Goal: Transaction & Acquisition: Purchase product/service

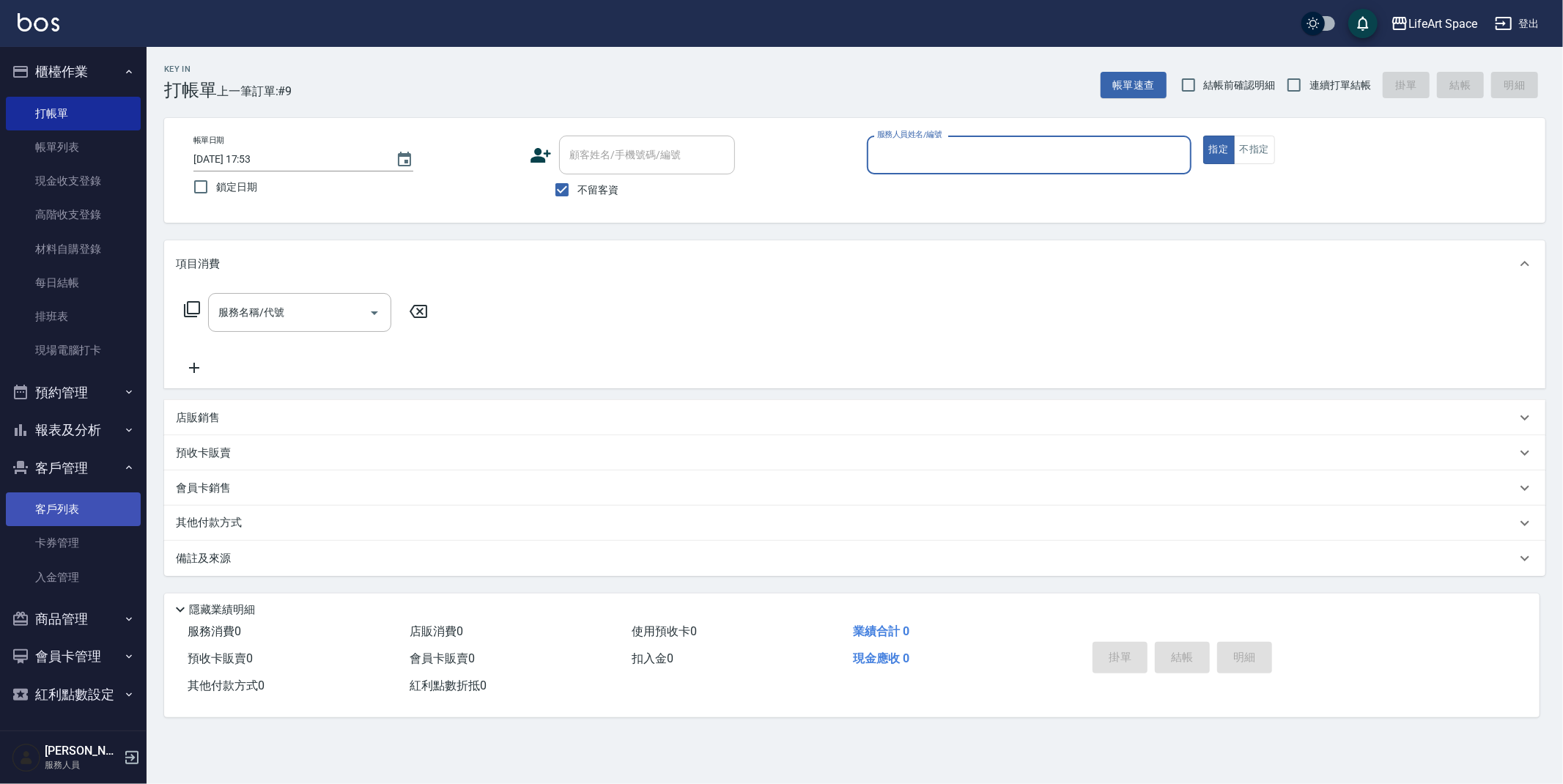
click at [111, 518] on link "客戶列表" at bounding box center [74, 509] width 135 height 34
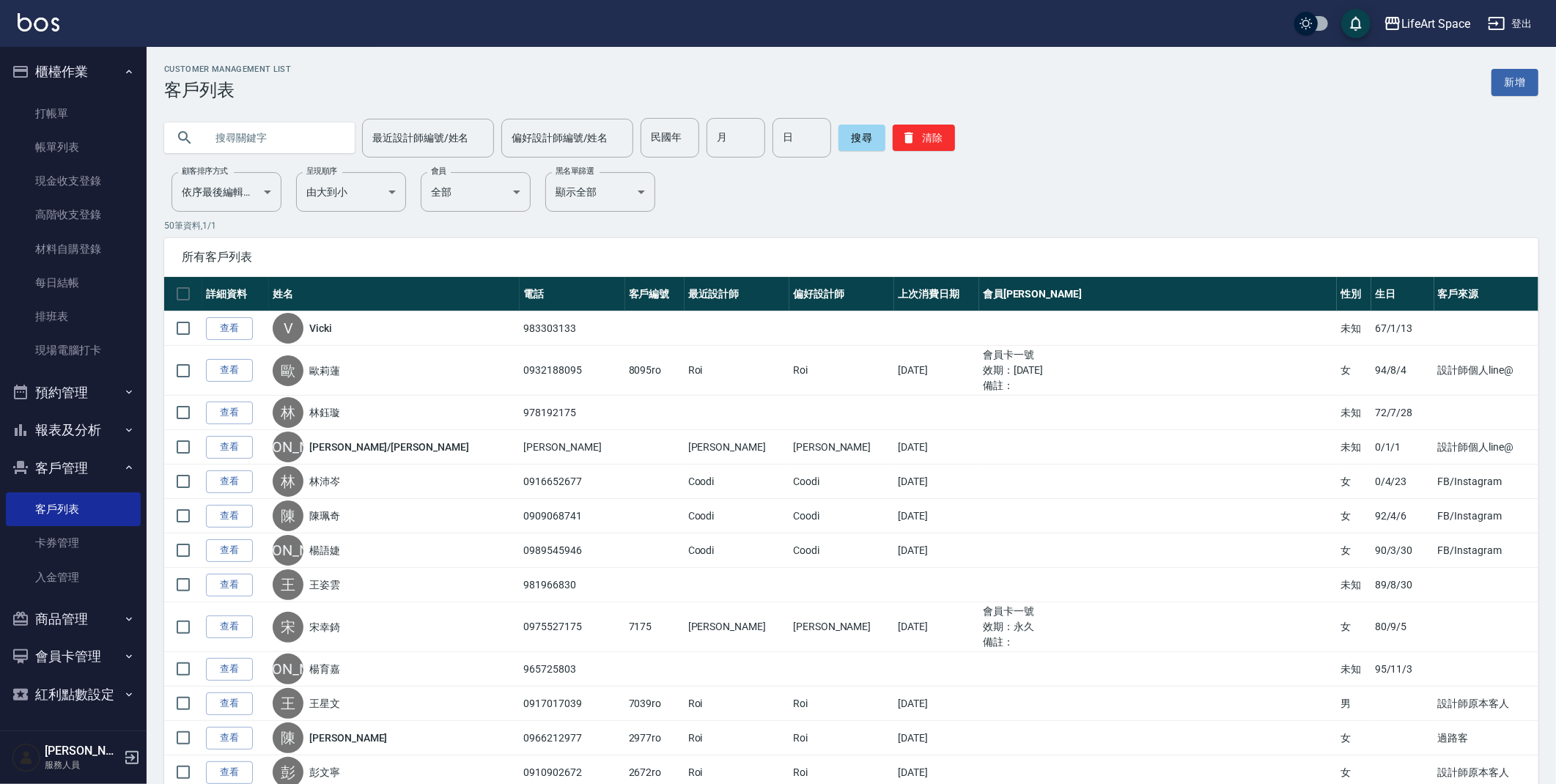
click at [285, 144] on input "text" at bounding box center [273, 138] width 137 height 40
type input "t"
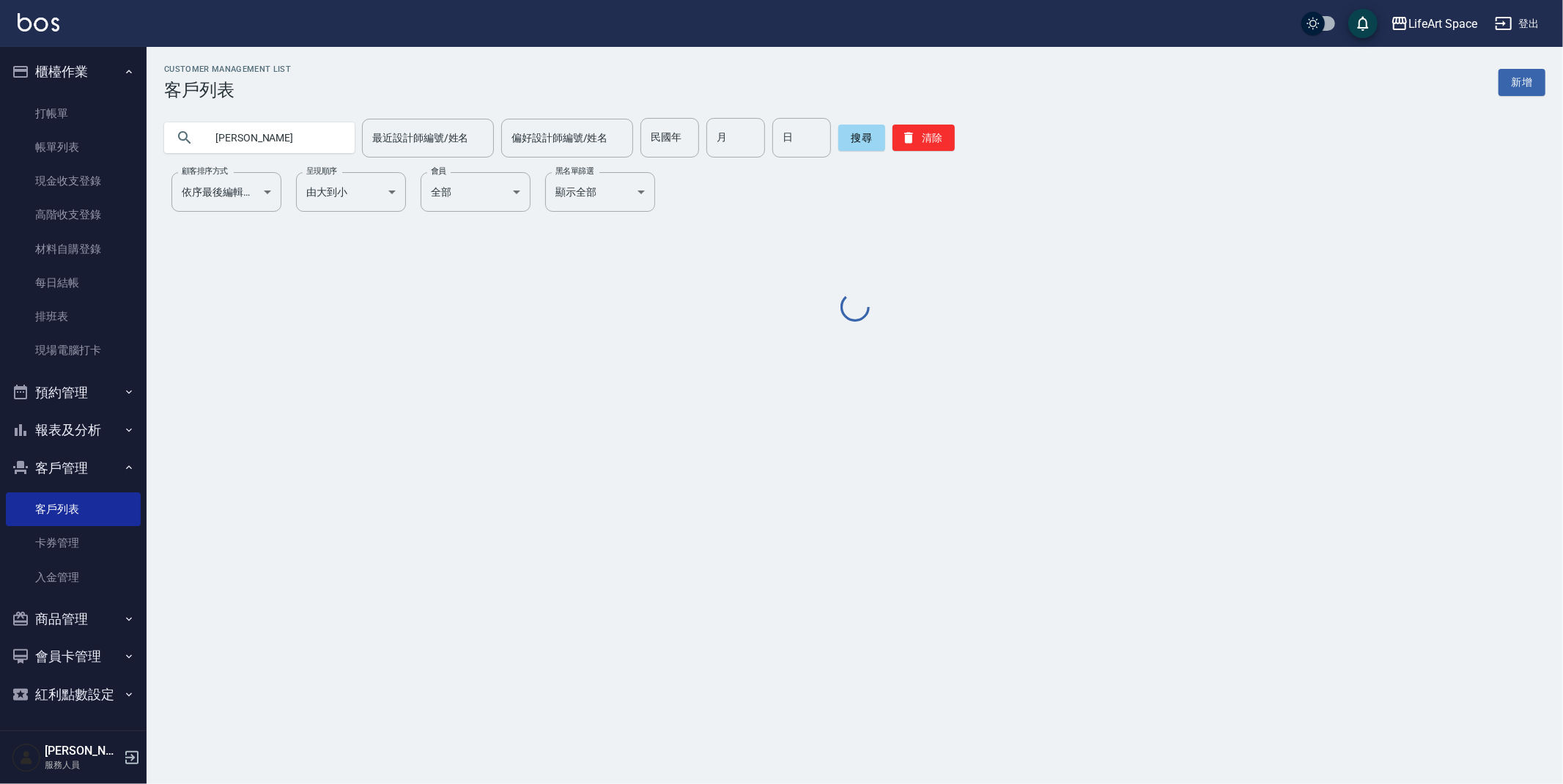
type input "[PERSON_NAME]"
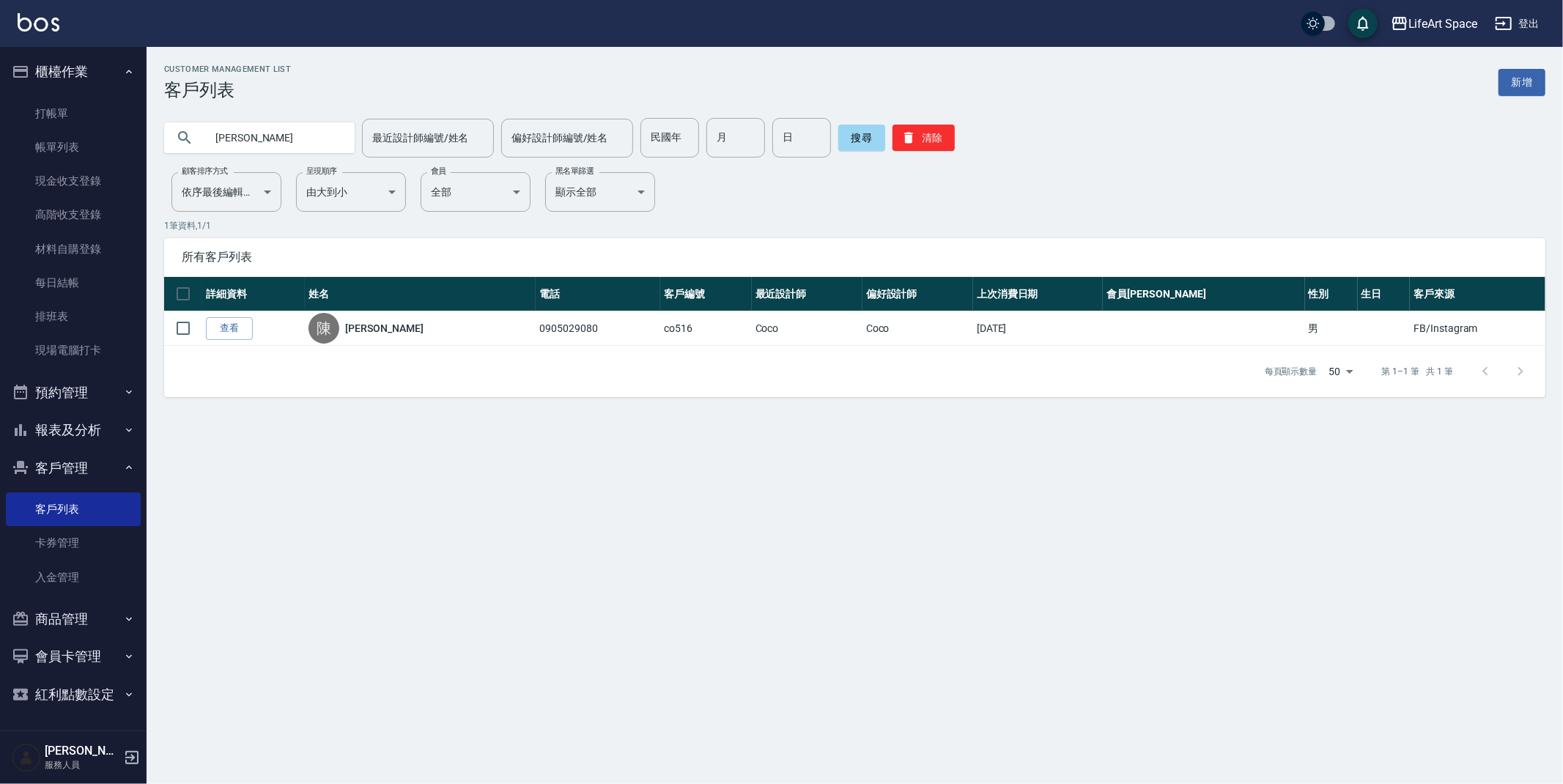
drag, startPoint x: 227, startPoint y: 335, endPoint x: 230, endPoint y: 343, distance: 8.5
click at [227, 335] on link "查看" at bounding box center [229, 329] width 47 height 23
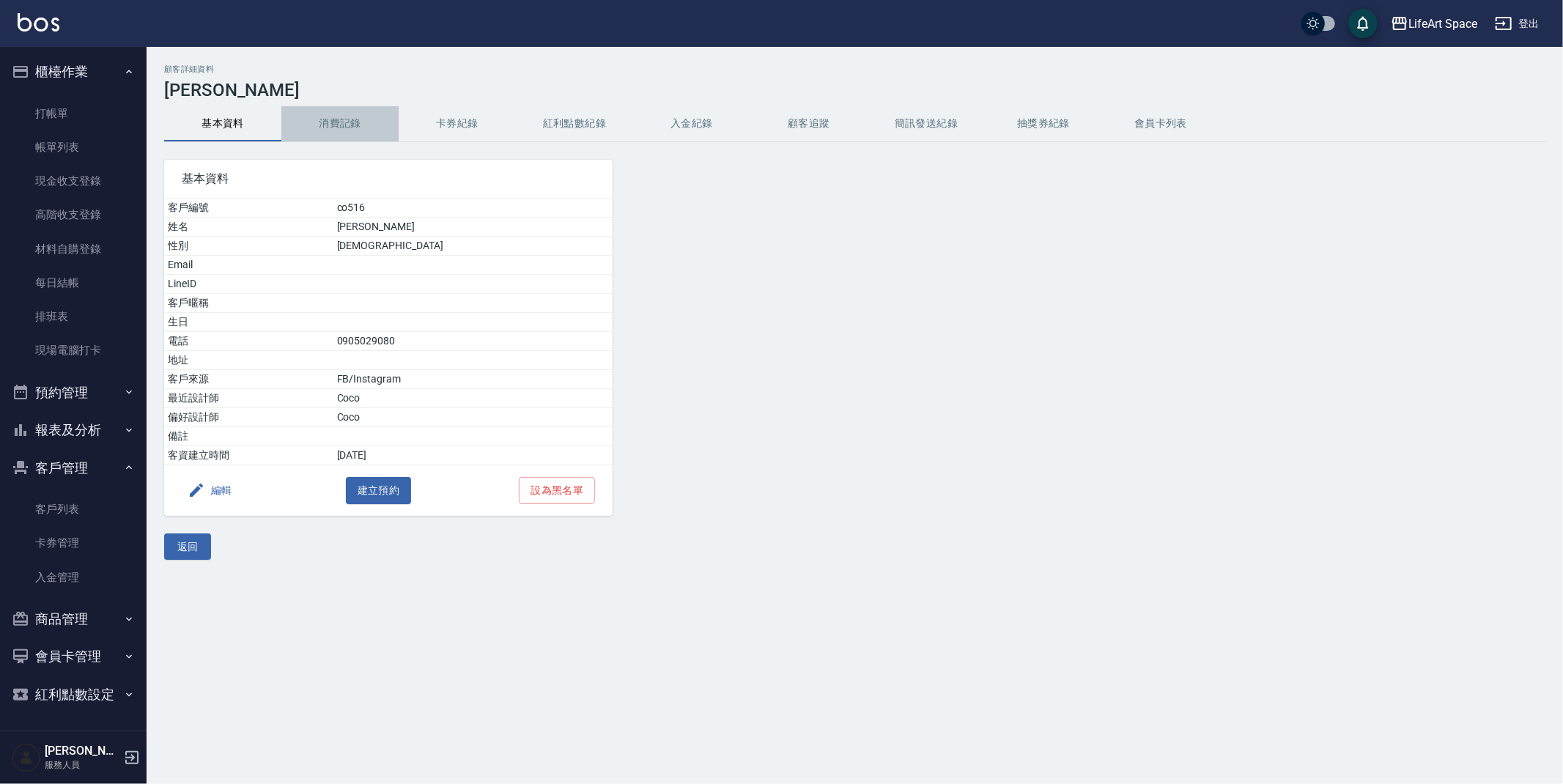
click at [355, 124] on button "消費記錄" at bounding box center [339, 124] width 118 height 35
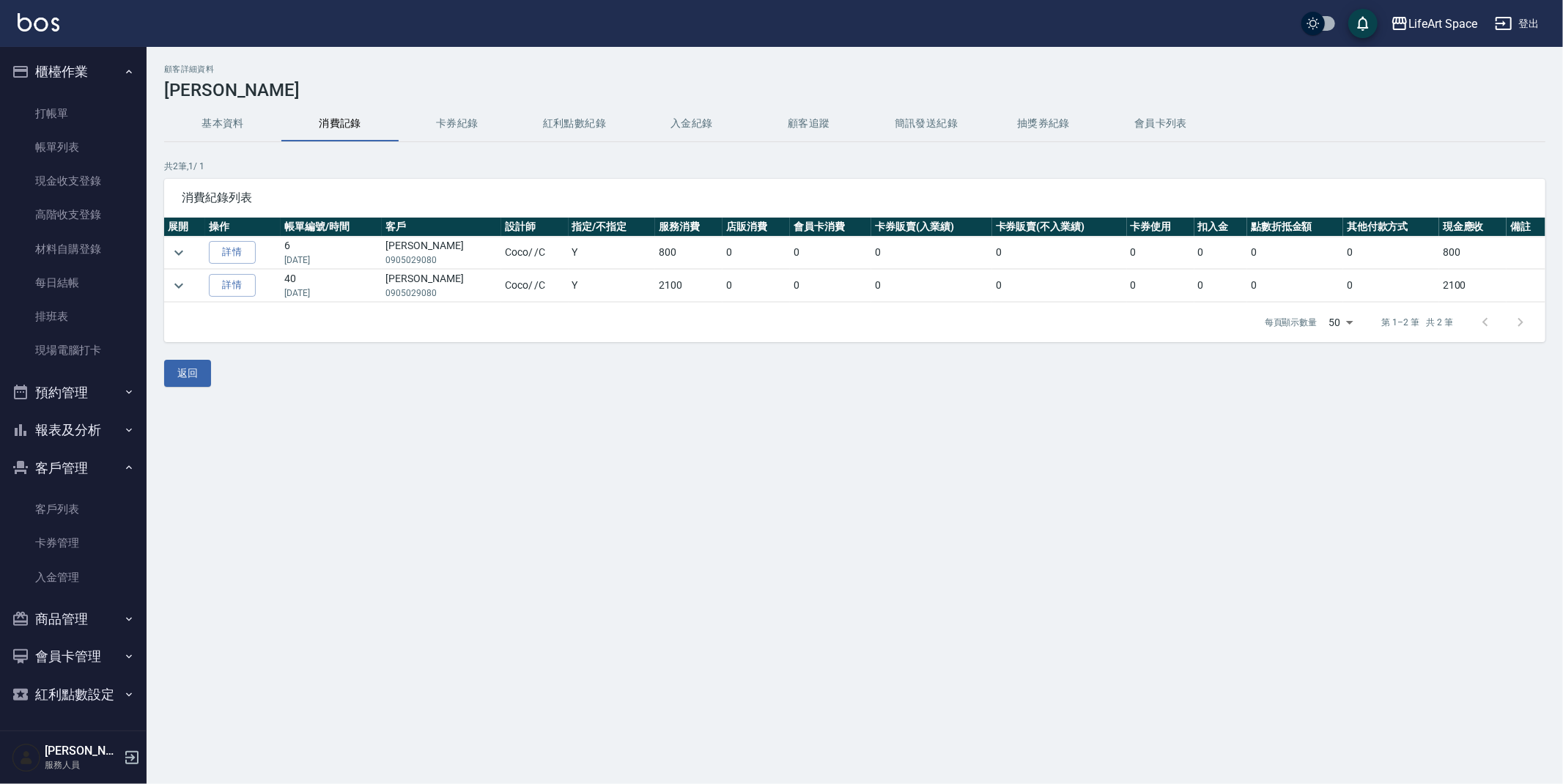
click at [66, 475] on button "客戶管理" at bounding box center [74, 468] width 135 height 38
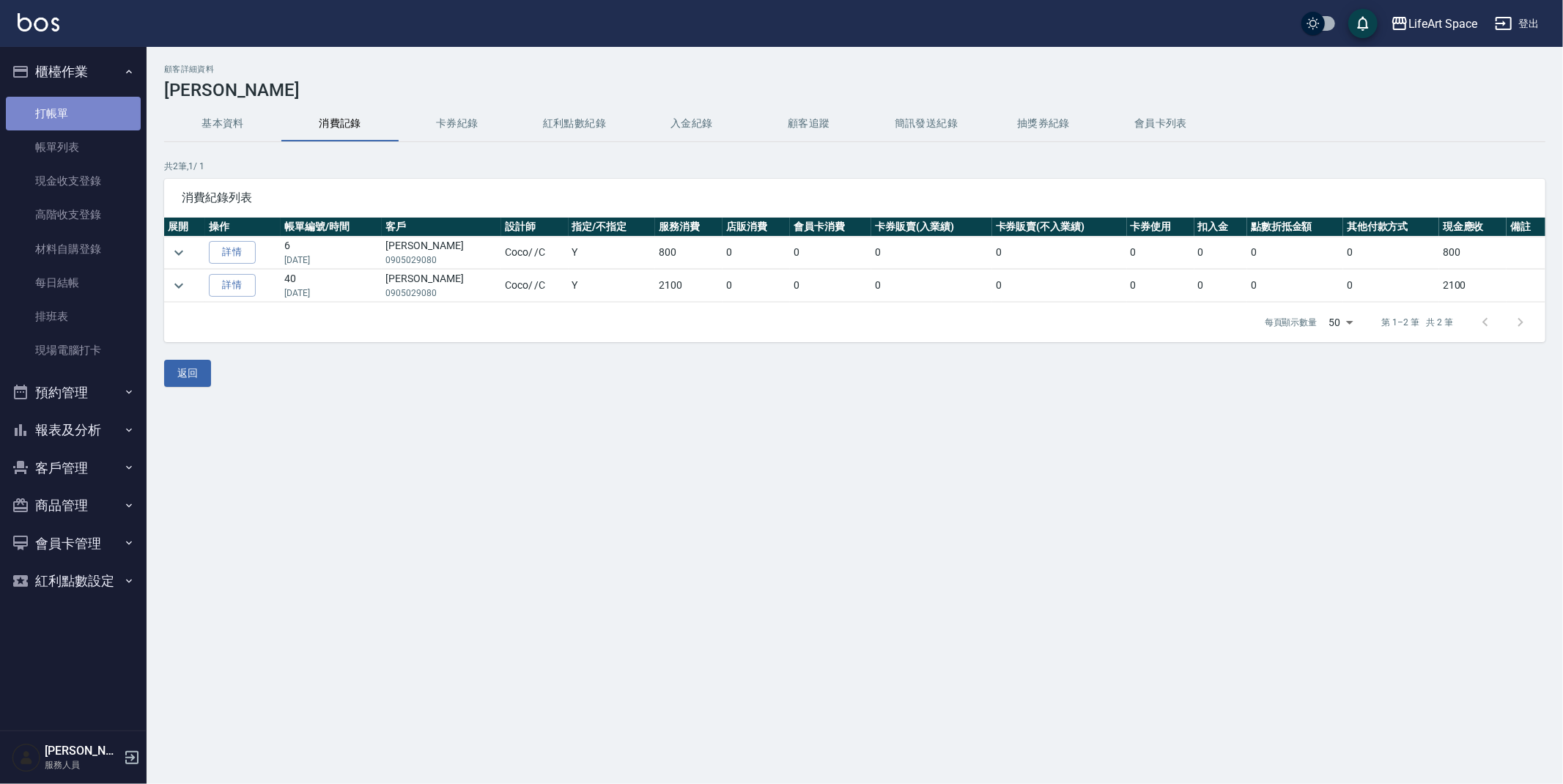
click at [61, 127] on link "打帳單" at bounding box center [74, 114] width 135 height 34
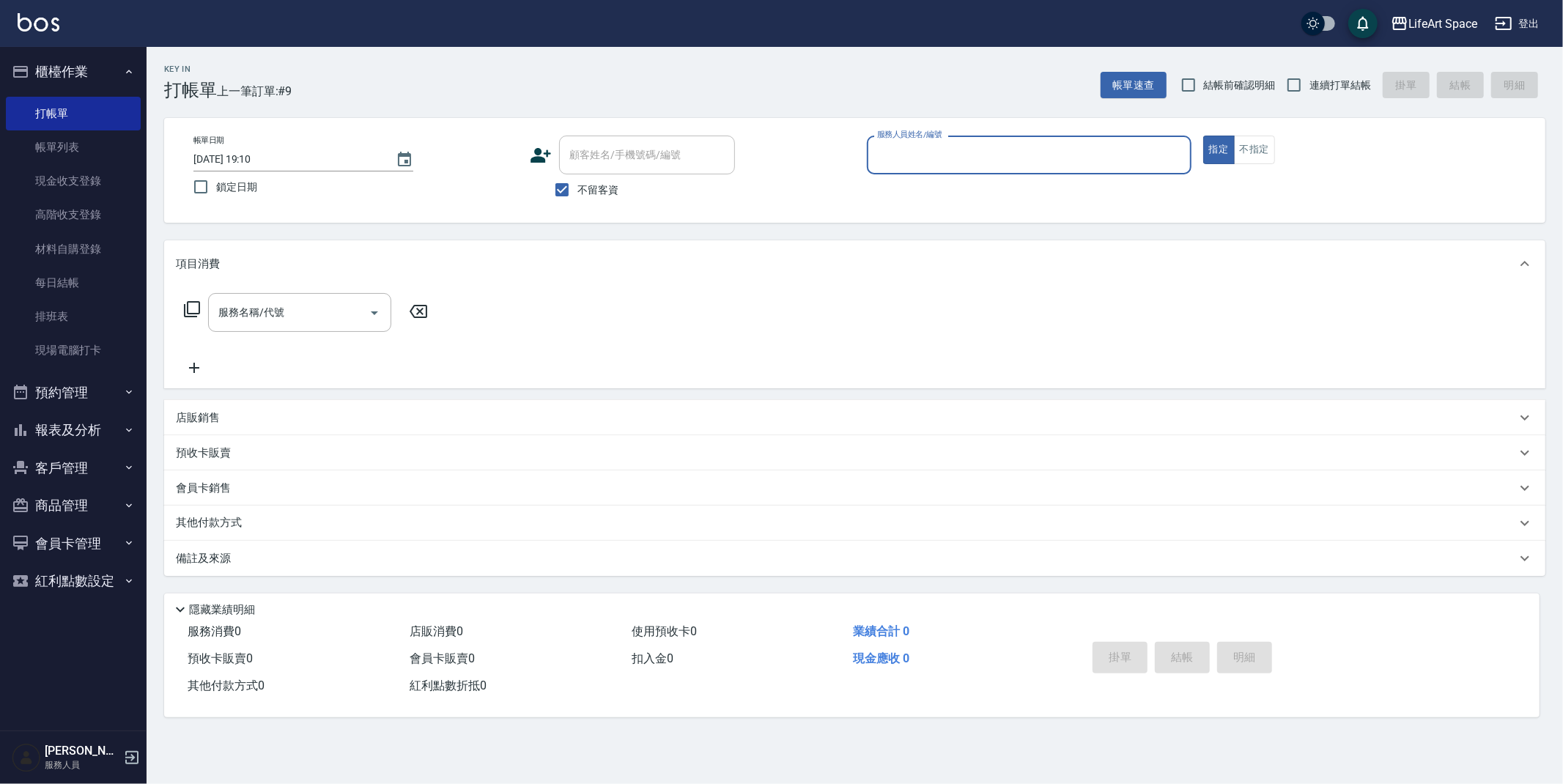
click at [548, 160] on icon at bounding box center [541, 155] width 22 height 22
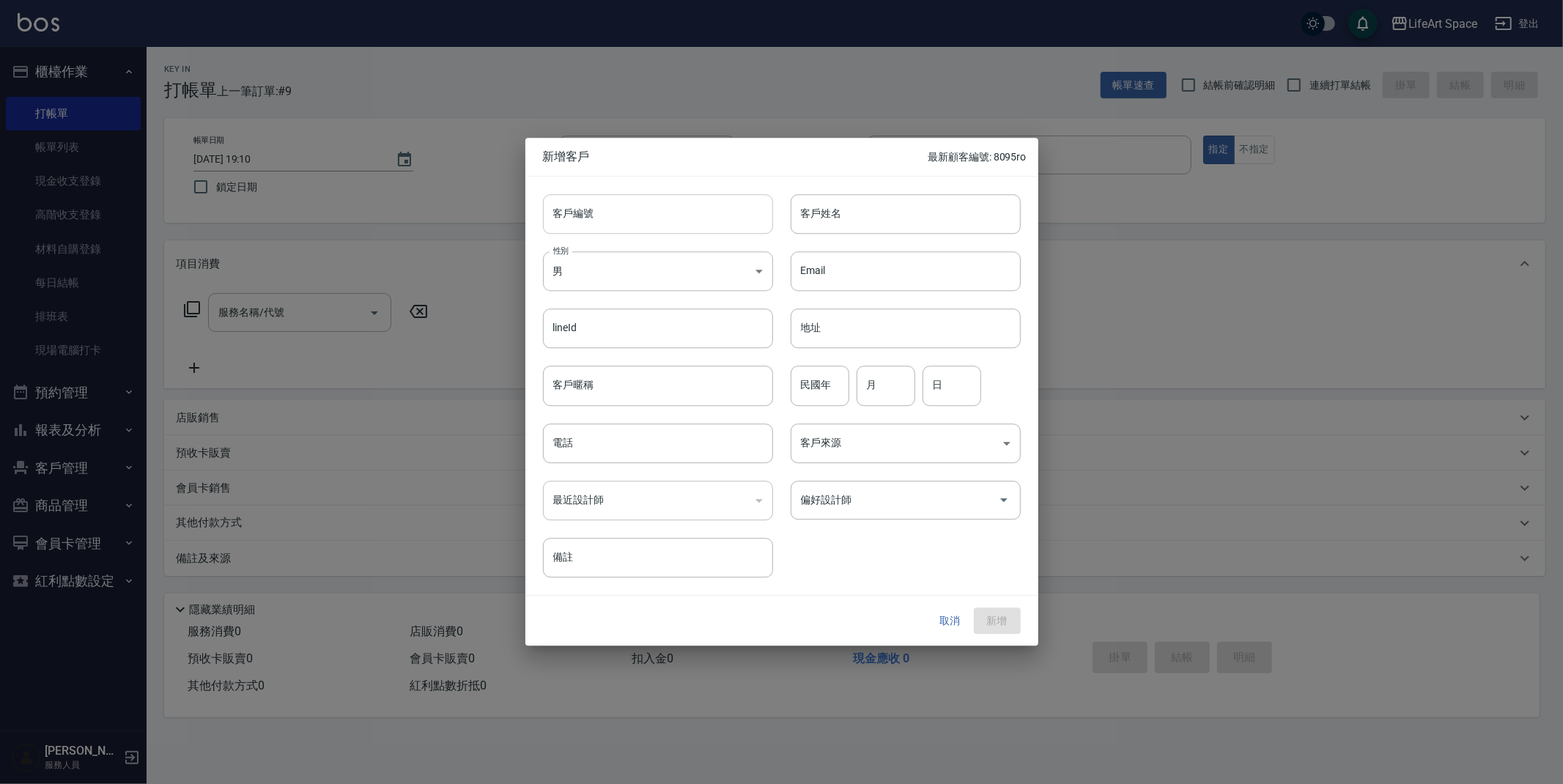
click at [672, 216] on input "客戶編號" at bounding box center [658, 214] width 230 height 40
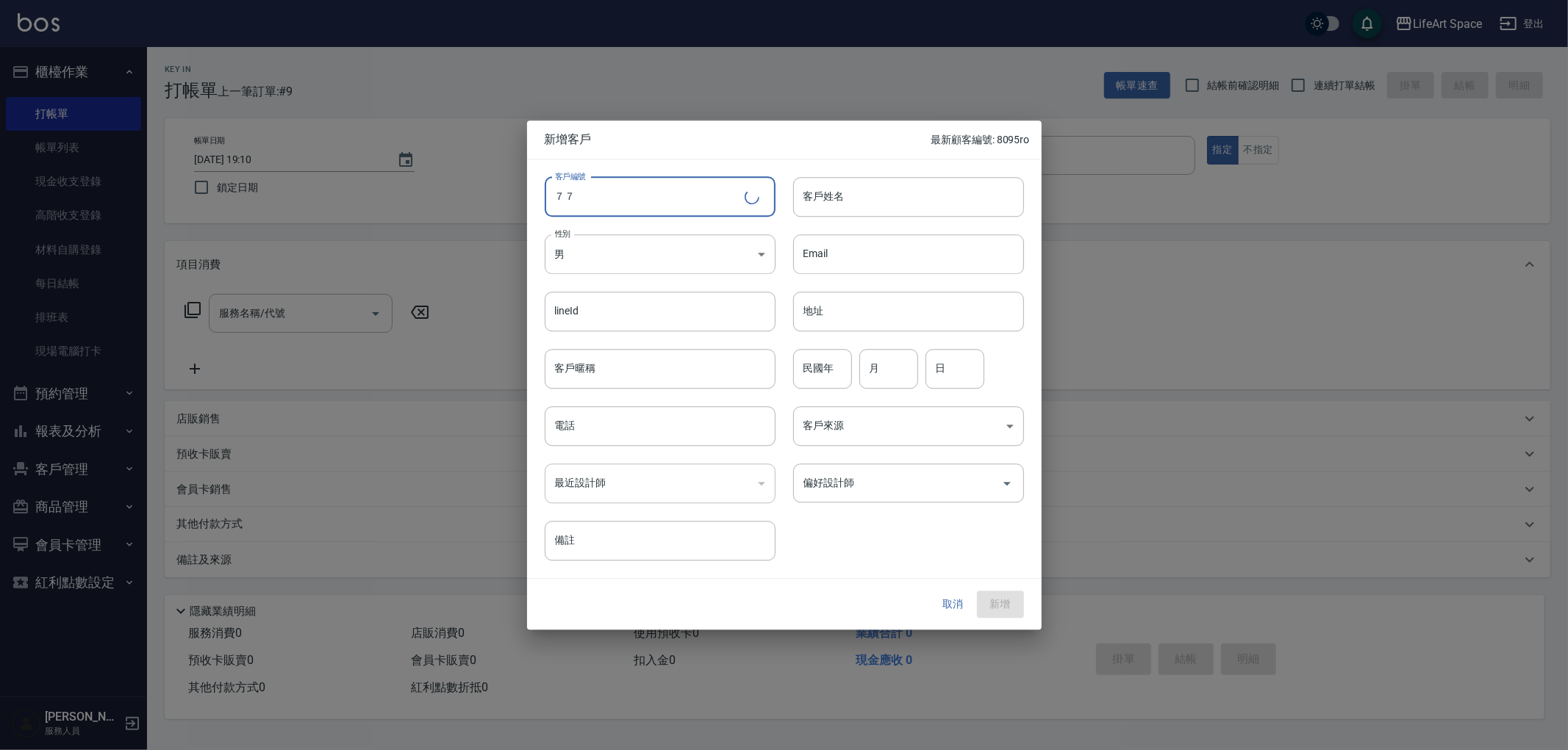
type input "７"
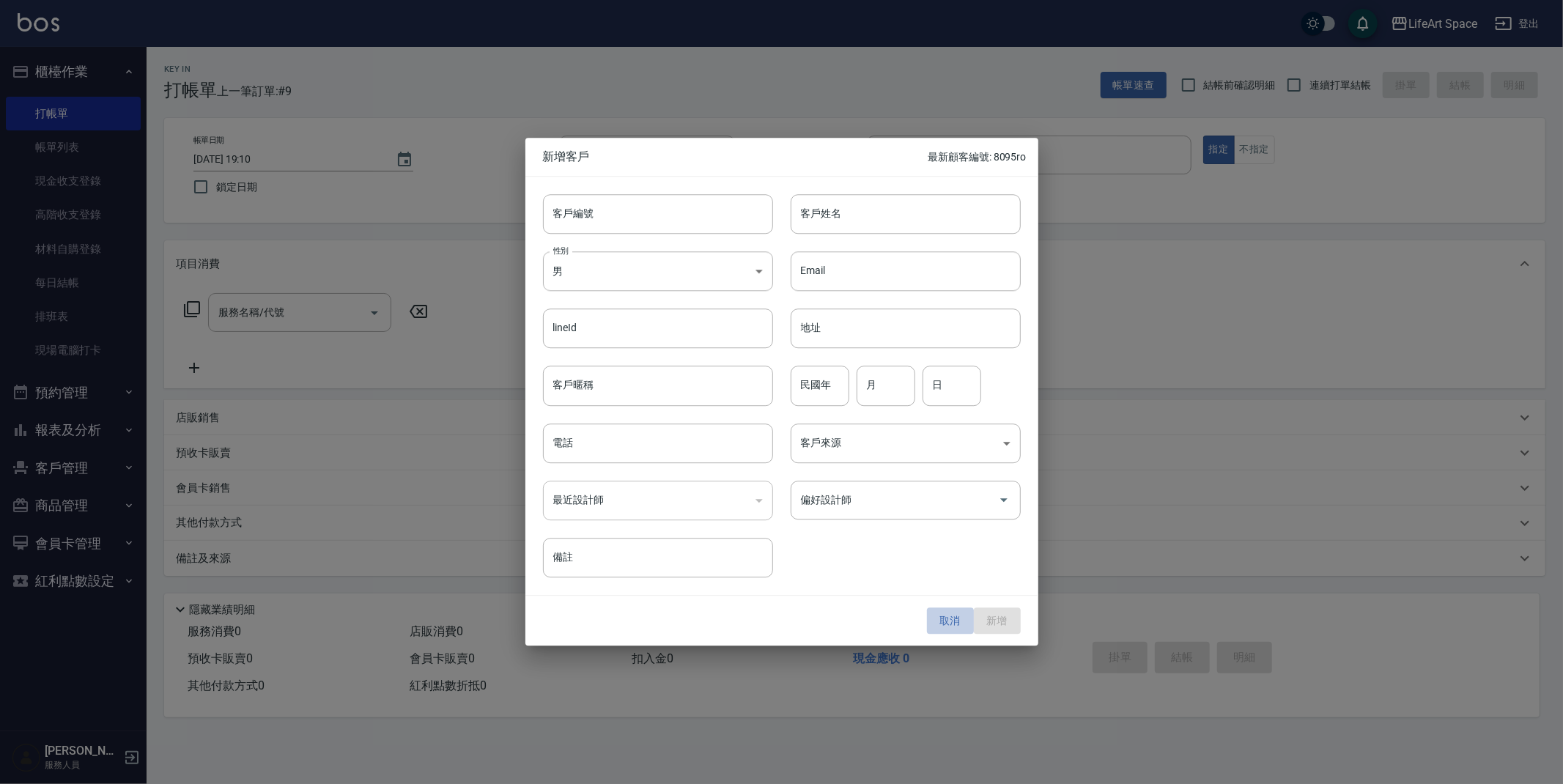
click at [945, 623] on button "取消" at bounding box center [950, 620] width 47 height 27
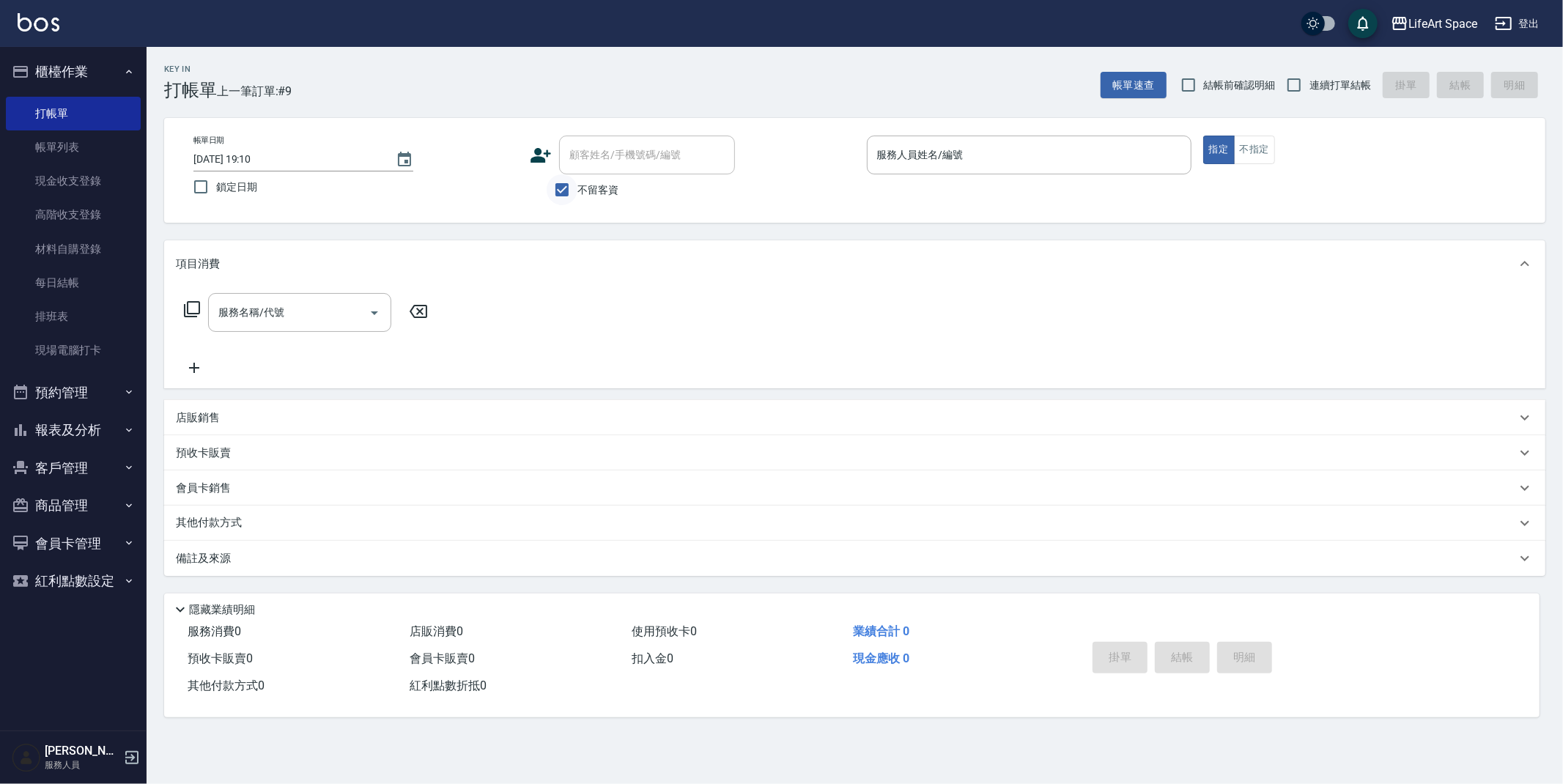
click at [568, 189] on input "不留客資" at bounding box center [562, 190] width 31 height 31
checkbox input "false"
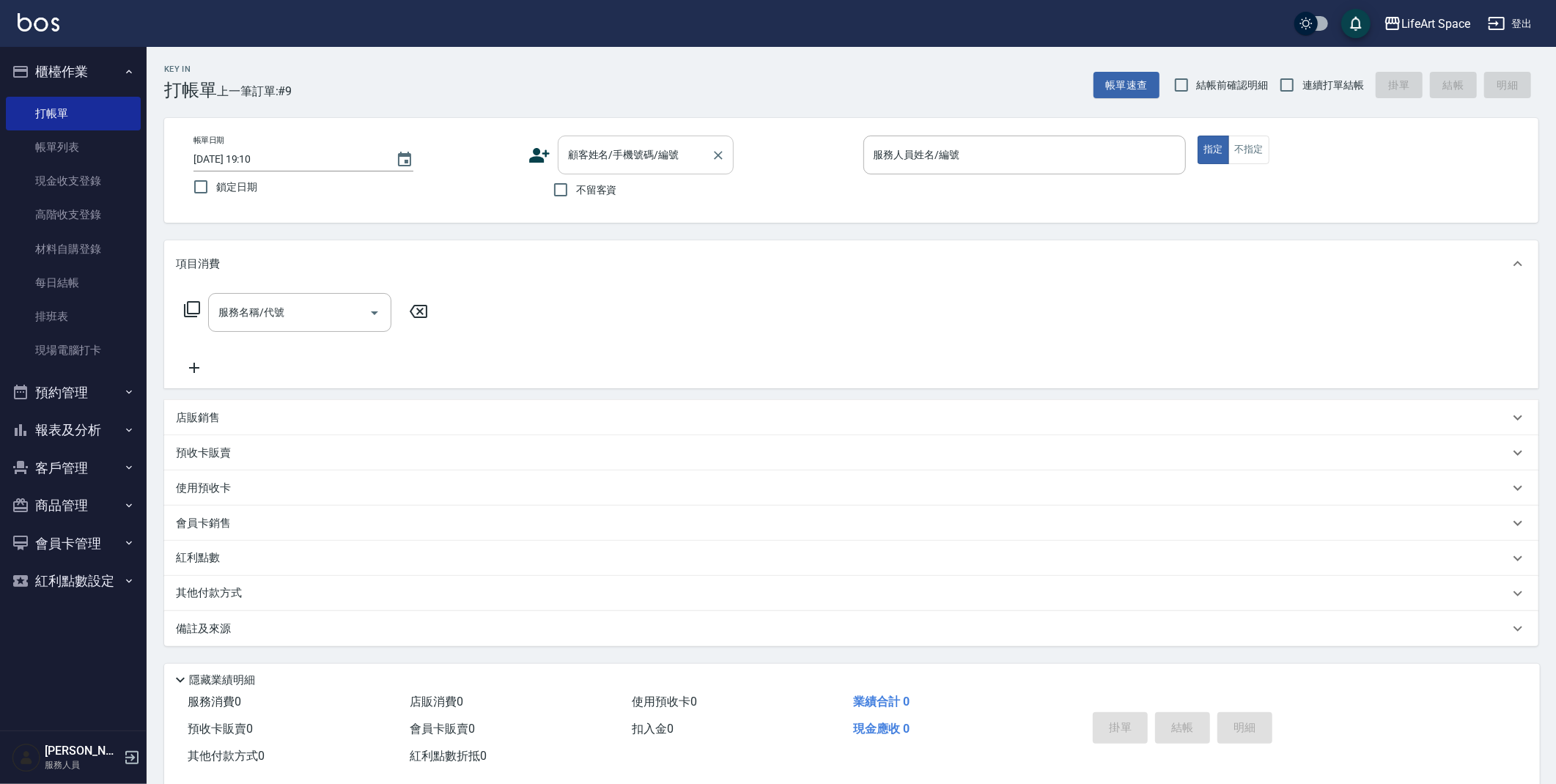
click at [584, 161] on input "顧客姓名/手機號碼/編號" at bounding box center [634, 154] width 141 height 25
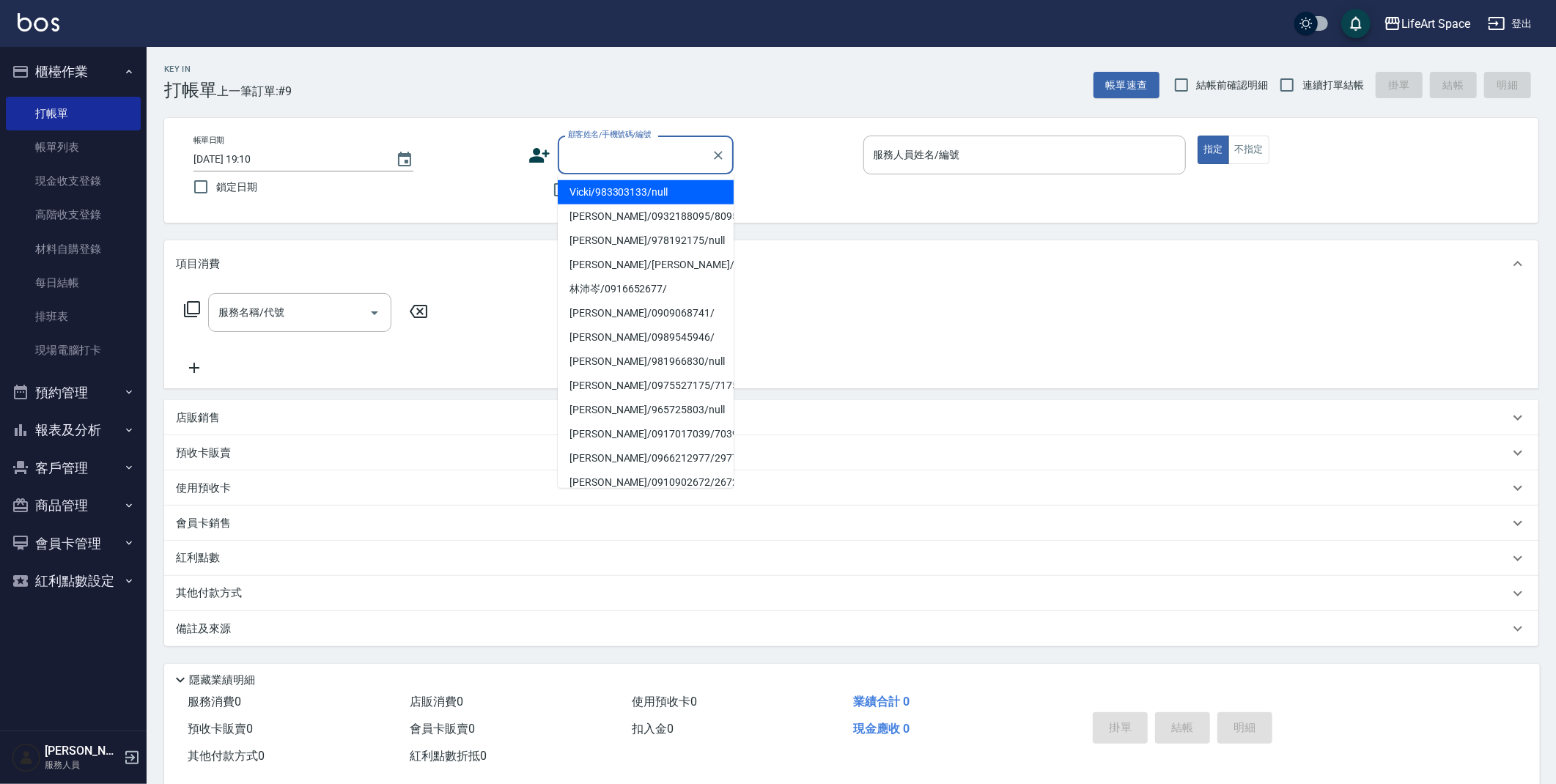
type input "０"
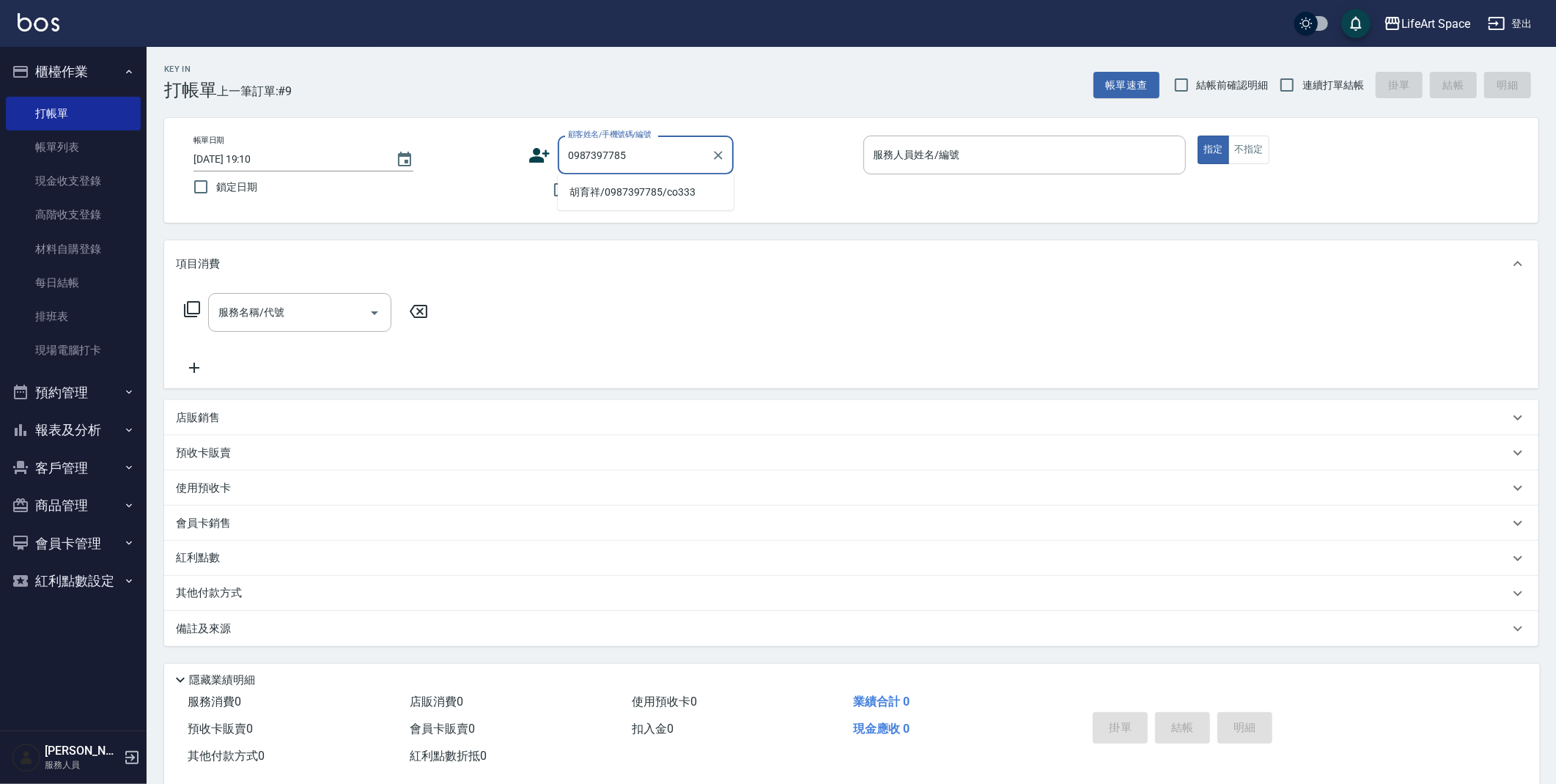
click at [658, 195] on li "胡育祥/0987397785/co333" at bounding box center [645, 192] width 176 height 24
type input "胡育祥/0987397785/co333"
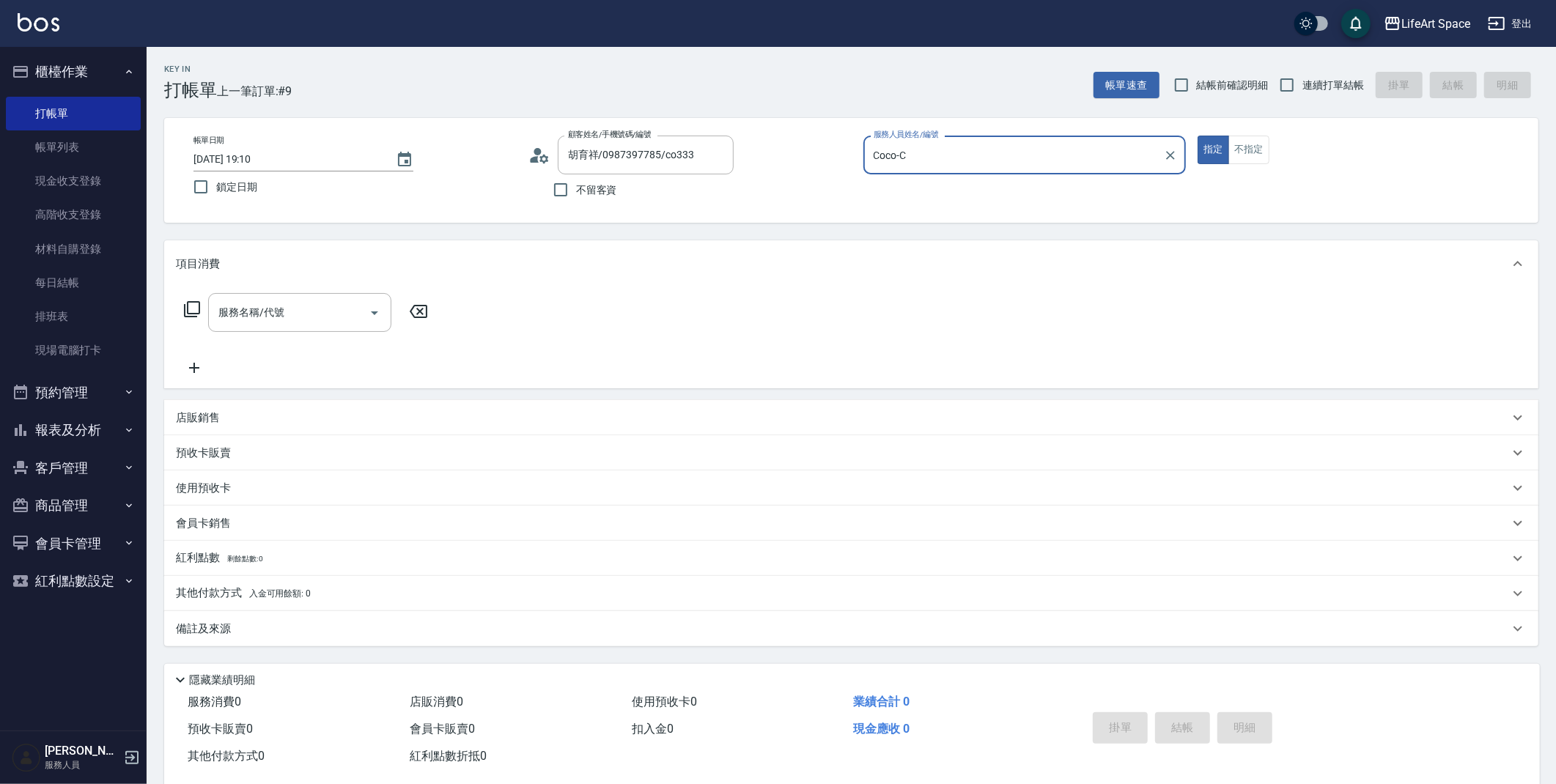
click at [1137, 165] on input "Coco-C" at bounding box center [1014, 154] width 288 height 25
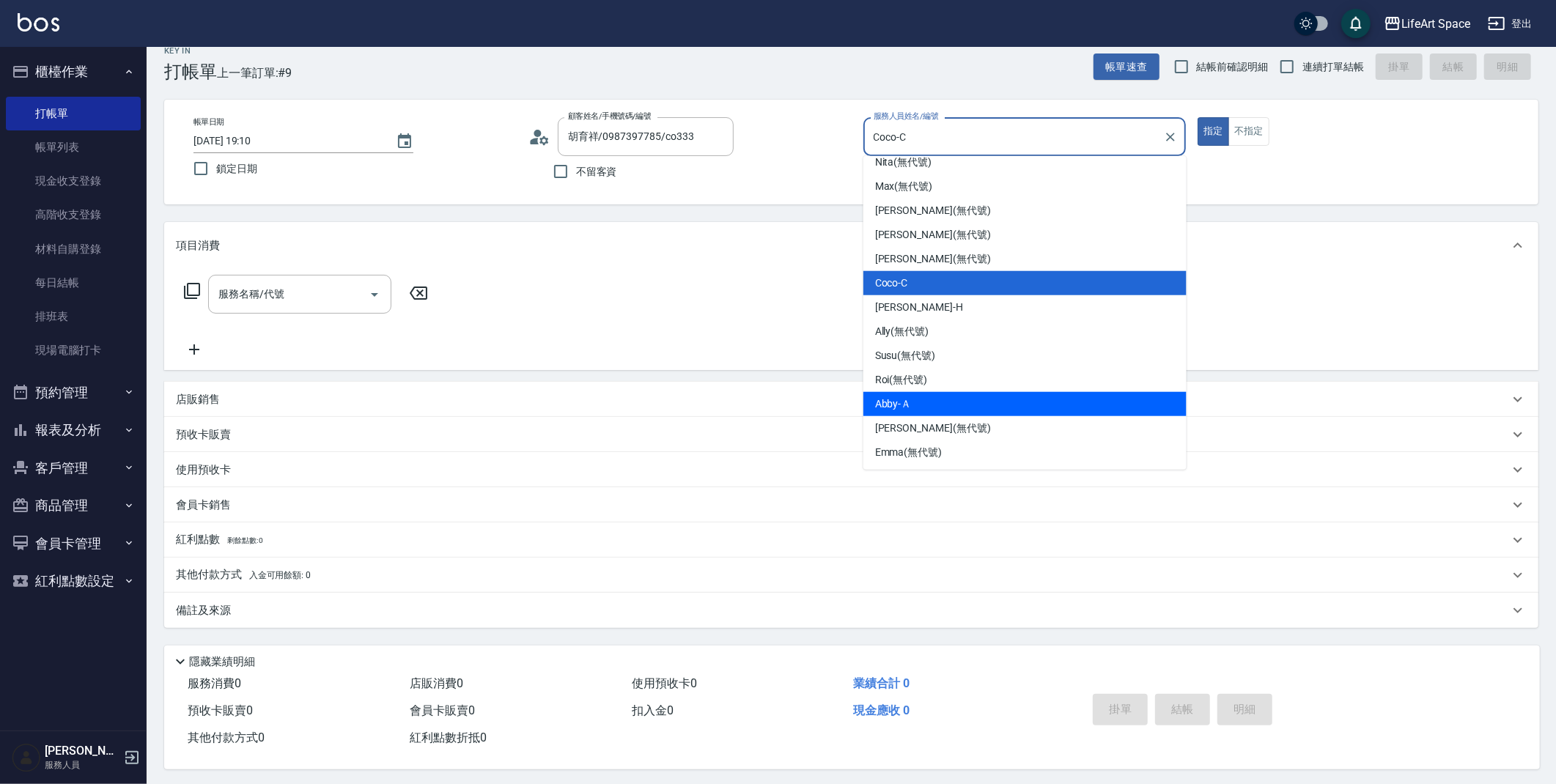
scroll to position [25, 0]
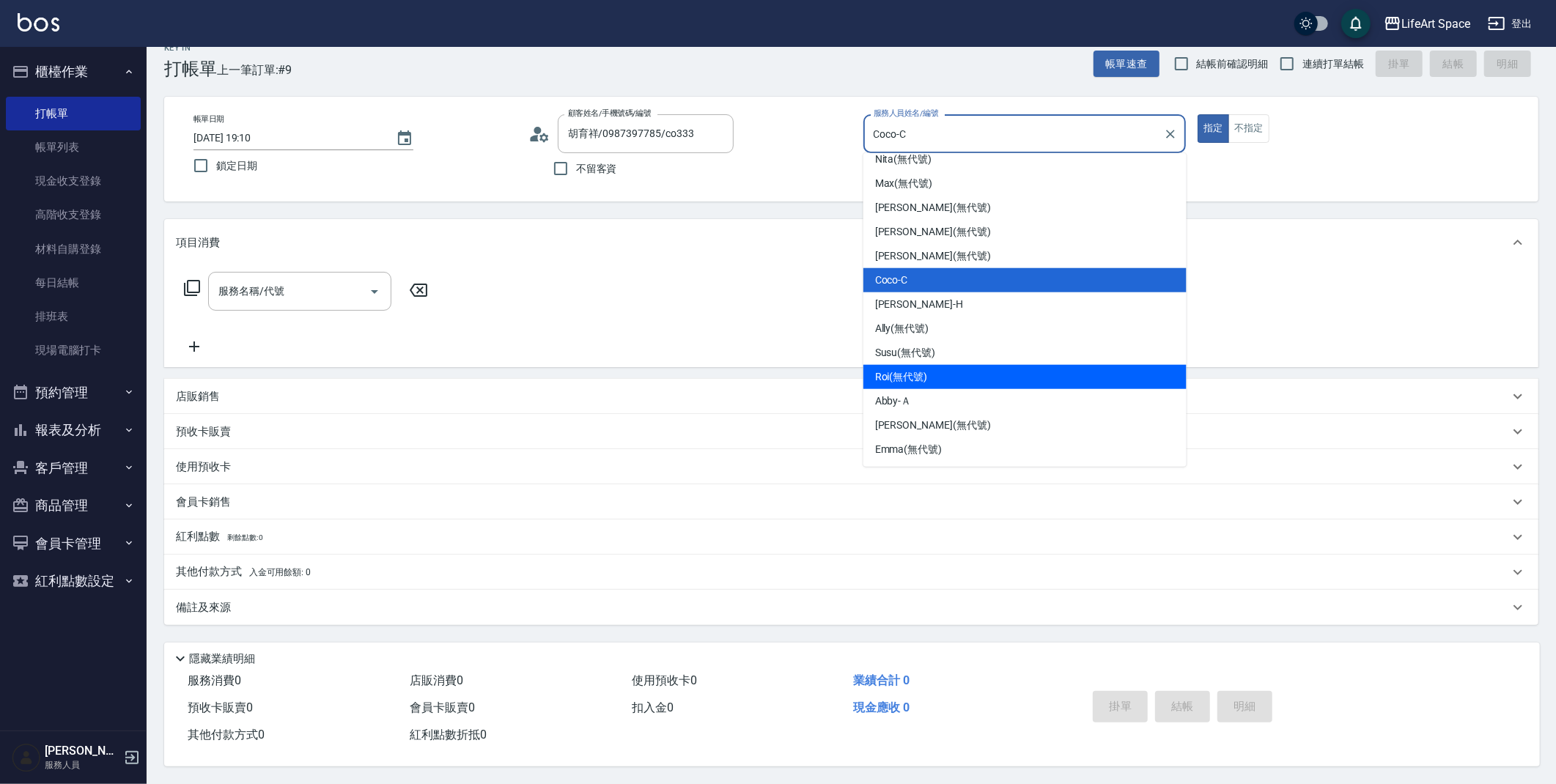
click at [949, 375] on div "Roi (無代號)" at bounding box center [1025, 376] width 323 height 24
type input "Roi(無代號)"
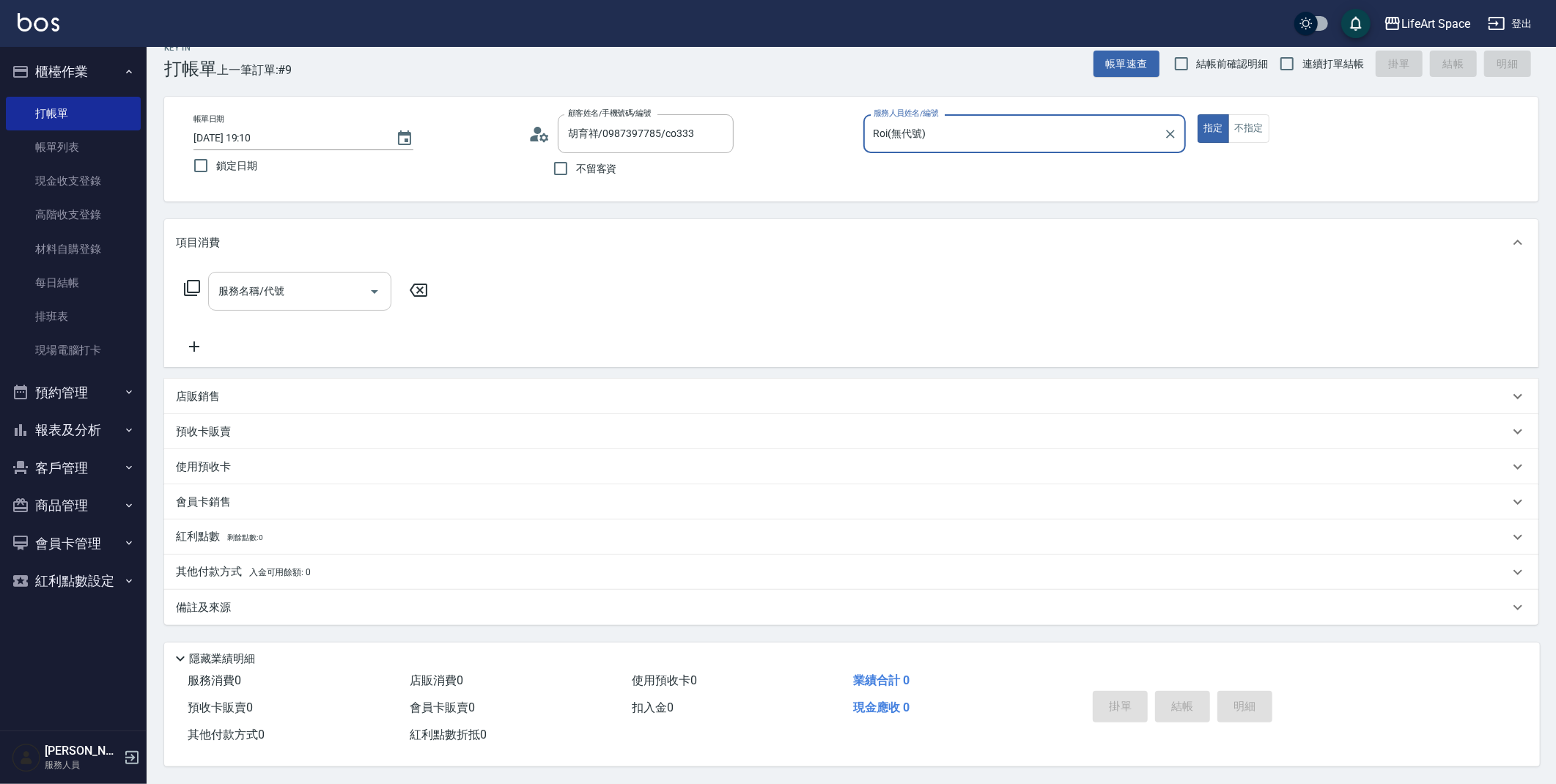
click at [256, 286] on div "服務名稱/代號 服務名稱/代號" at bounding box center [300, 291] width 184 height 39
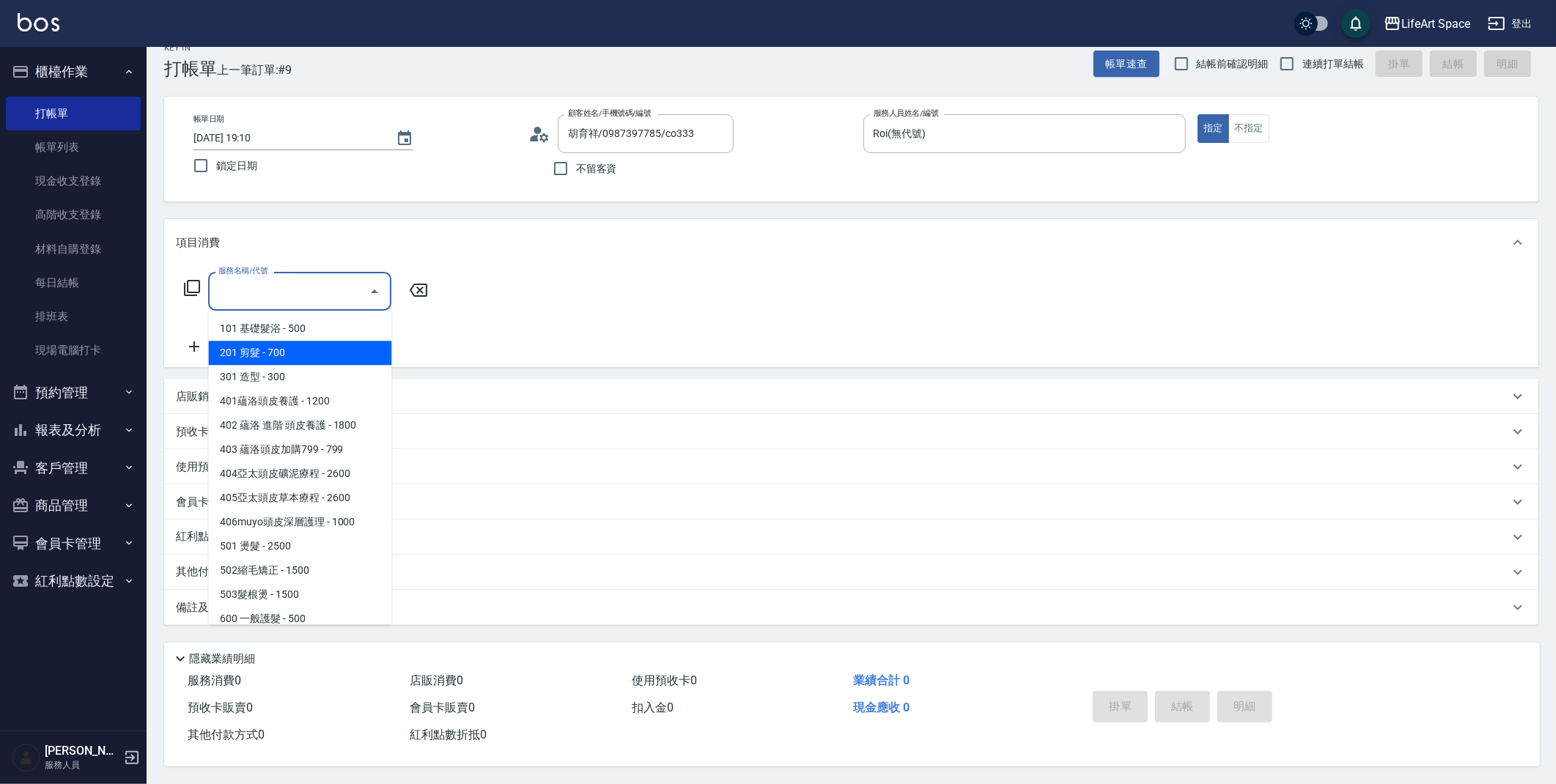
click at [298, 346] on span "201 剪髮 - 700" at bounding box center [300, 352] width 184 height 24
type input "201 剪髮(201)"
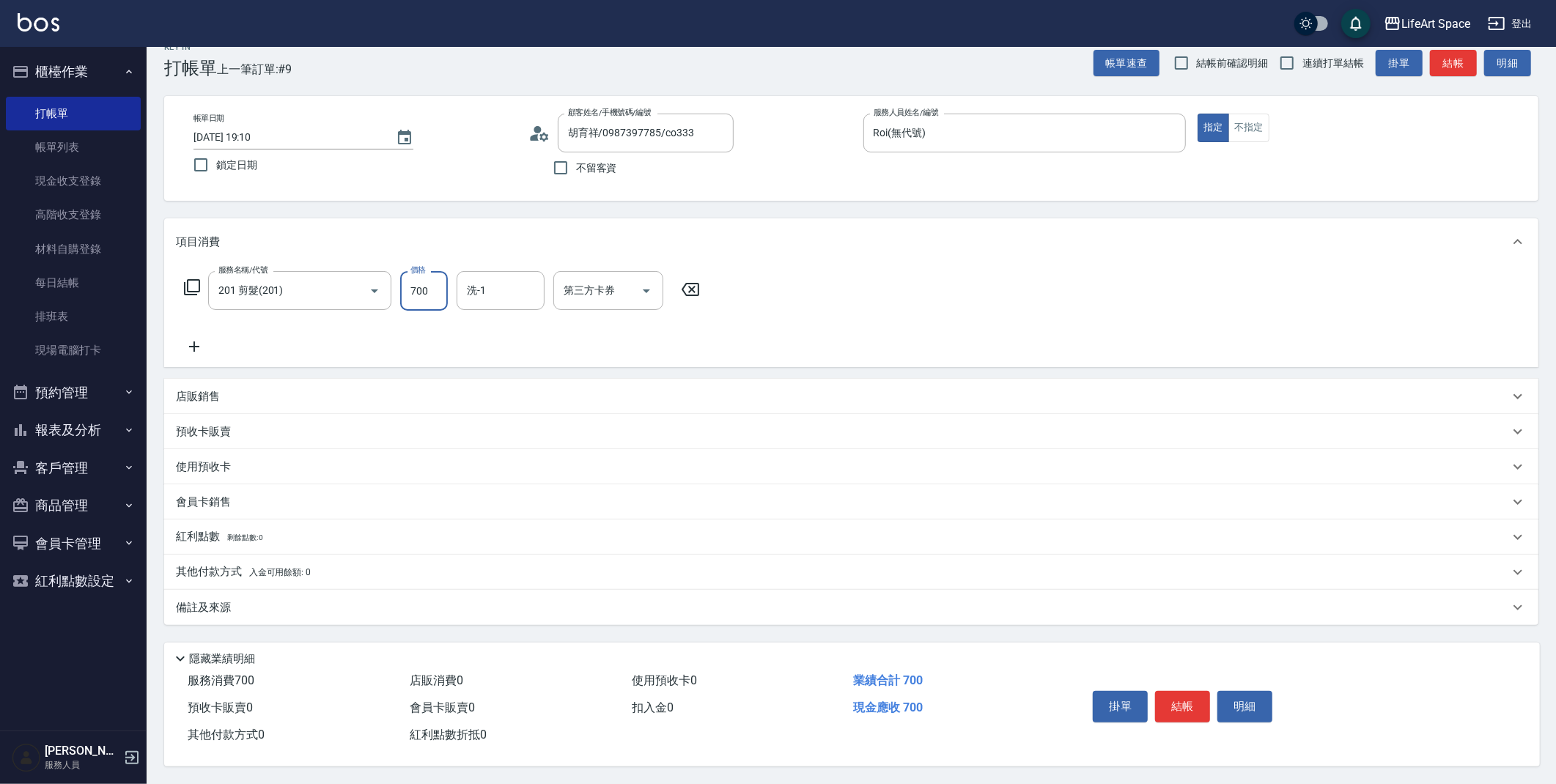
click at [432, 288] on input "700" at bounding box center [424, 291] width 48 height 40
type input "800"
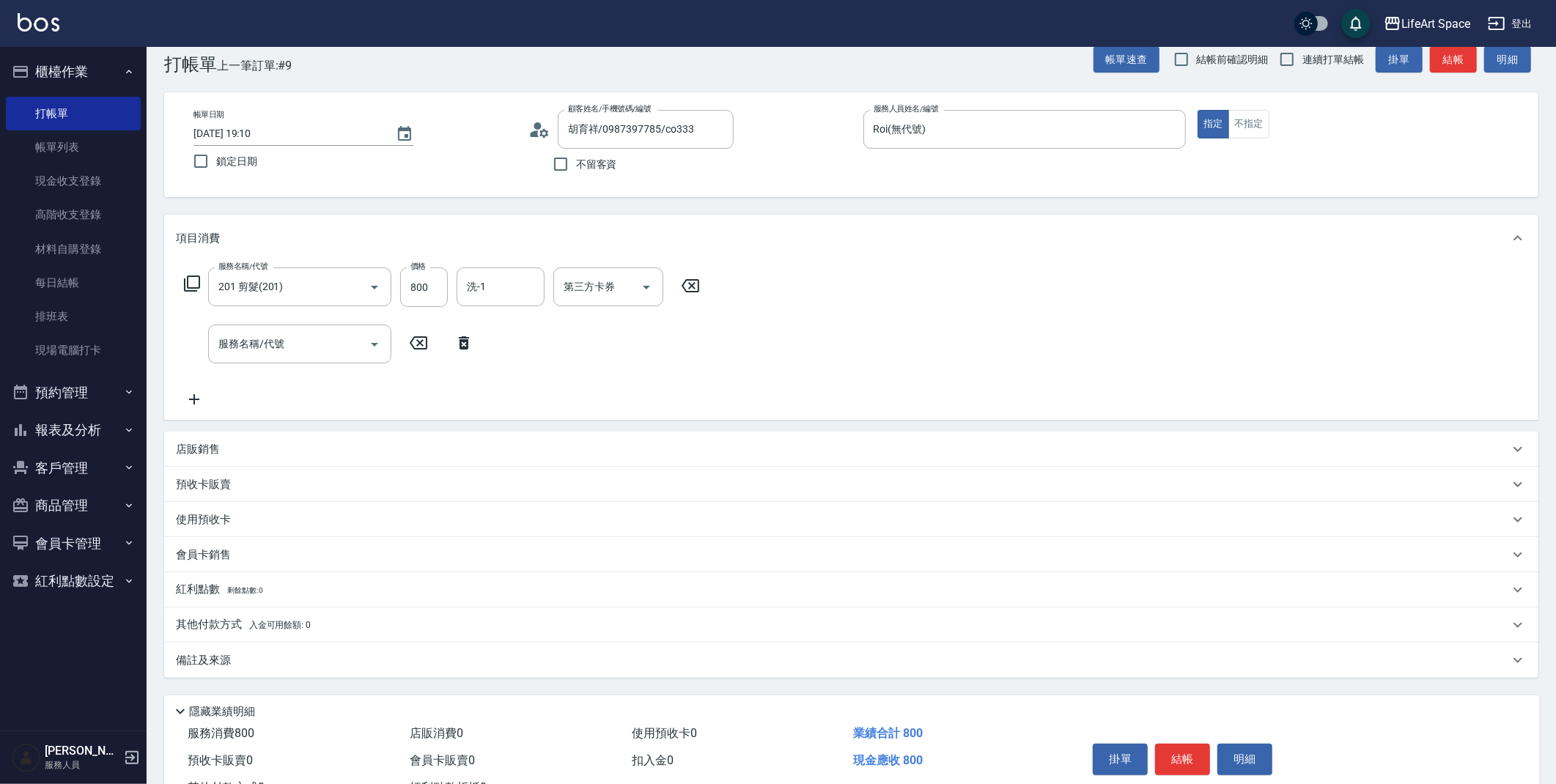
click at [374, 660] on div "備註及來源" at bounding box center [843, 660] width 1333 height 15
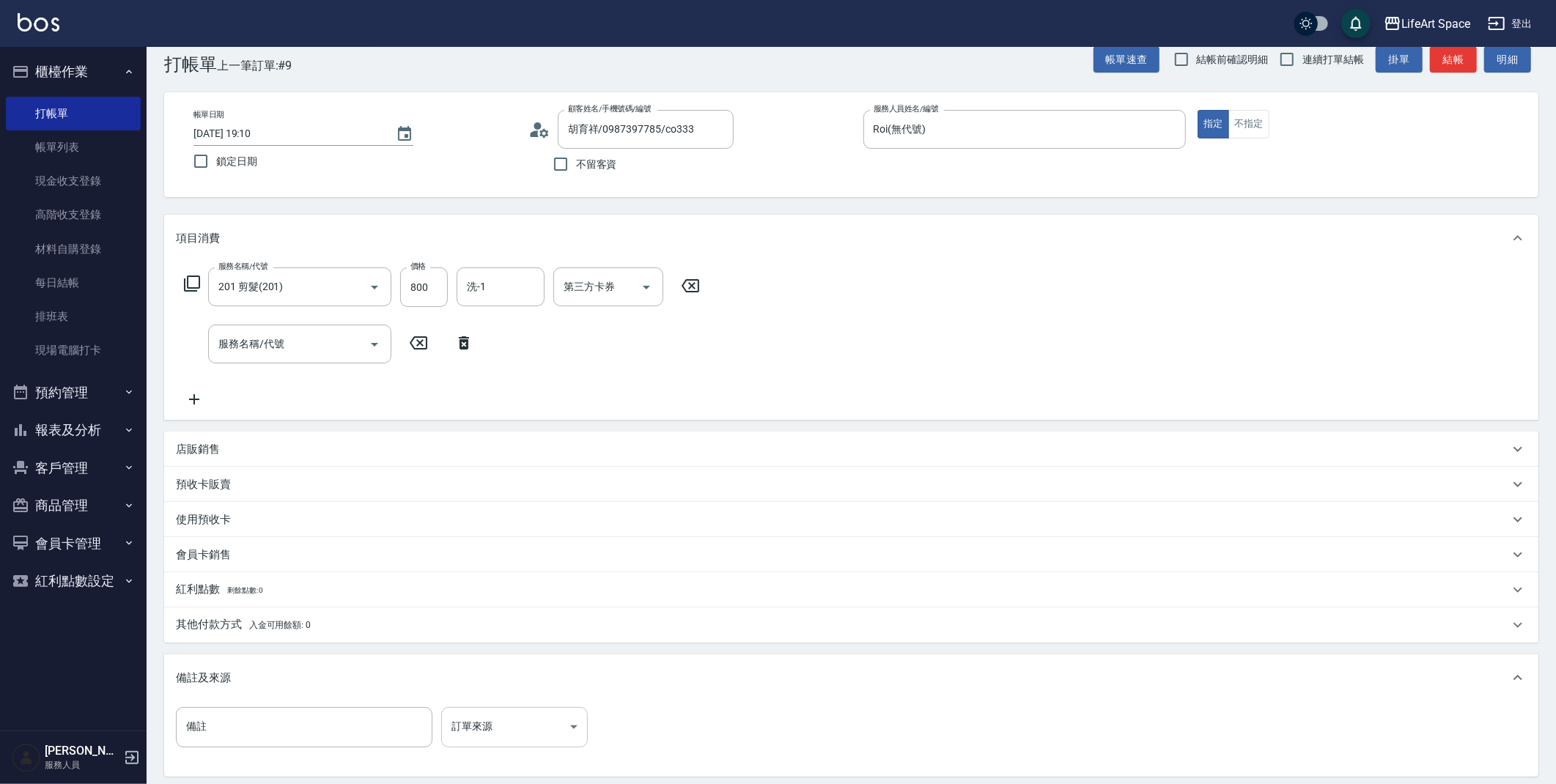
click at [558, 723] on body "LifeArt Space 登出 櫃檯作業 打帳單 帳單列表 現金收支登錄 高階收支登錄 材料自購登錄 每日結帳 排班表 現場電腦打卡 預約管理 預約管理 單…" at bounding box center [778, 455] width 1556 height 961
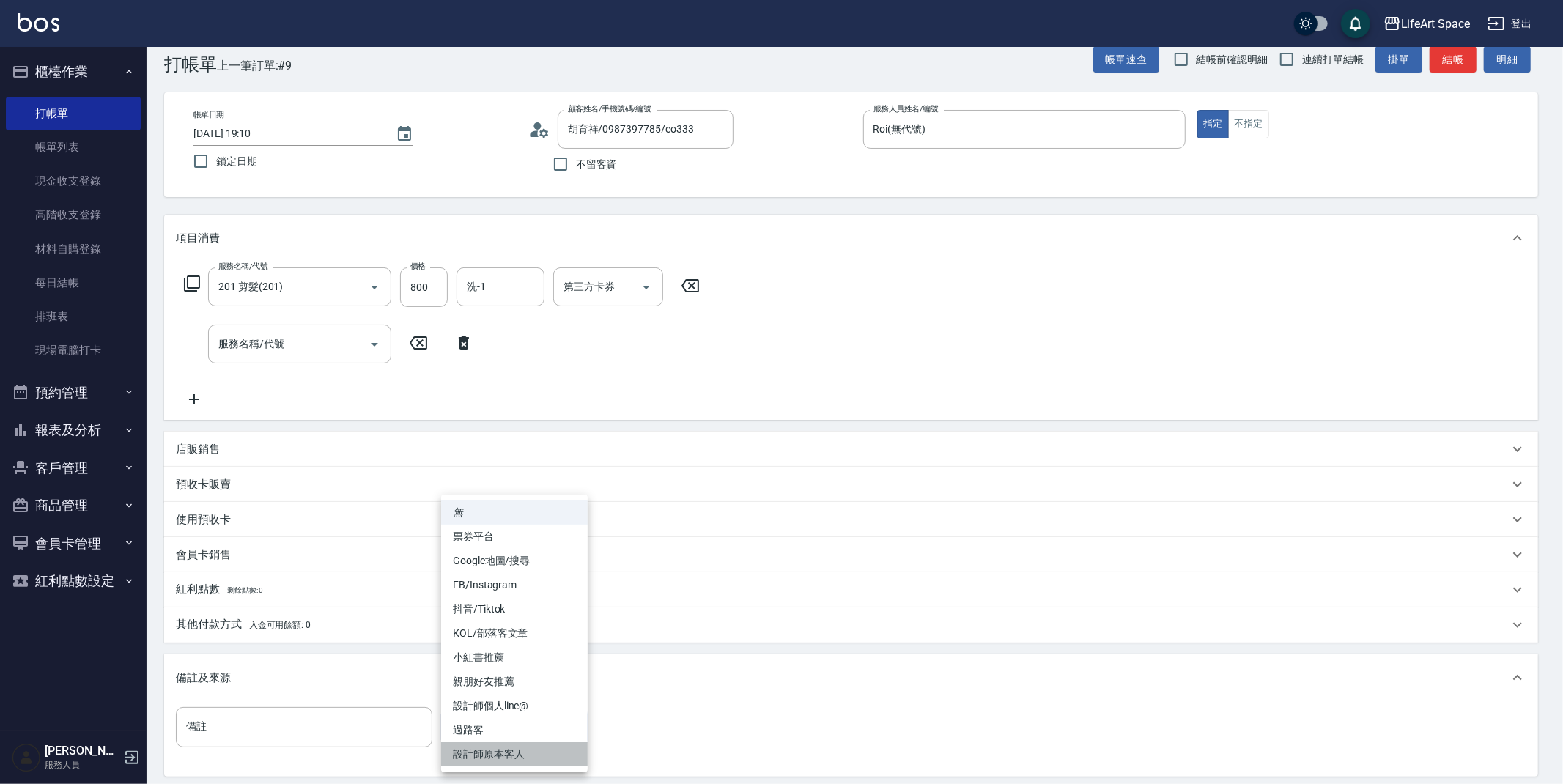
click at [522, 752] on li "設計師原本客人" at bounding box center [514, 754] width 147 height 24
type input "設計師原本客人"
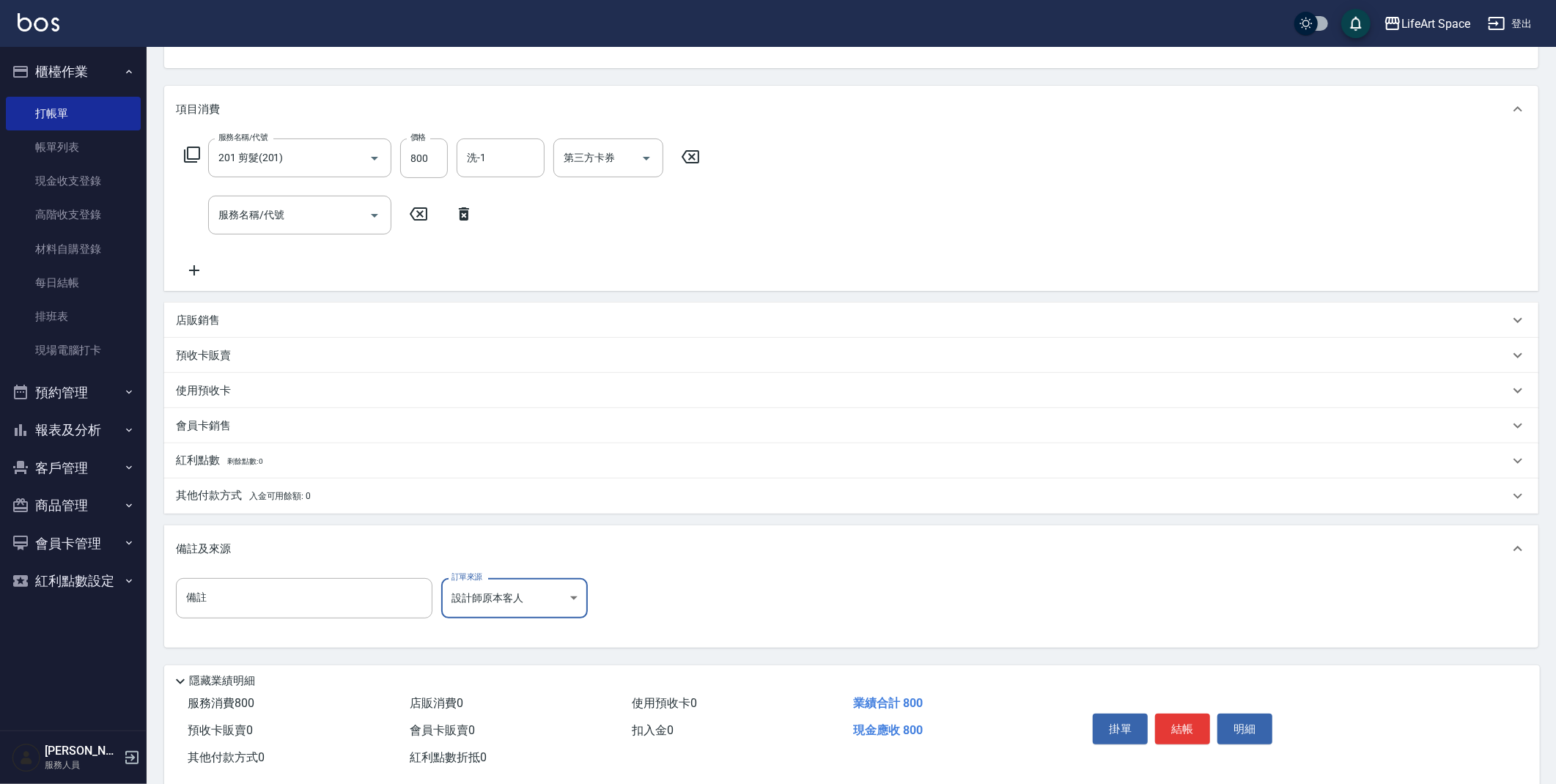
scroll to position [181, 0]
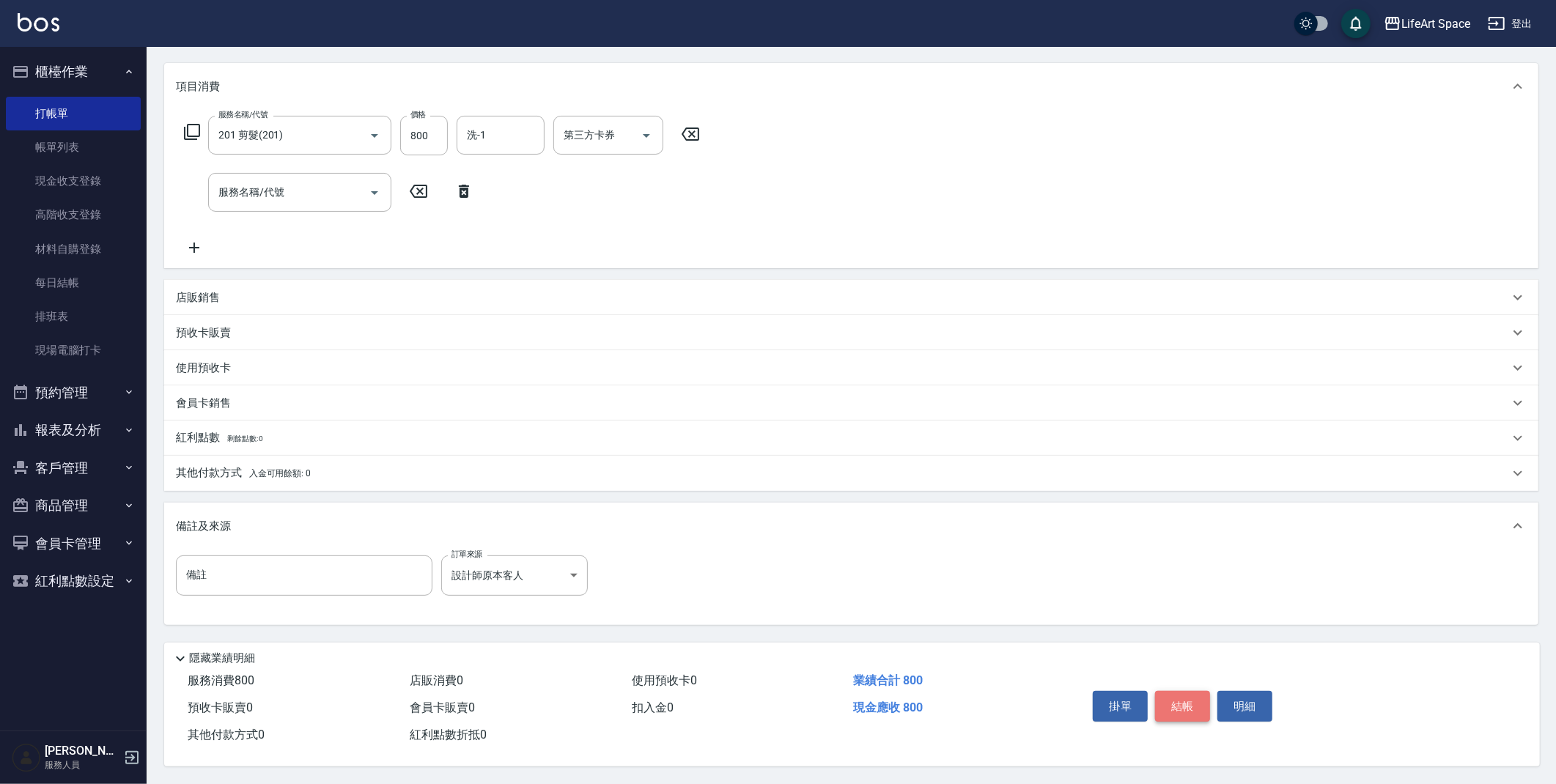
click at [1189, 709] on button "結帳" at bounding box center [1183, 706] width 55 height 31
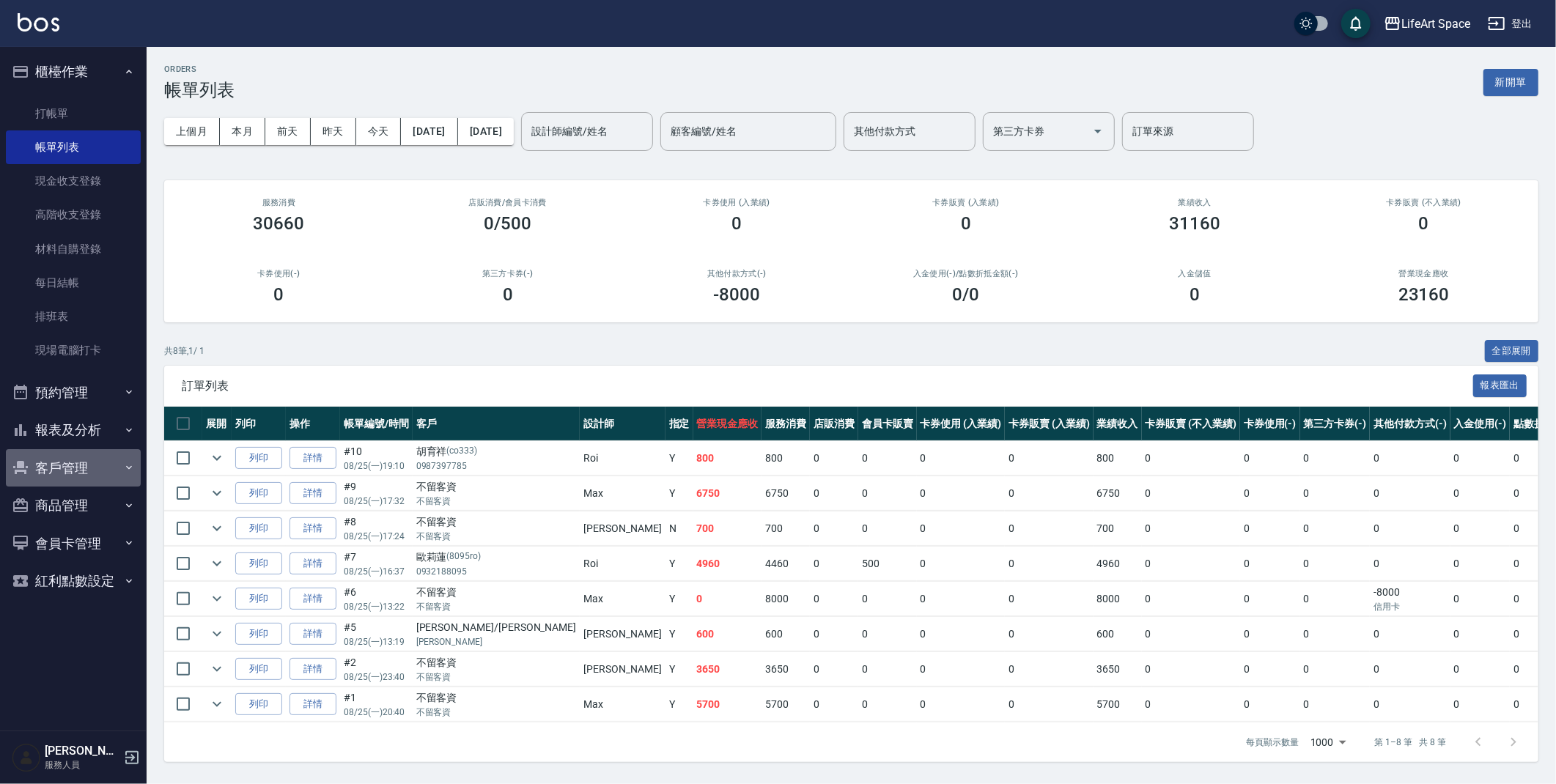
click at [66, 456] on button "客戶管理" at bounding box center [74, 468] width 135 height 38
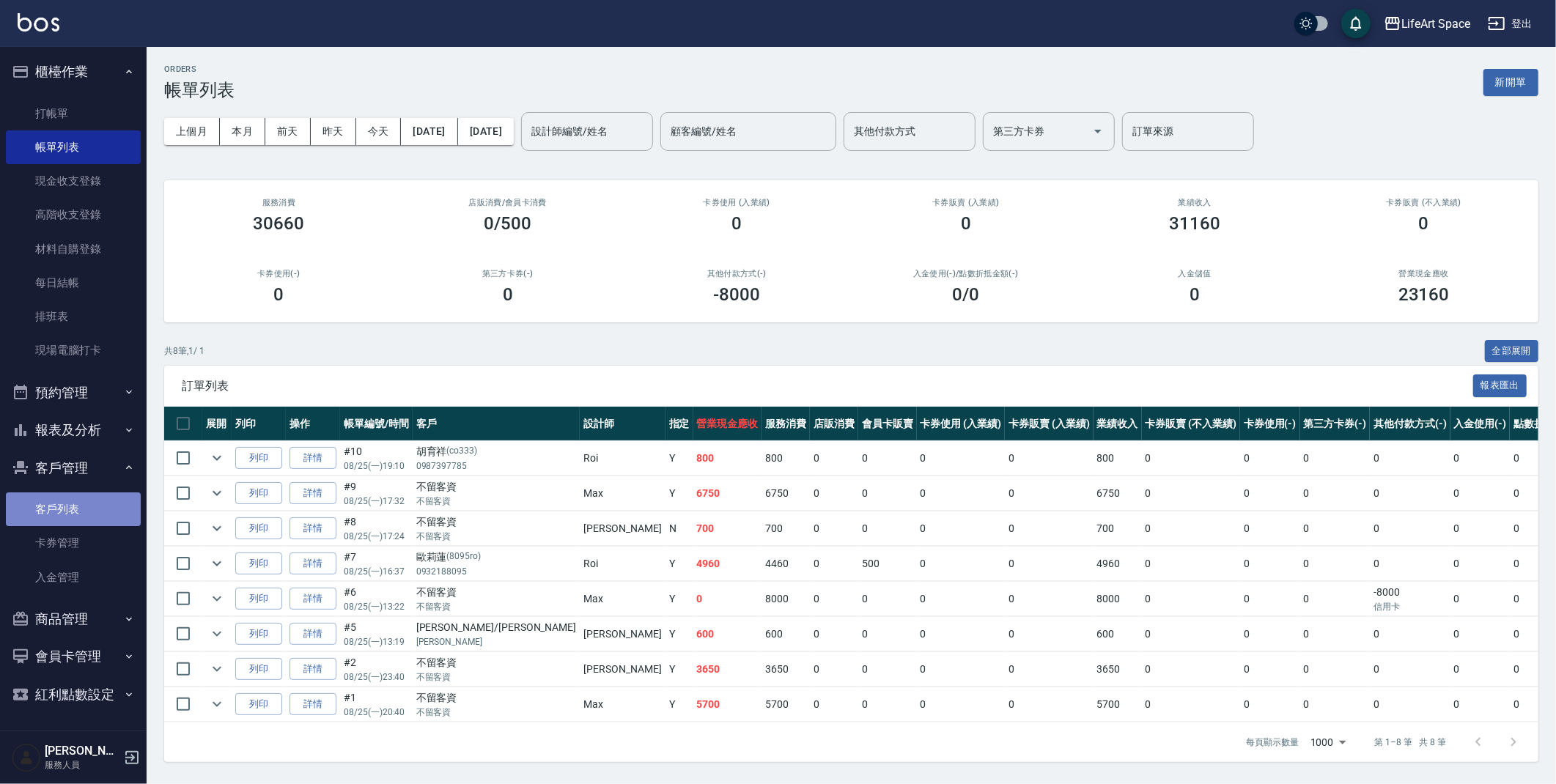
drag, startPoint x: 58, startPoint y: 493, endPoint x: 66, endPoint y: 493, distance: 8.0
click at [58, 493] on link "客戶列表" at bounding box center [74, 509] width 135 height 34
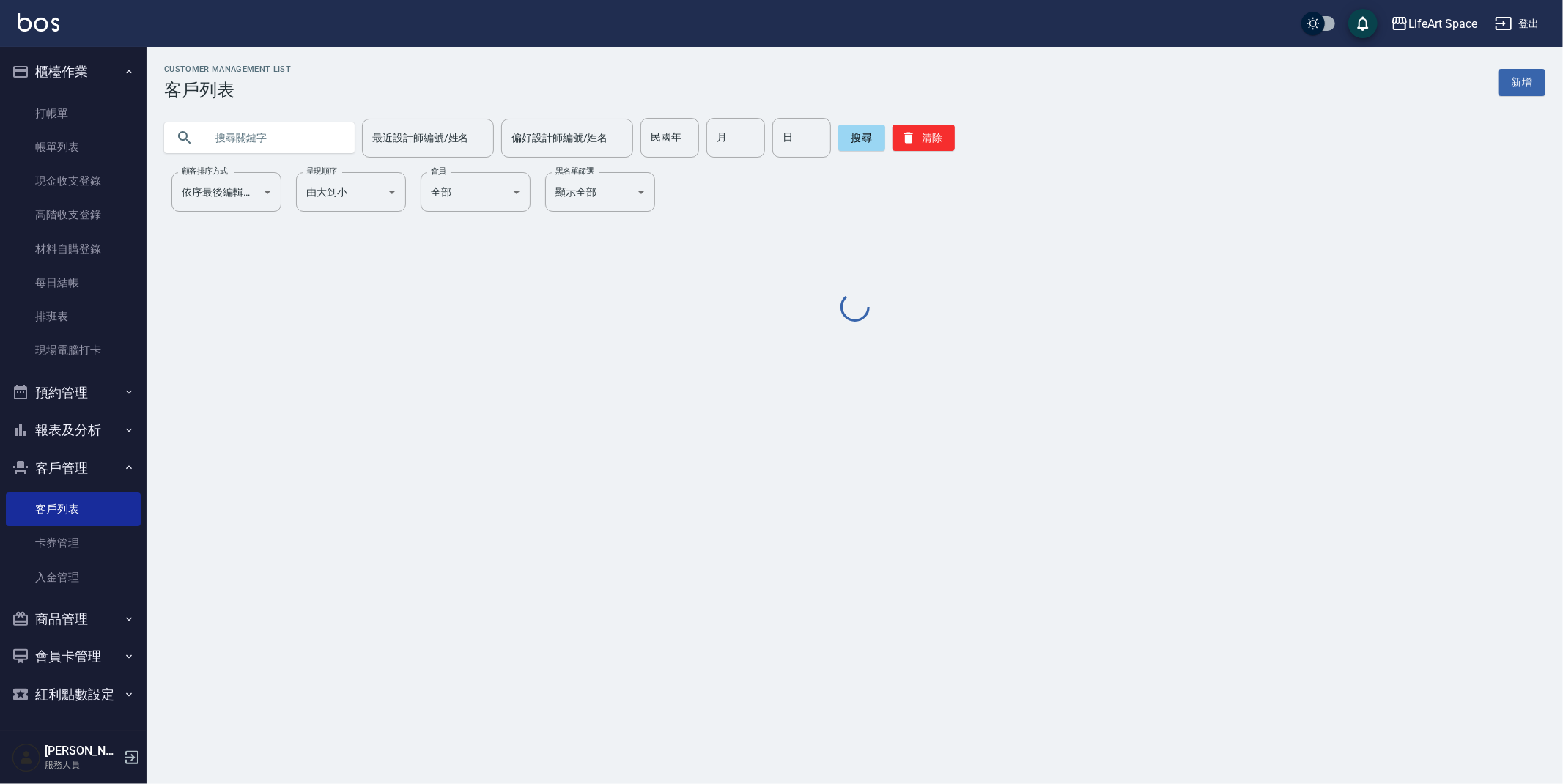
click at [254, 137] on input "text" at bounding box center [273, 138] width 137 height 40
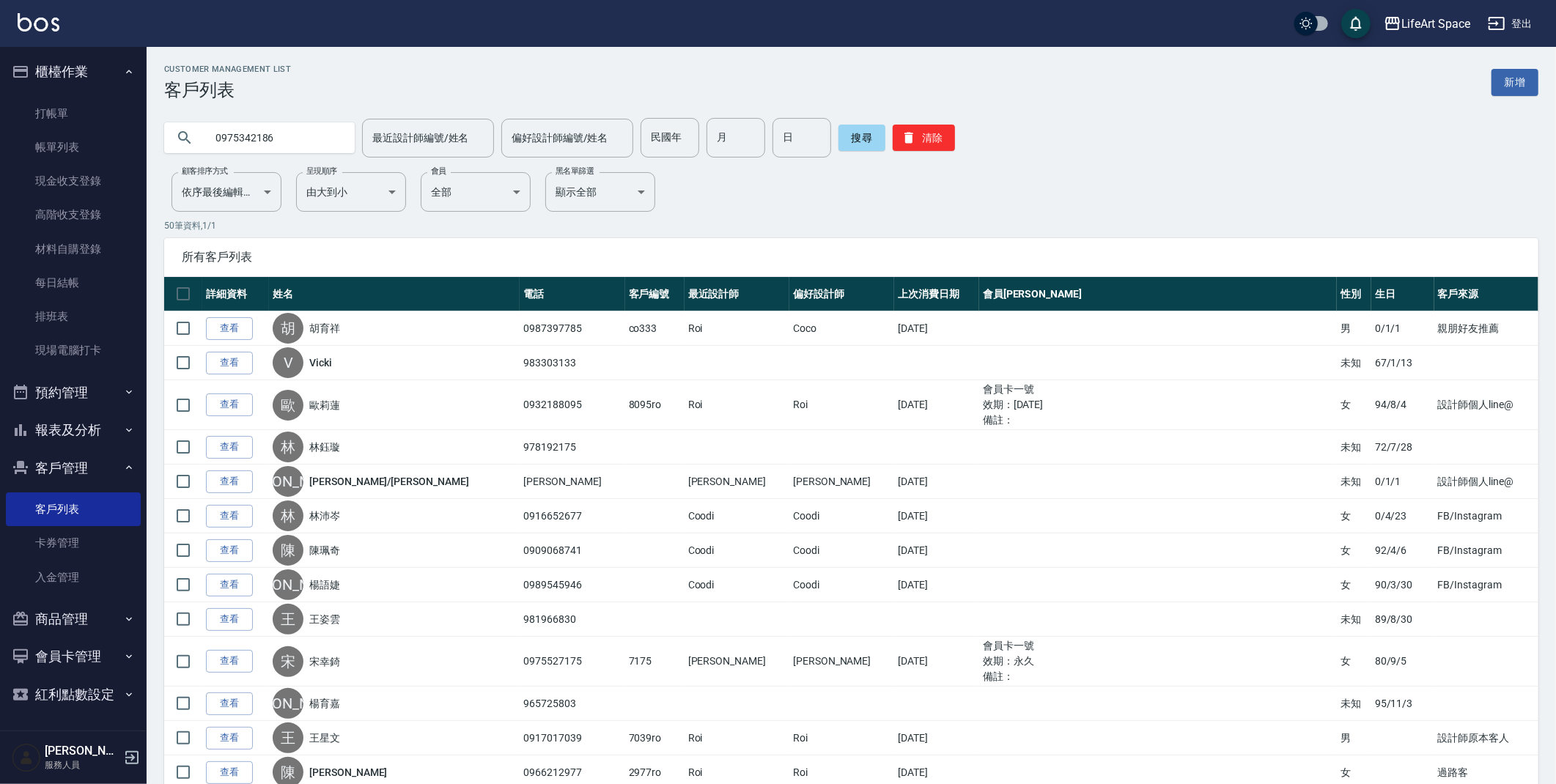
type input "0975342186"
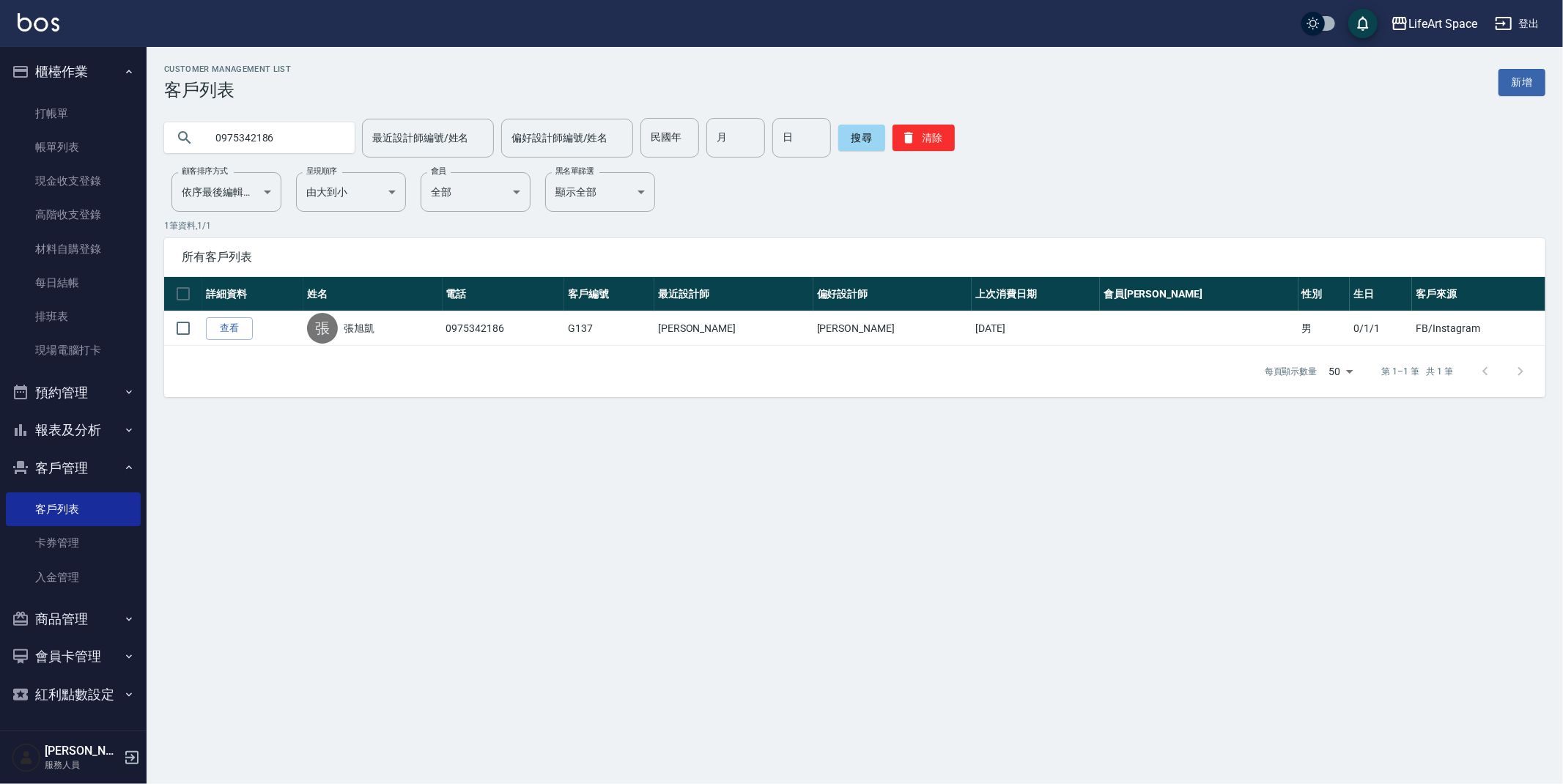
click at [240, 326] on link "查看" at bounding box center [229, 329] width 47 height 23
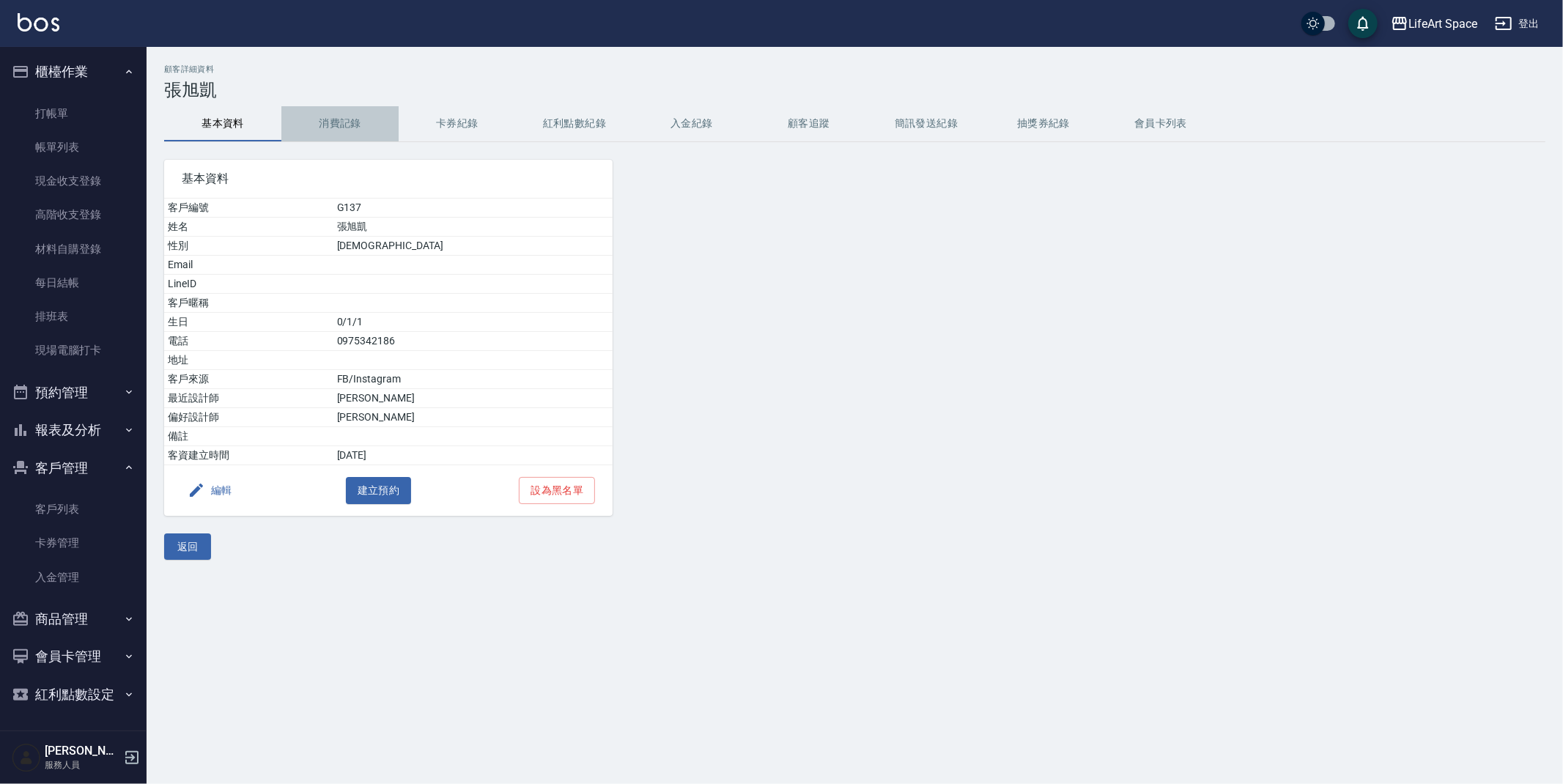
click at [363, 121] on button "消費記錄" at bounding box center [339, 124] width 118 height 35
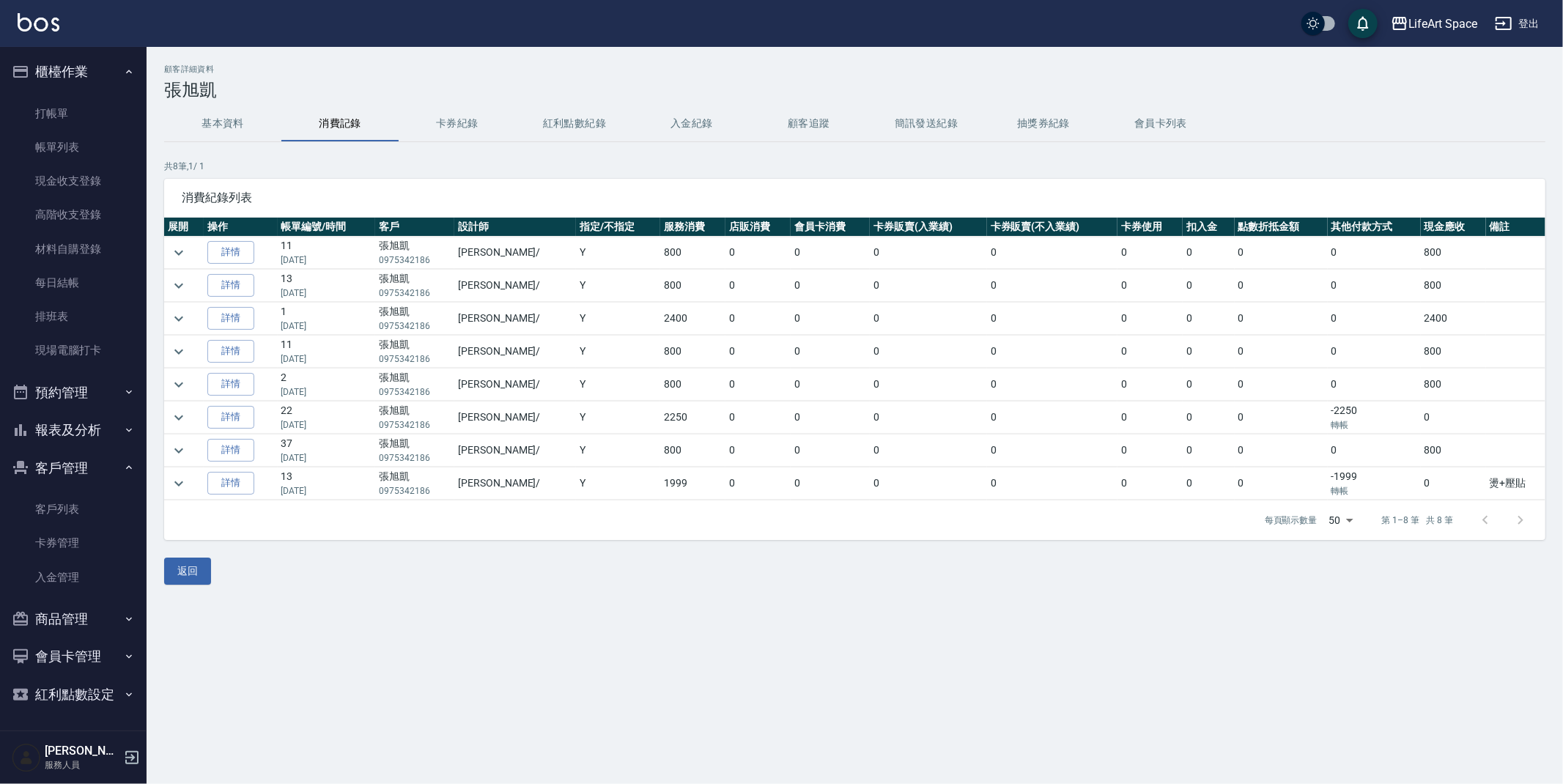
drag, startPoint x: 68, startPoint y: 152, endPoint x: 107, endPoint y: 460, distance: 310.5
click at [68, 152] on link "帳單列表" at bounding box center [74, 147] width 135 height 34
click at [107, 460] on button "客戶管理" at bounding box center [74, 468] width 135 height 38
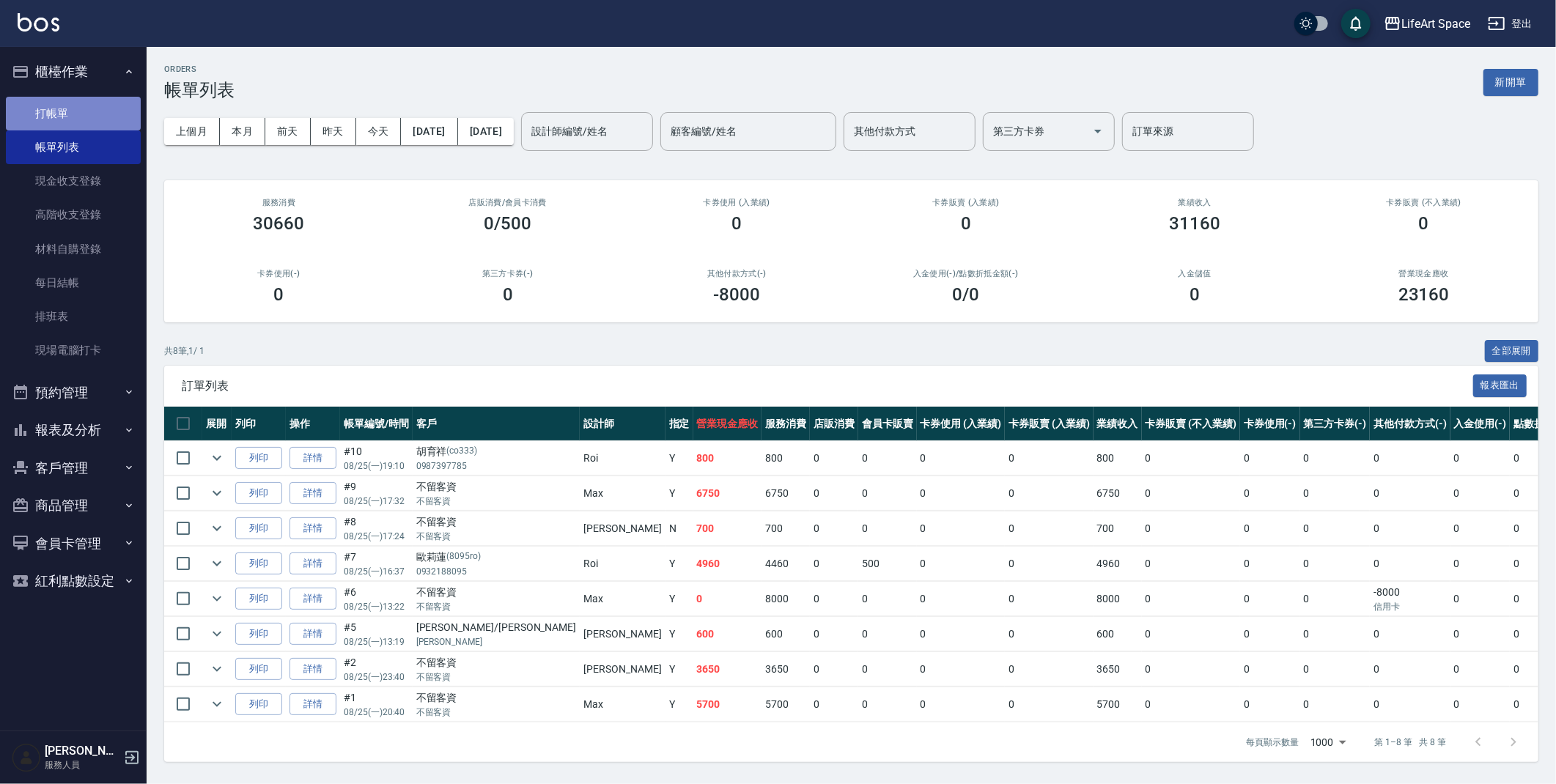
click at [63, 116] on link "打帳單" at bounding box center [74, 114] width 135 height 34
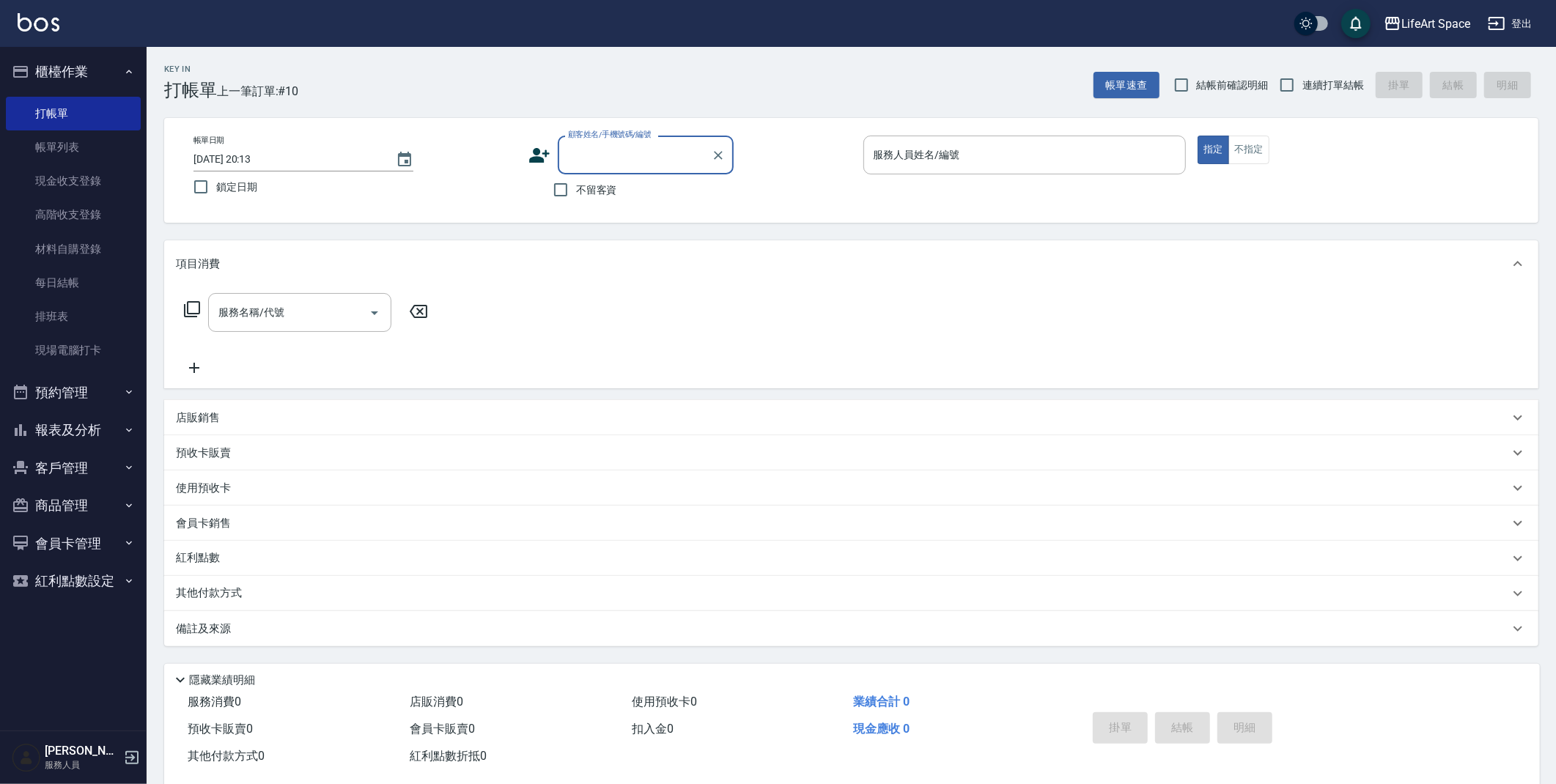
click at [634, 167] on input "顧客姓名/手機號碼/編號" at bounding box center [634, 154] width 141 height 25
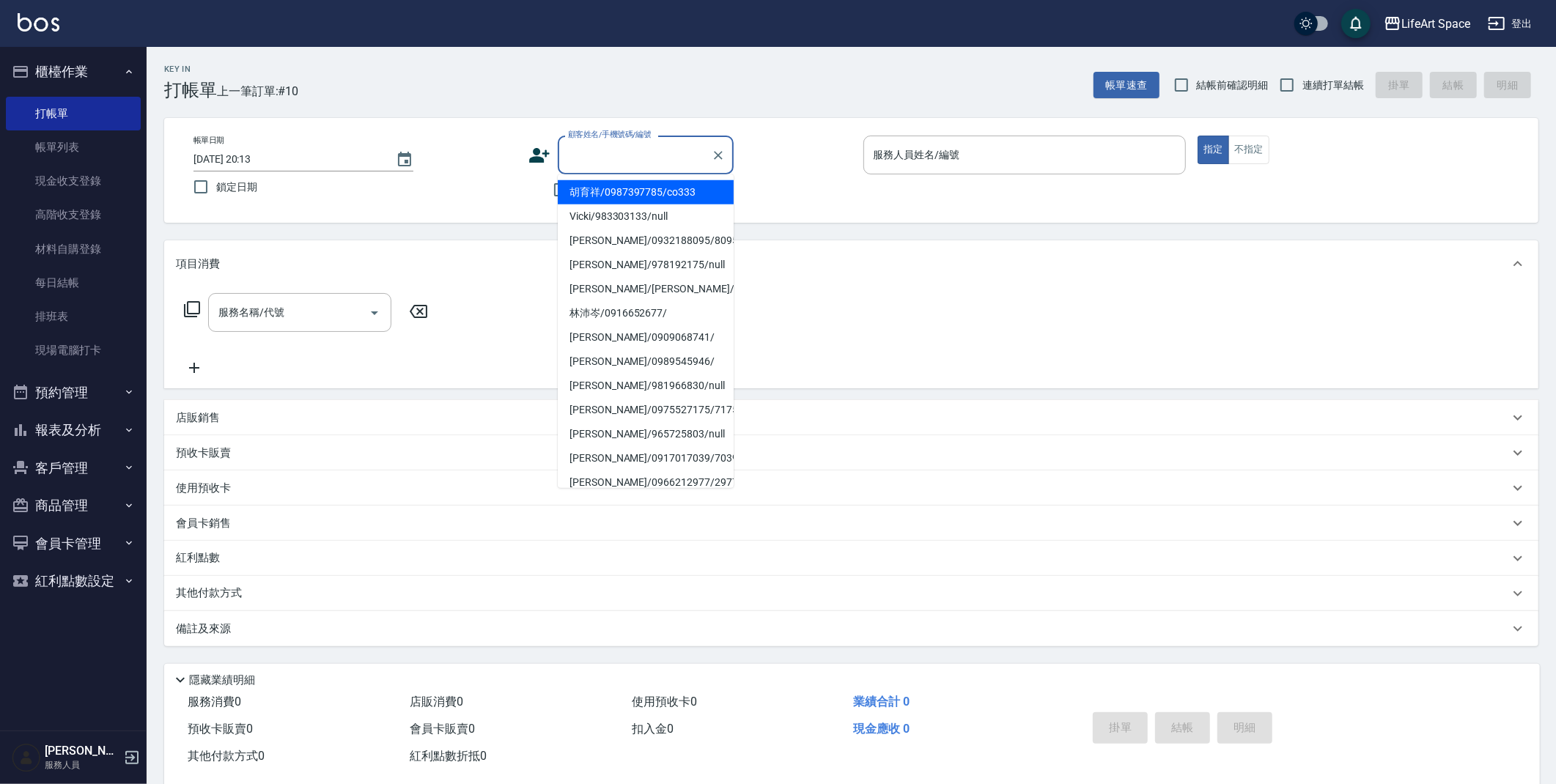
type input "t"
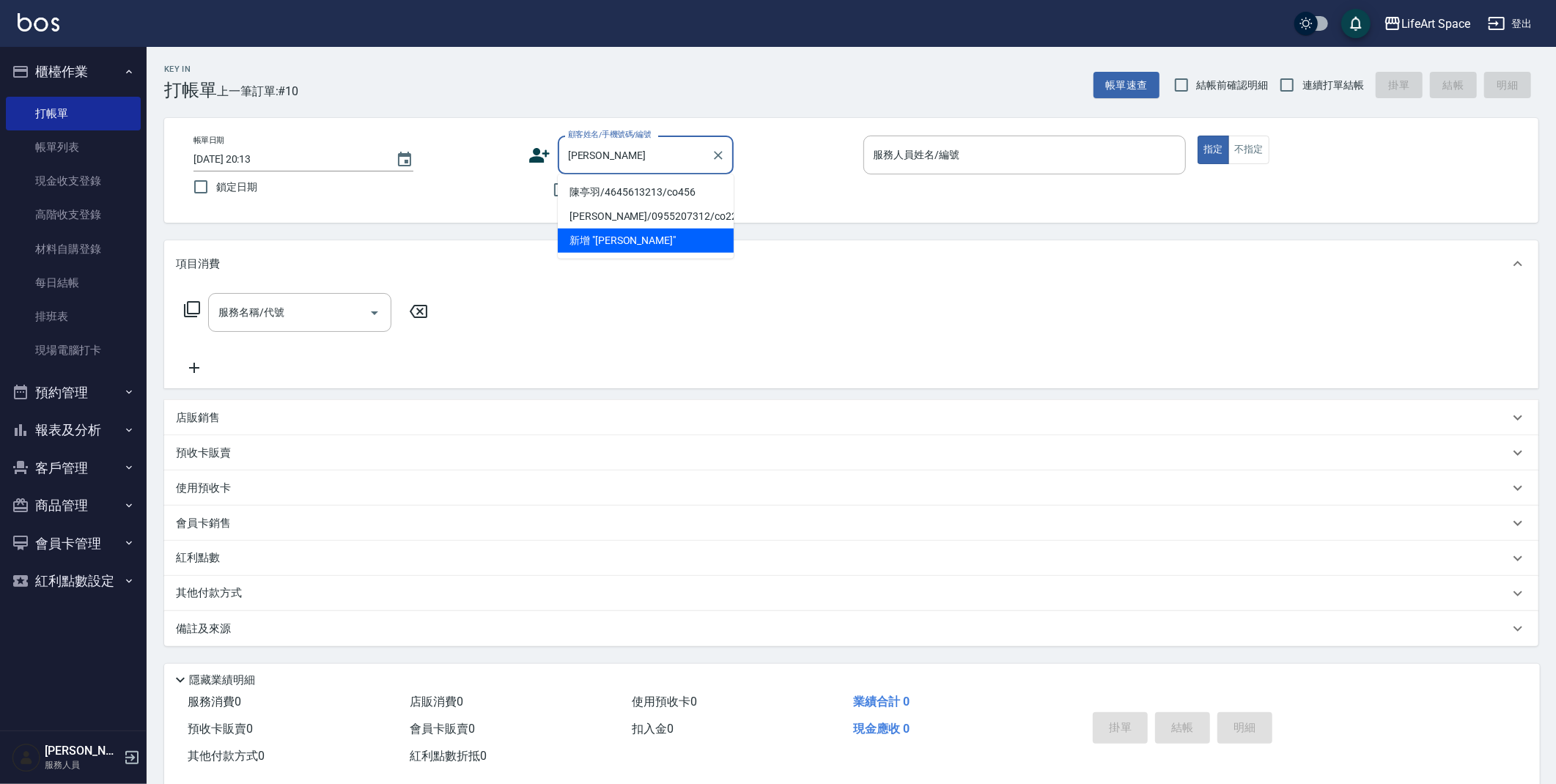
click at [618, 187] on li "陳亭羽/4645613213/co456" at bounding box center [645, 192] width 176 height 24
type input "陳亭羽/4645613213/co456"
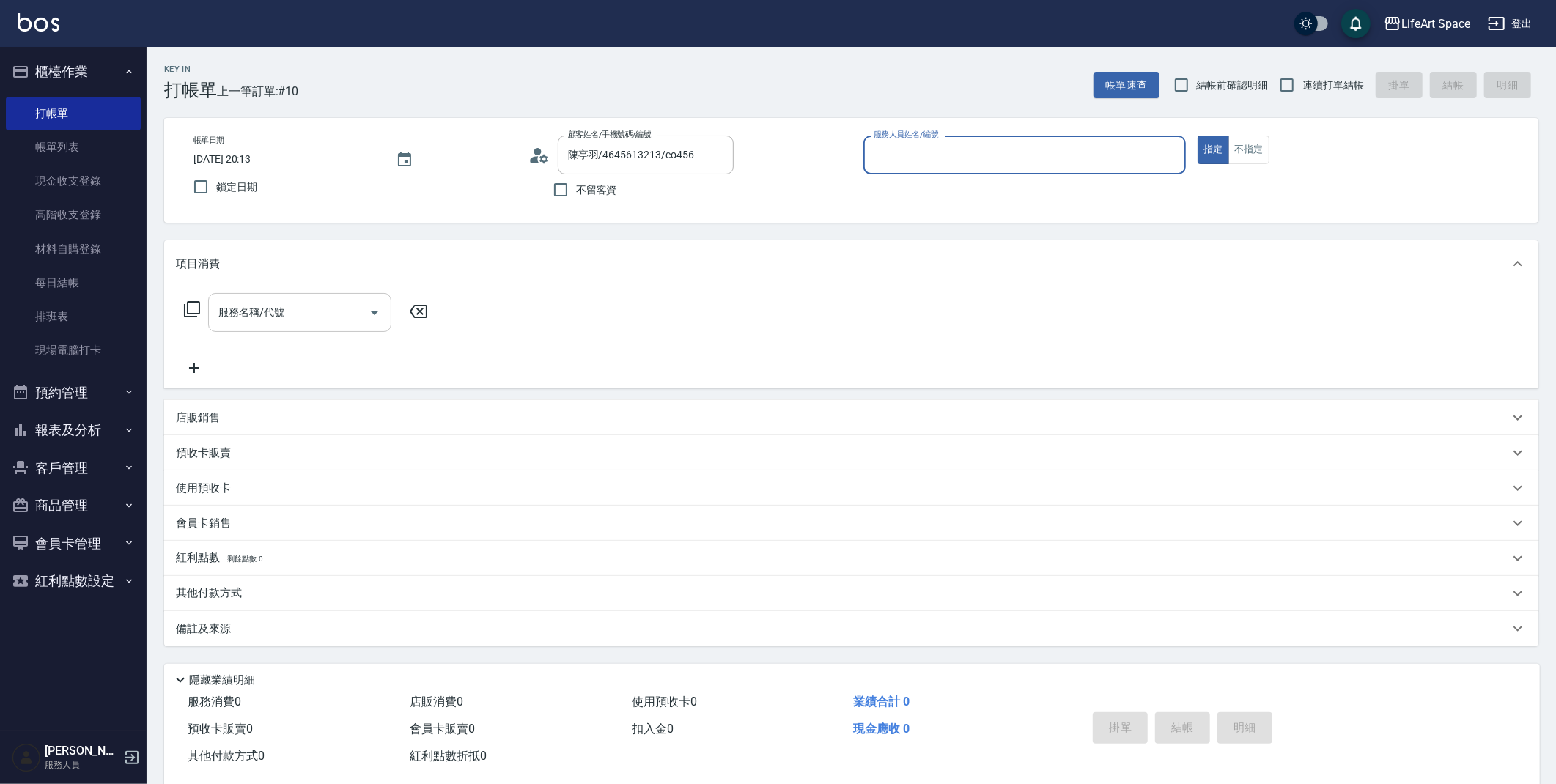
click at [342, 313] on input "服務名稱/代號" at bounding box center [289, 312] width 148 height 25
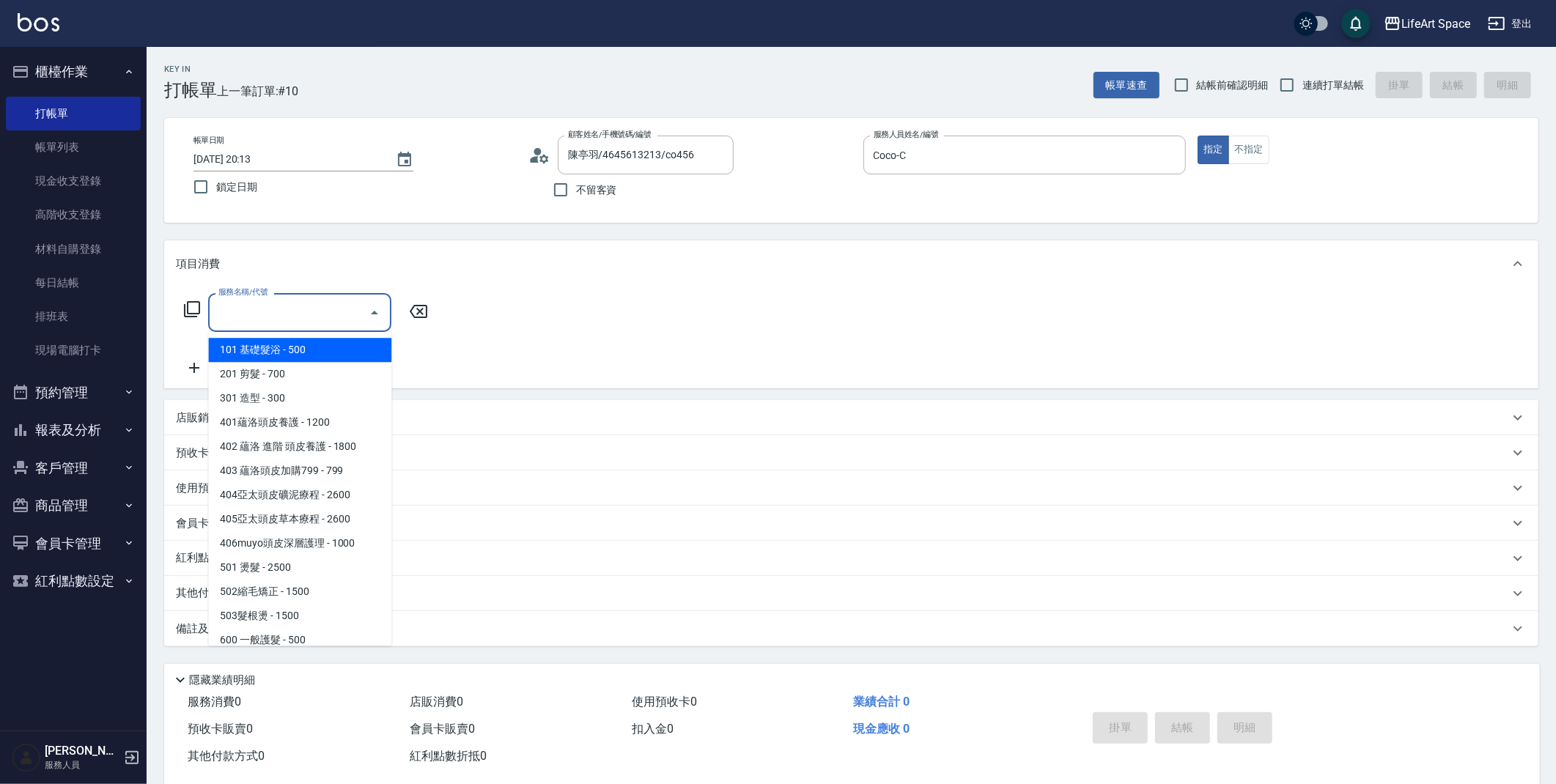
type input "Coco-C"
click at [336, 379] on span "201 剪髮 - 700" at bounding box center [300, 373] width 184 height 24
type input "201 剪髮(201)"
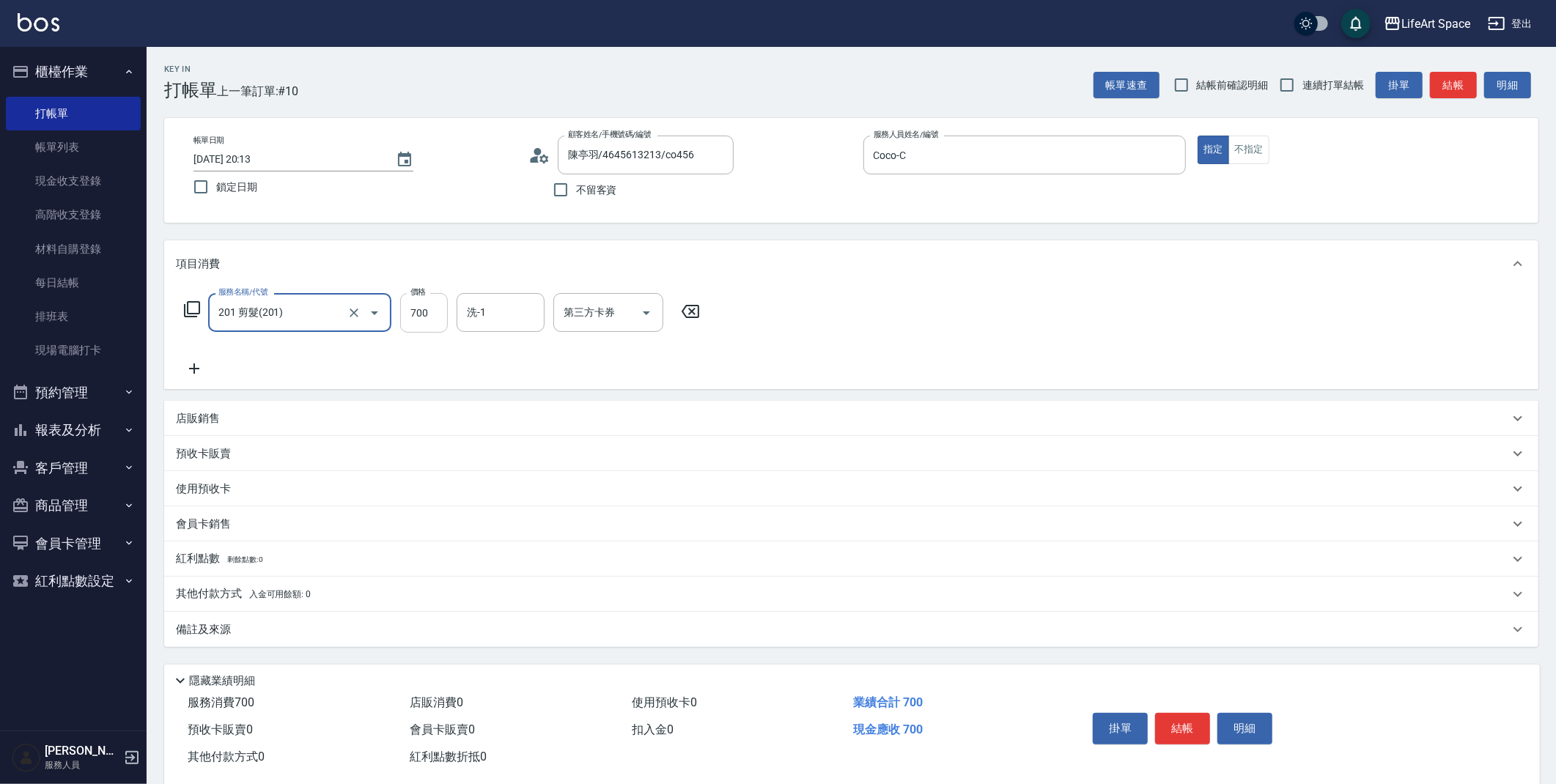
click at [412, 314] on input "700" at bounding box center [424, 313] width 48 height 40
type input "800"
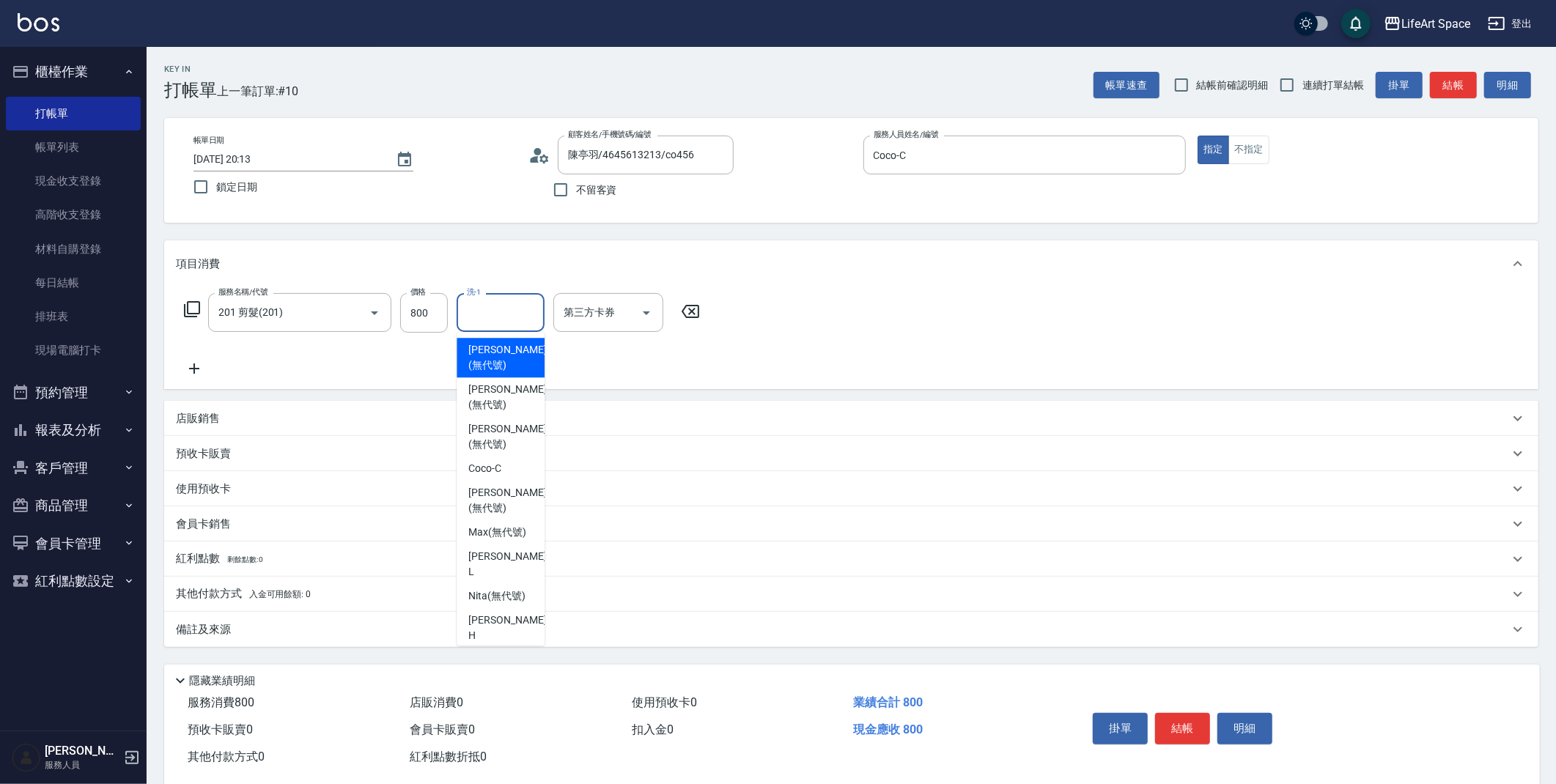
click at [492, 307] on input "洗-1" at bounding box center [500, 312] width 74 height 25
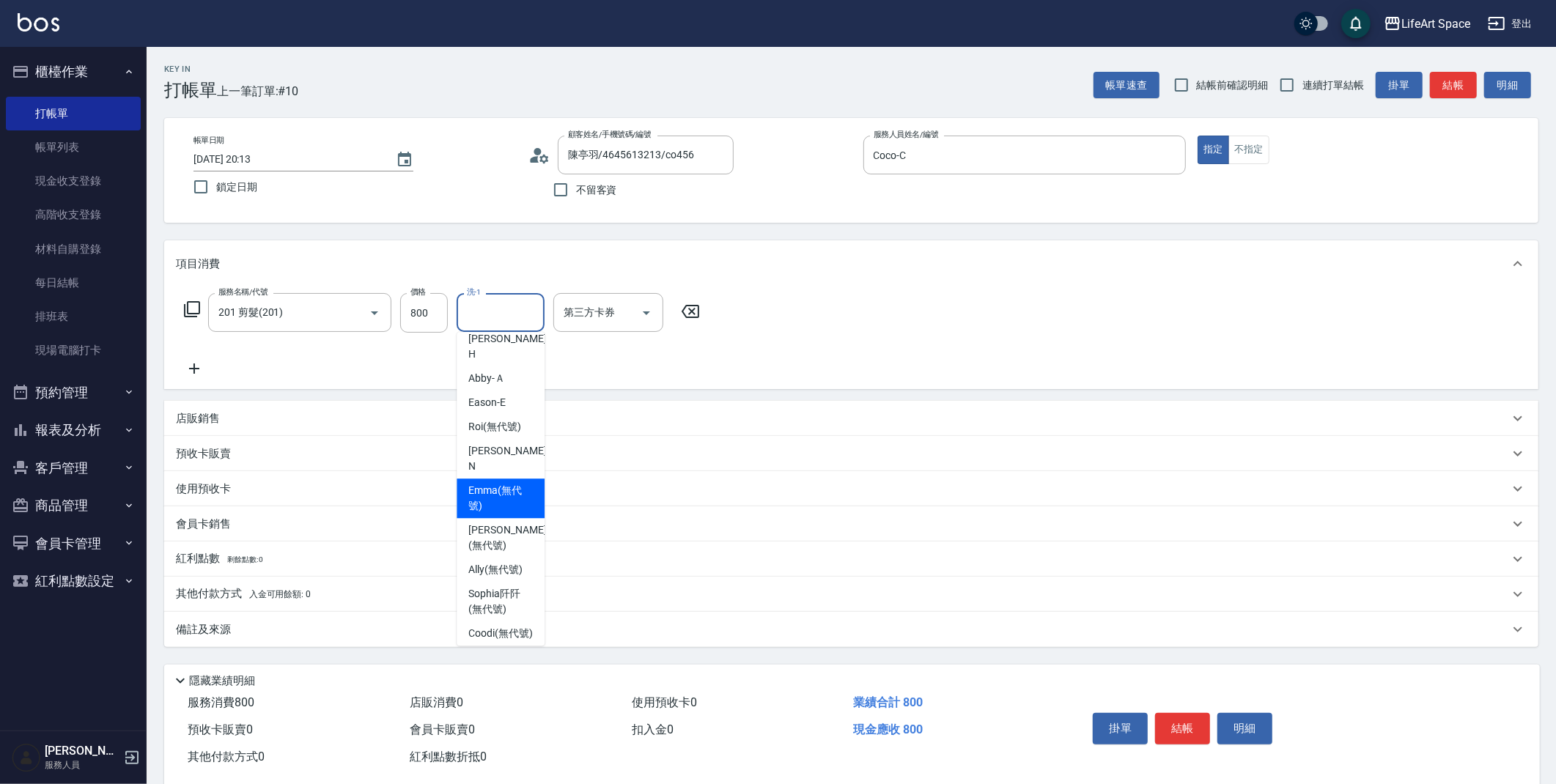
click at [506, 483] on span "[PERSON_NAME] (無代號)" at bounding box center [501, 498] width 65 height 31
type input "[PERSON_NAME](無代號)"
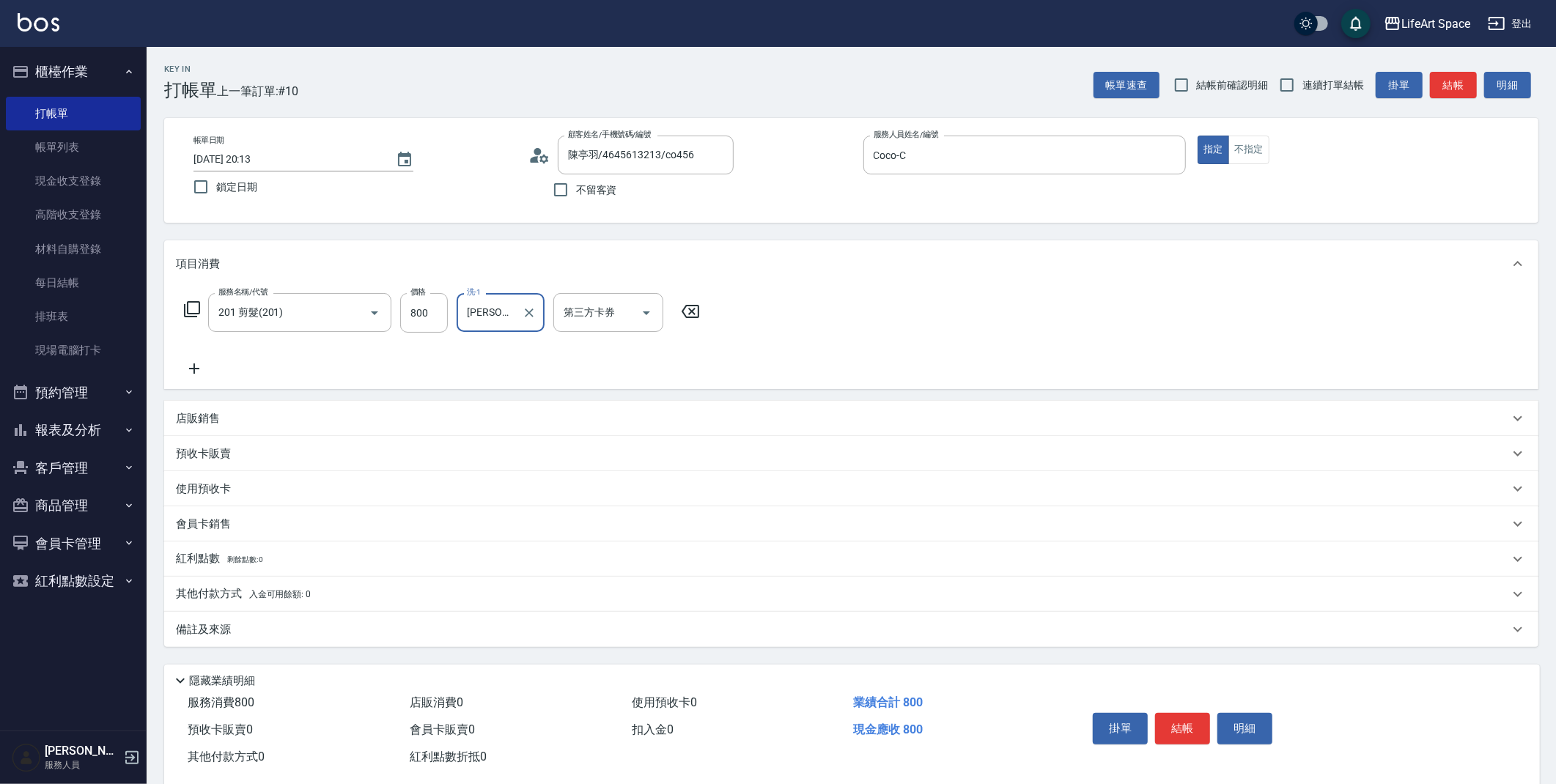
click at [410, 608] on div "其他付款方式 入金可用餘額: 0" at bounding box center [851, 594] width 1374 height 35
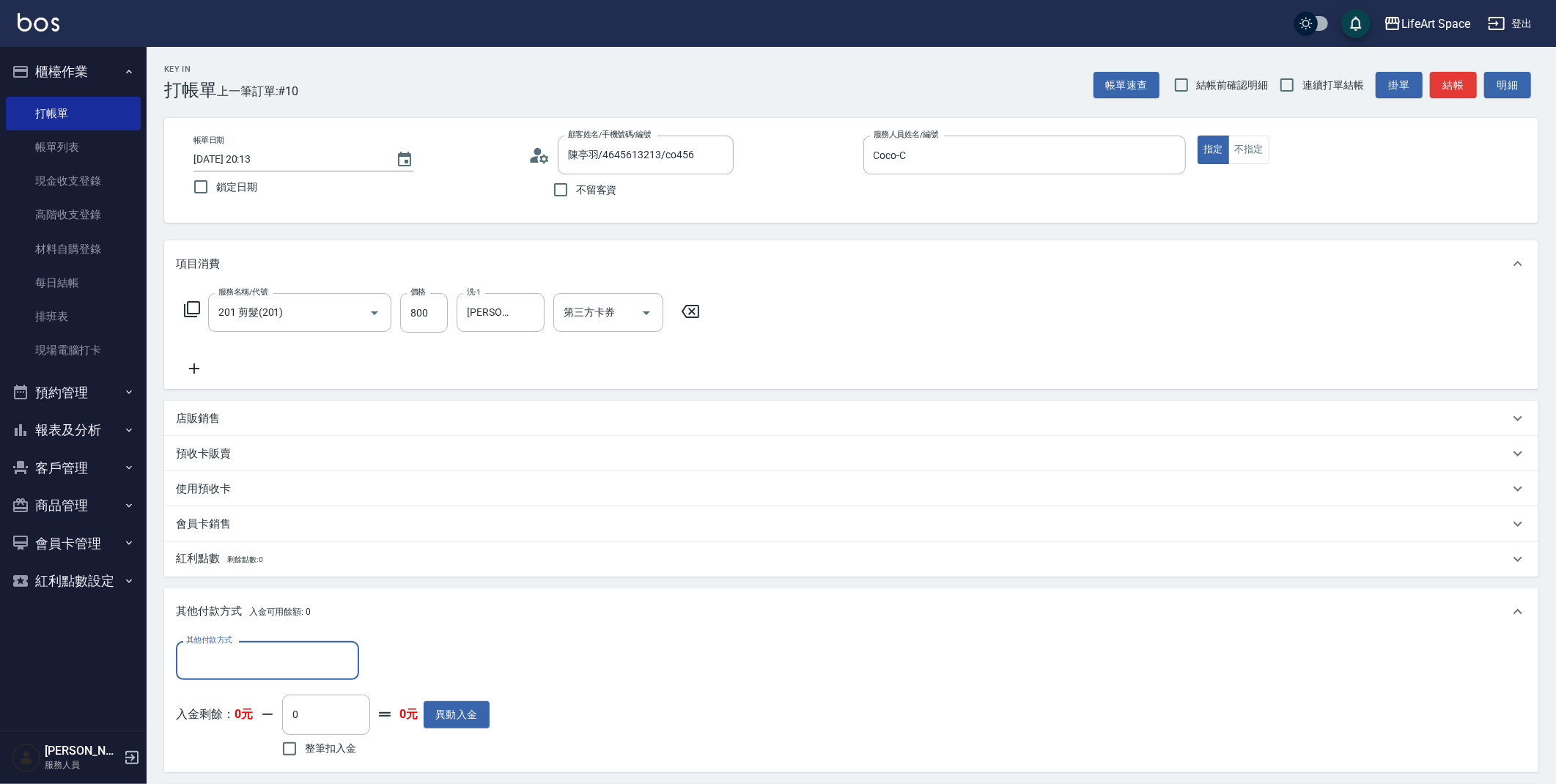
scroll to position [0, 0]
click at [421, 615] on div "其他付款方式 入金可用餘額: 0" at bounding box center [843, 611] width 1333 height 16
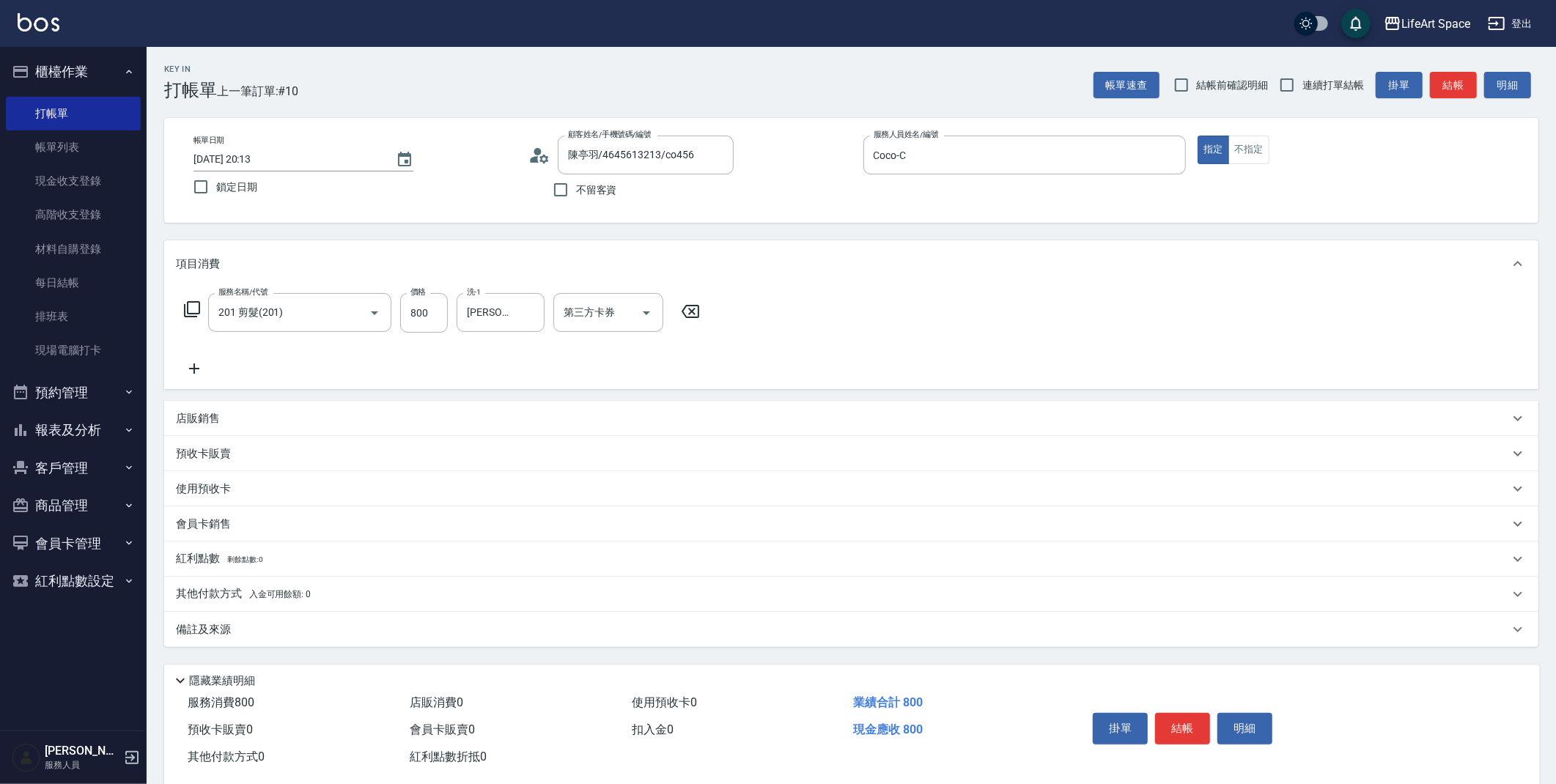
click at [413, 625] on div "備註及來源" at bounding box center [843, 630] width 1333 height 15
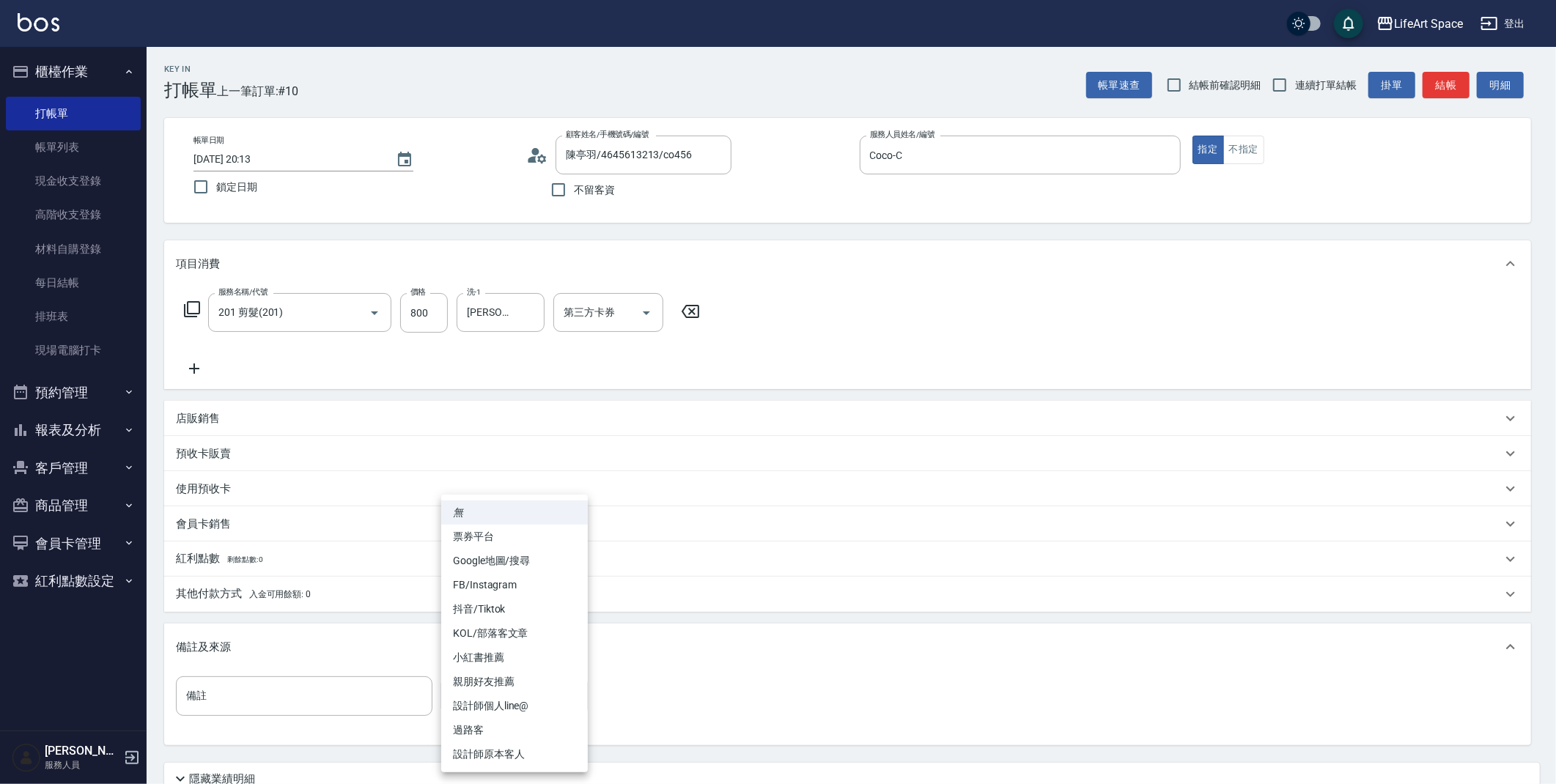
click at [463, 698] on body "LifeArt Space 登出 櫃檯作業 打帳單 帳單列表 現金收支登錄 高階收支登錄 材料自購登錄 每日結帳 排班表 現場電腦打卡 預約管理 預約管理 單…" at bounding box center [778, 452] width 1556 height 904
click at [490, 755] on li "設計師原本客人" at bounding box center [514, 754] width 147 height 24
type input "設計師原本客人"
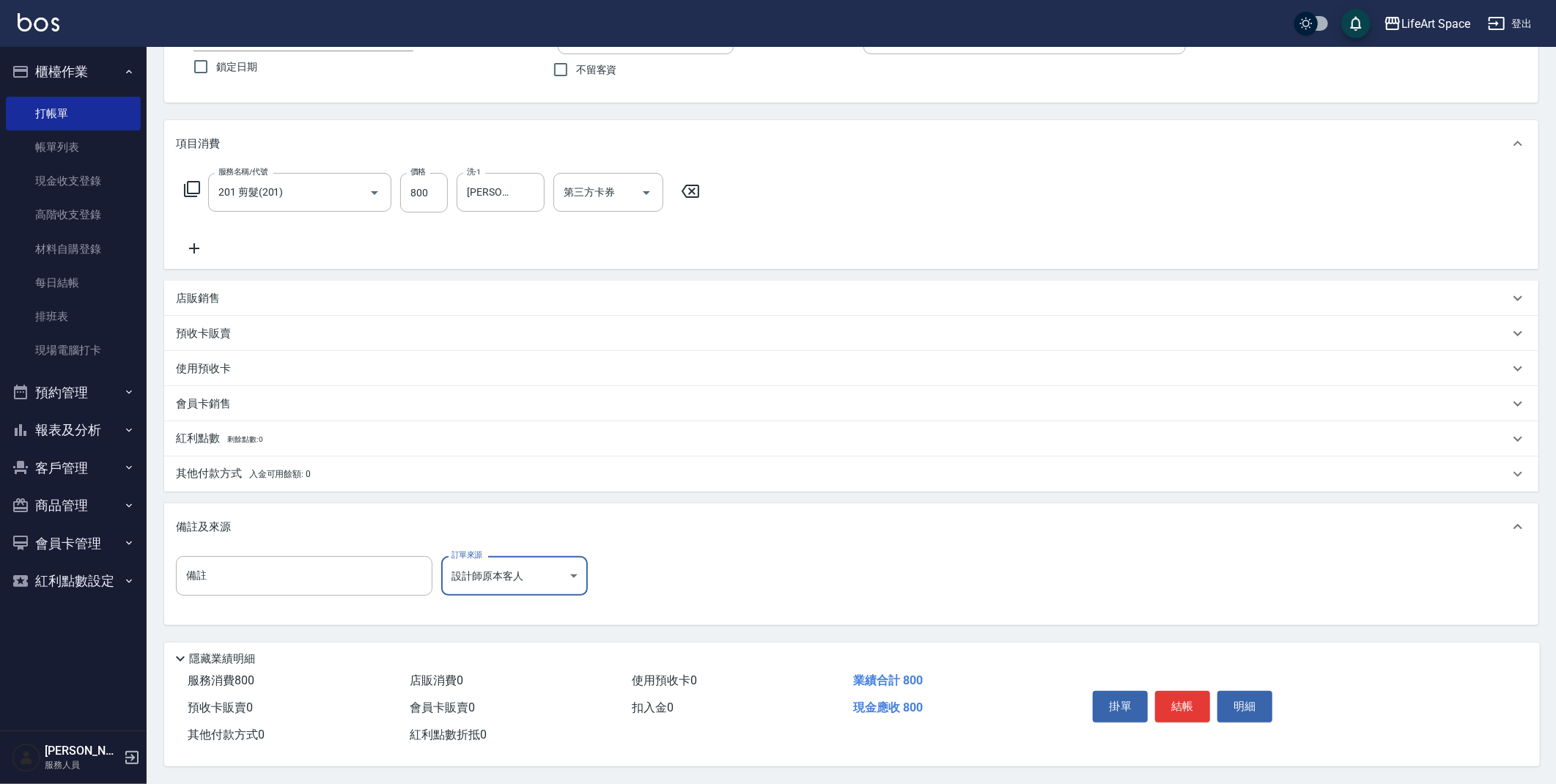
scroll to position [125, 0]
drag, startPoint x: 1159, startPoint y: 710, endPoint x: 1174, endPoint y: 768, distance: 59.9
click at [1174, 768] on div "Key In 打帳單 上一筆訂單:#10 帳單速查 結帳前確認明細 連續打單結帳 掛單 結帳 明細 帳單日期 [DATE] 20:13 鎖定日期 顧客姓名/手…" at bounding box center [851, 356] width 1409 height 857
click at [1174, 712] on button "結帳" at bounding box center [1183, 706] width 55 height 31
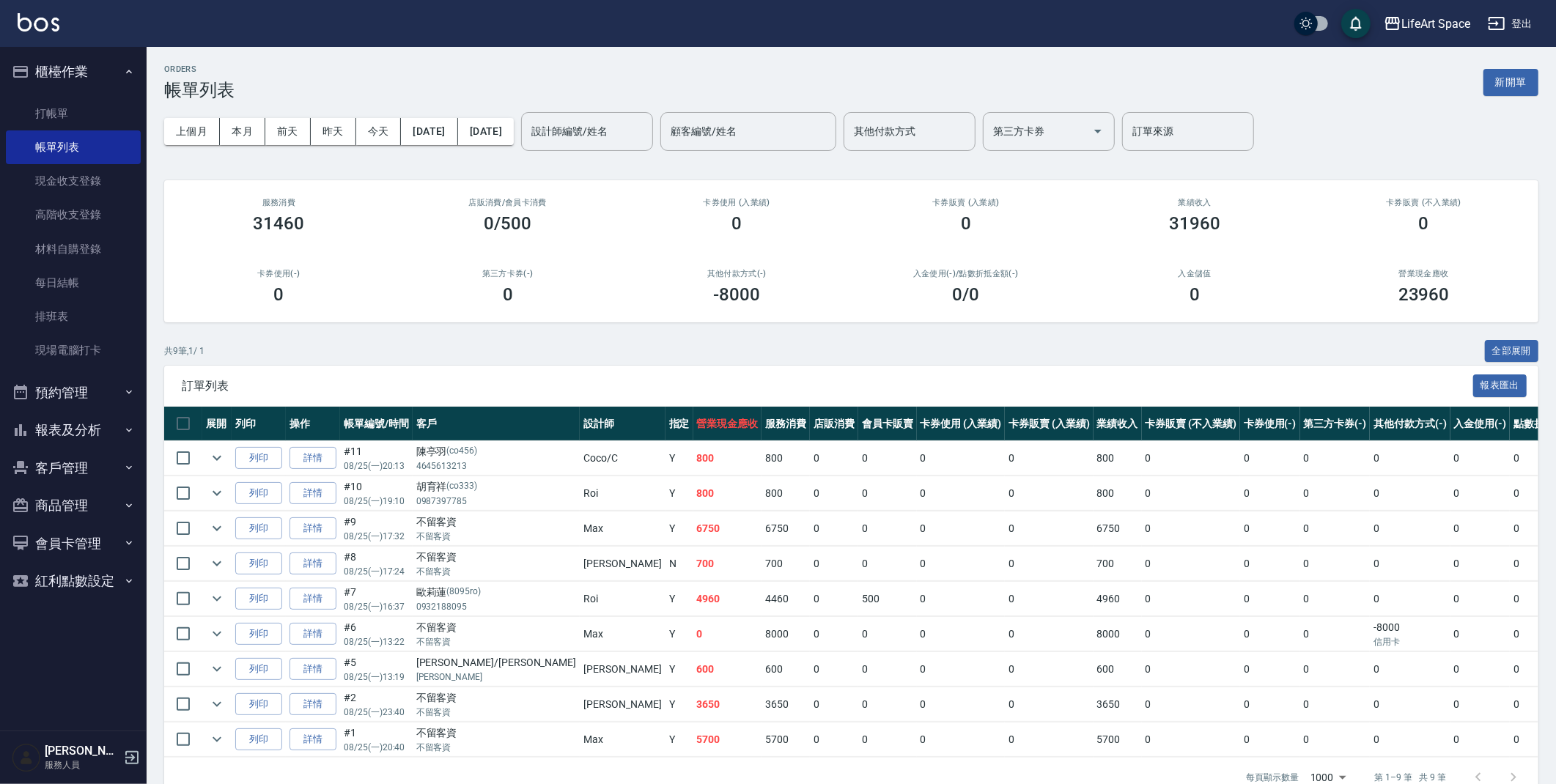
click at [101, 94] on ul "打帳單 帳單列表 現金收支登錄 高階收支登錄 材料自購登錄 每日結帳 排班表 現場電腦打卡" at bounding box center [74, 232] width 135 height 283
click at [99, 104] on link "打帳單" at bounding box center [74, 114] width 135 height 34
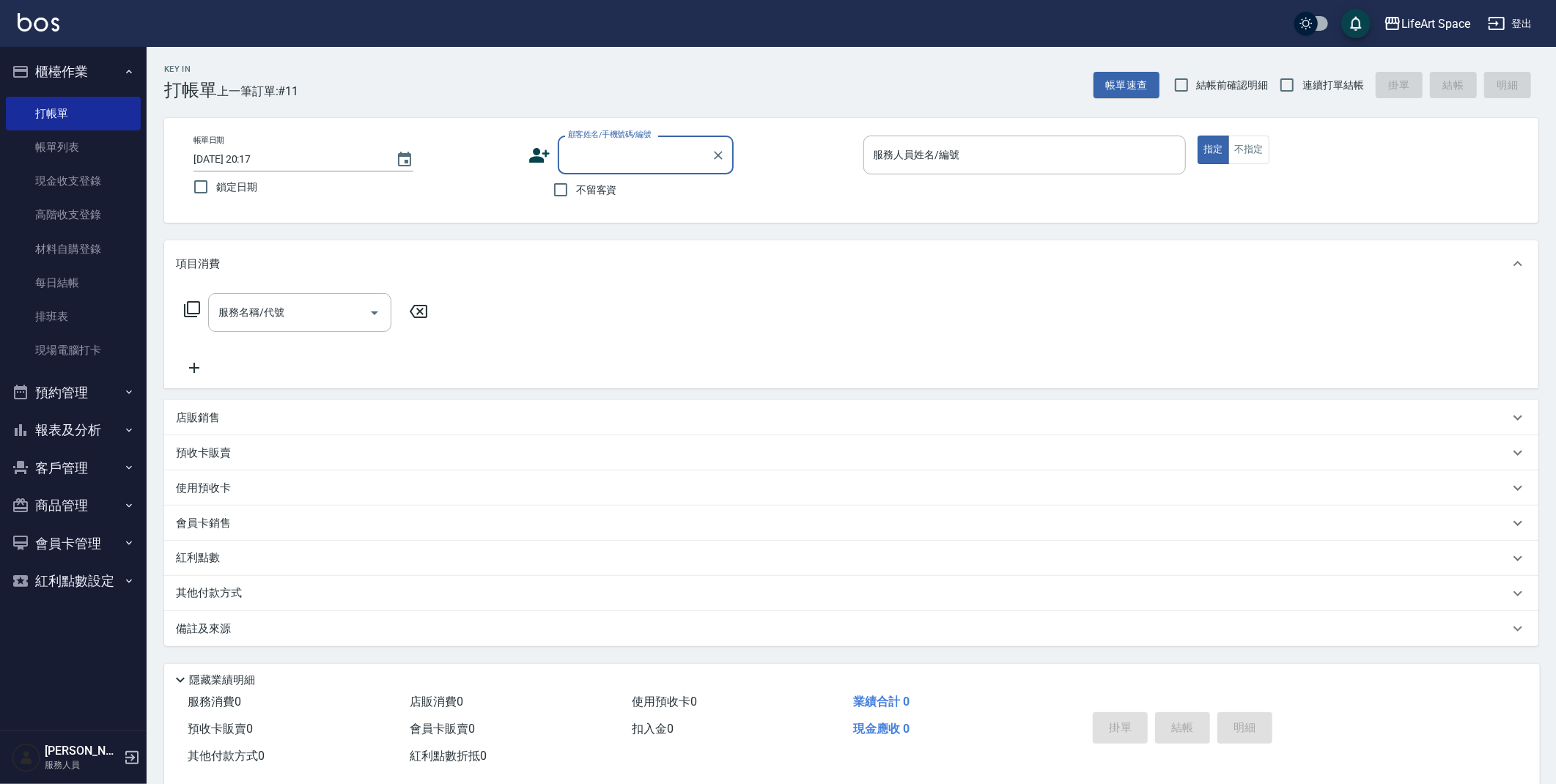
type input "v"
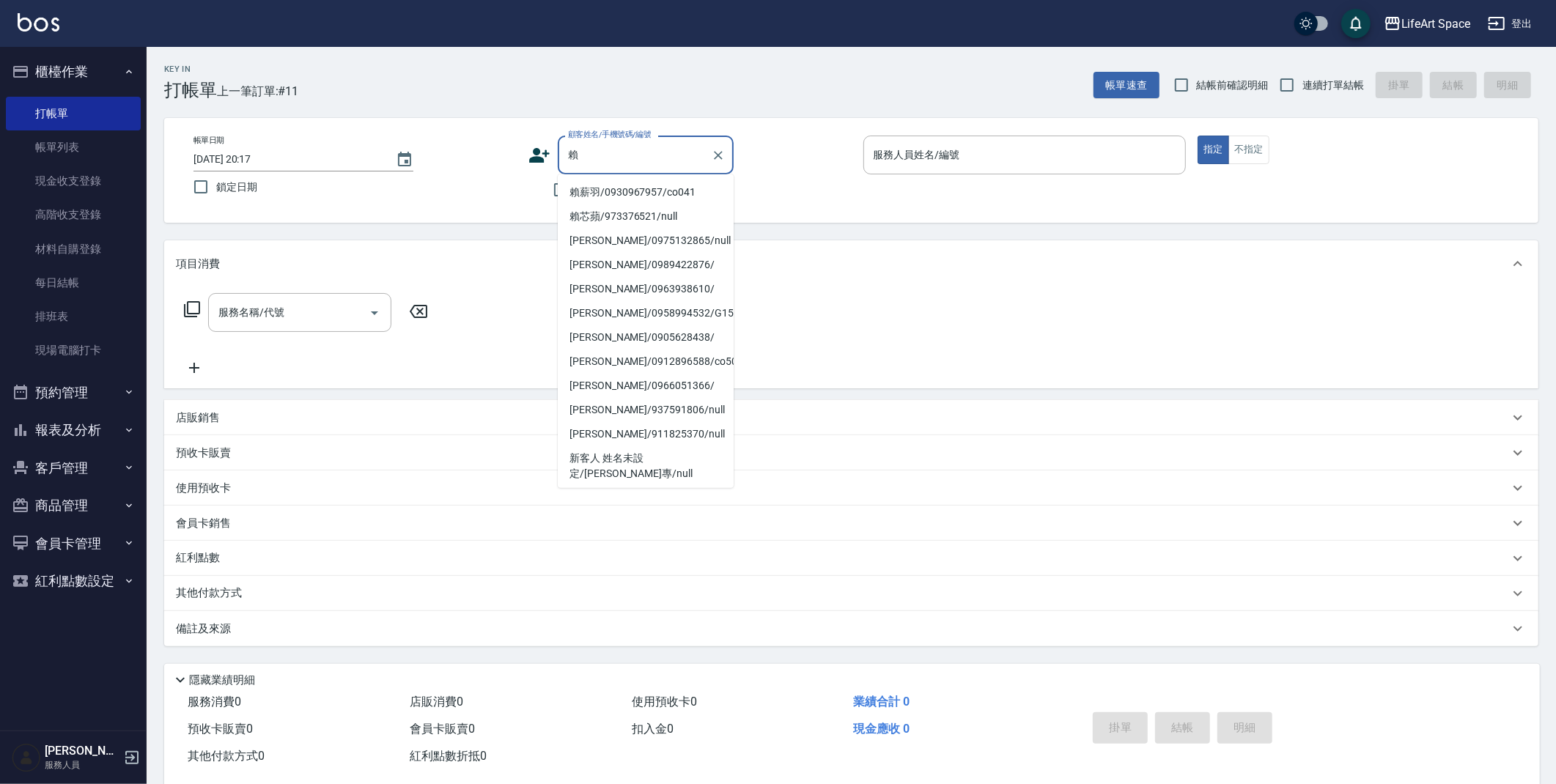
click at [599, 190] on li "賴薪羽/0930967957/co041" at bounding box center [645, 192] width 176 height 24
type input "賴薪羽/0930967957/co041"
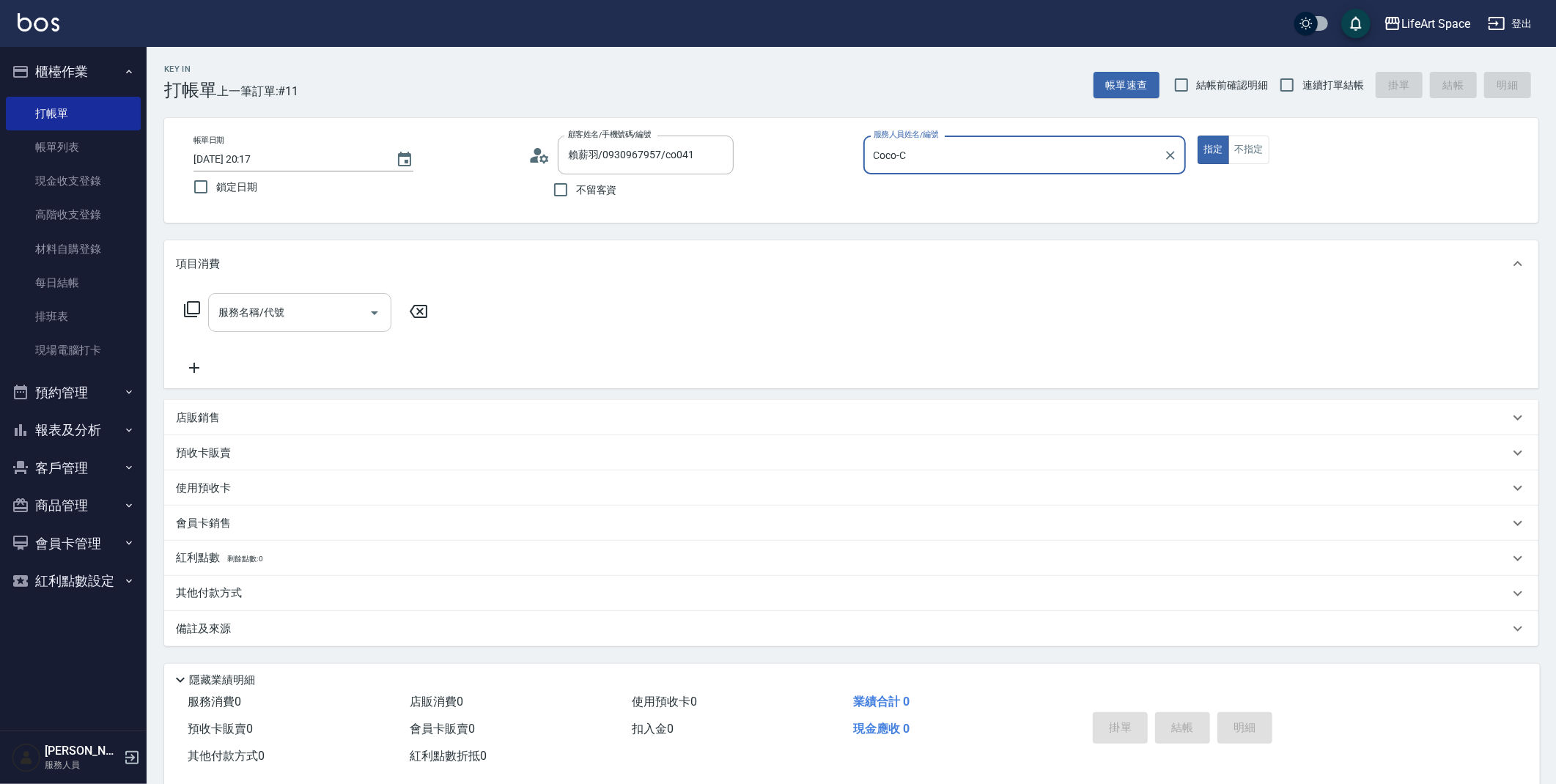
type input "Coco-C"
click at [320, 296] on div "服務名稱/代號" at bounding box center [300, 313] width 184 height 39
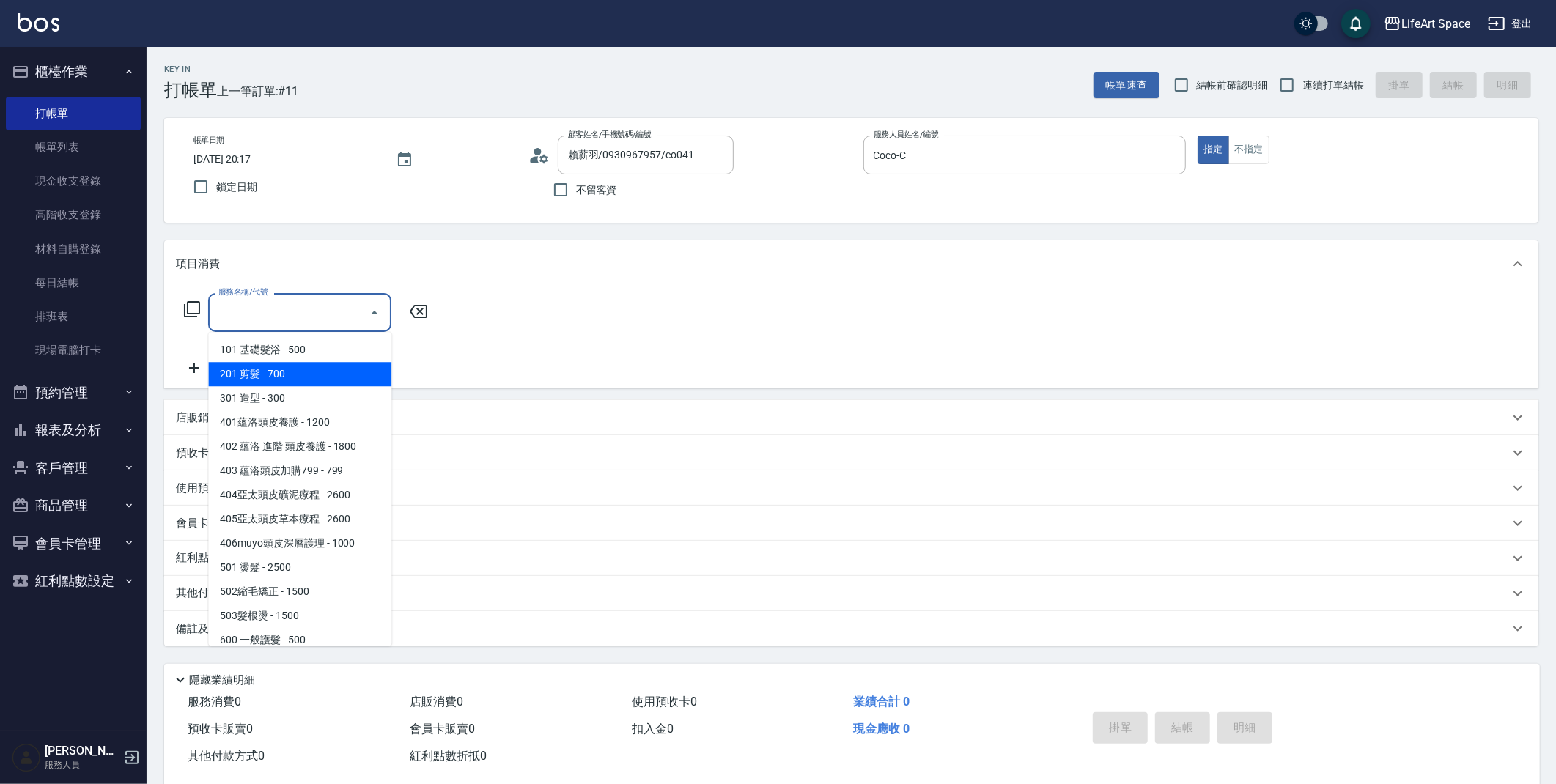
drag, startPoint x: 303, startPoint y: 373, endPoint x: 376, endPoint y: 359, distance: 74.3
click at [303, 372] on span "201 剪髮 - 700" at bounding box center [300, 373] width 184 height 24
type input "201 剪髮(201)"
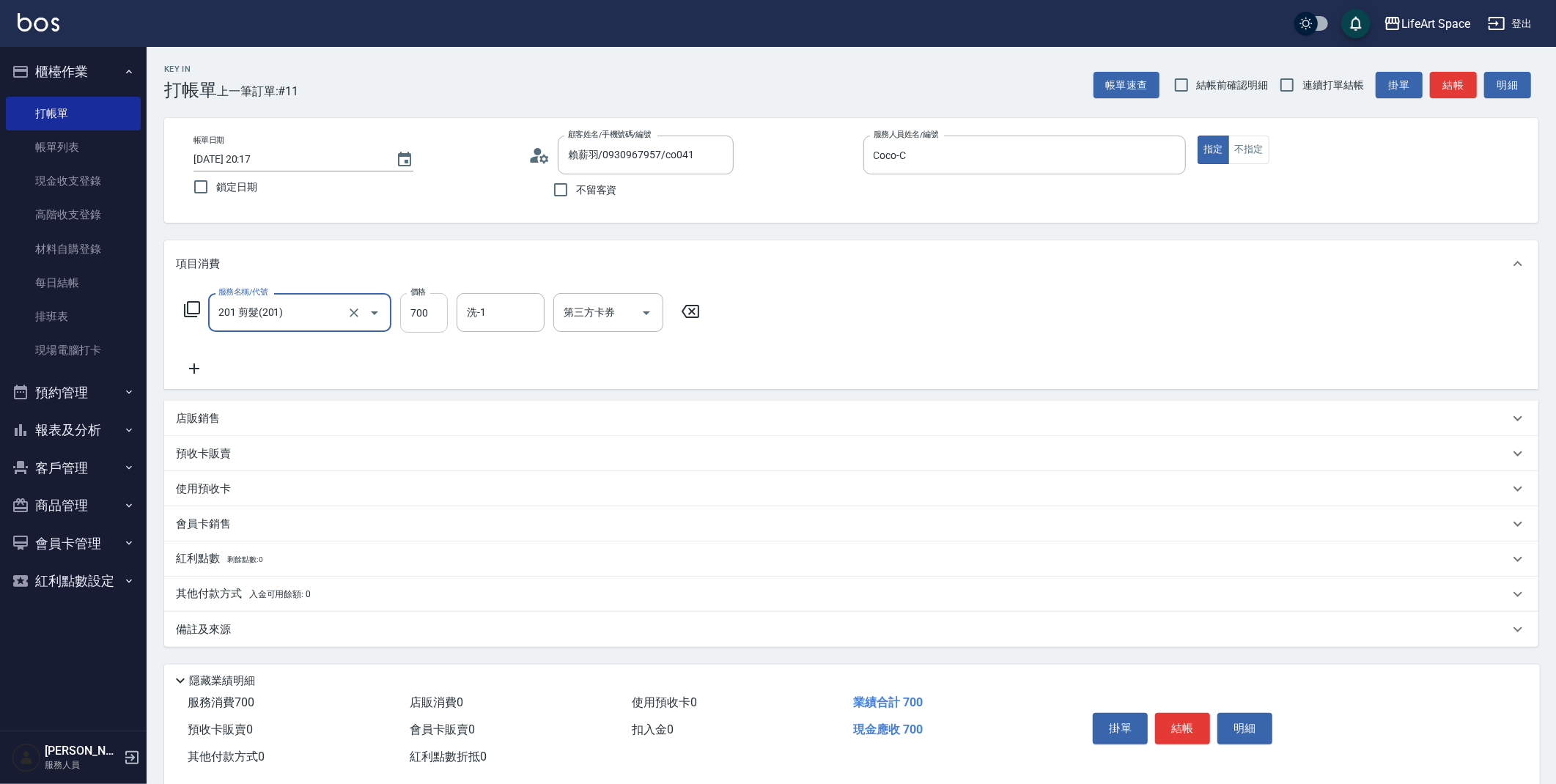
click at [434, 322] on input "700" at bounding box center [424, 313] width 48 height 40
type input "600"
click at [381, 622] on div "備註及來源" at bounding box center [843, 630] width 1333 height 15
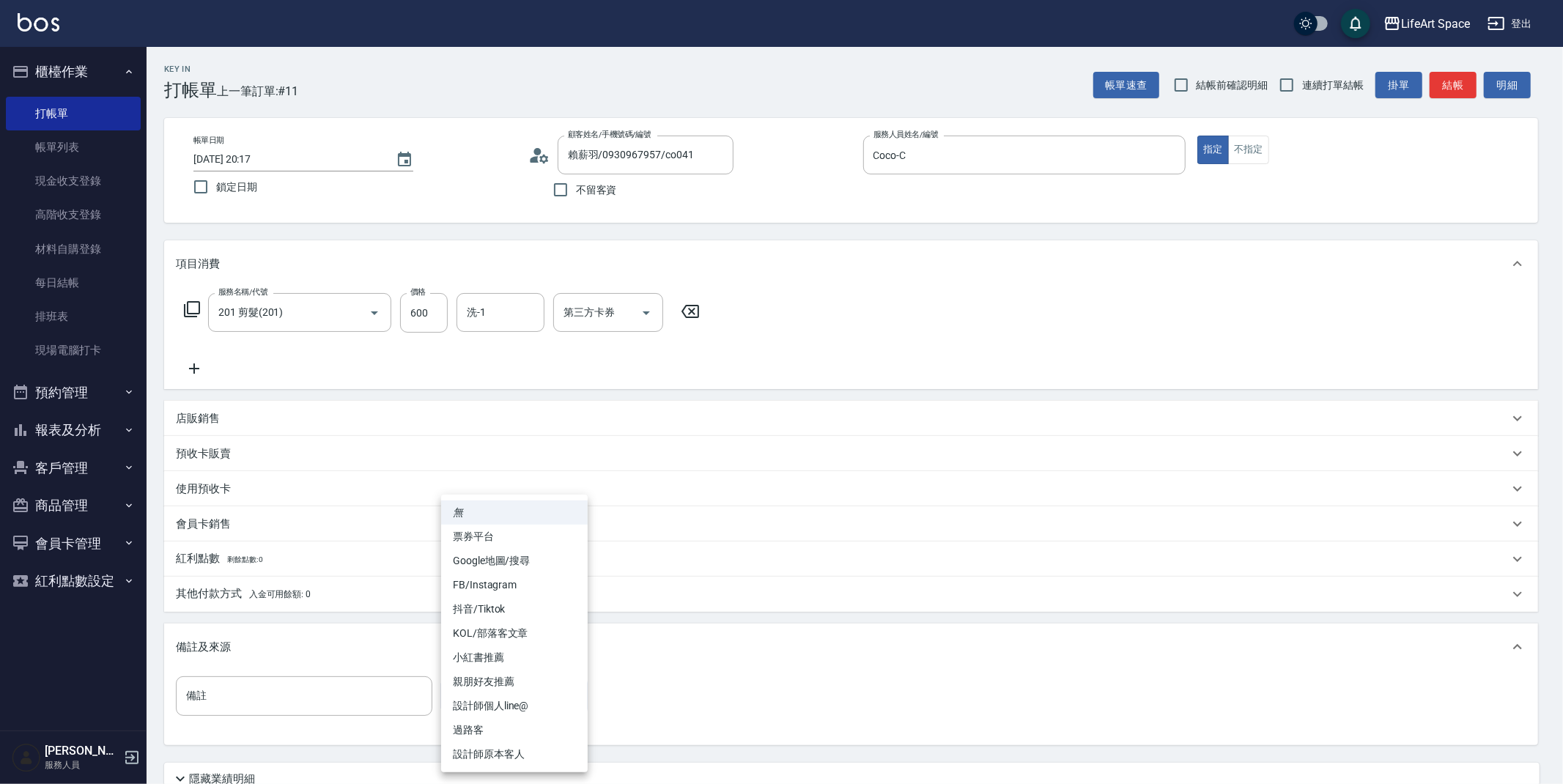
click at [561, 696] on body "LifeArt Space 登出 櫃檯作業 打帳單 帳單列表 現金收支登錄 高階收支登錄 材料自購登錄 每日結帳 排班表 現場電腦打卡 預約管理 預約管理 單…" at bounding box center [781, 452] width 1563 height 904
click at [568, 759] on li "設計師原本客人" at bounding box center [514, 754] width 147 height 24
type input "設計師原本客人"
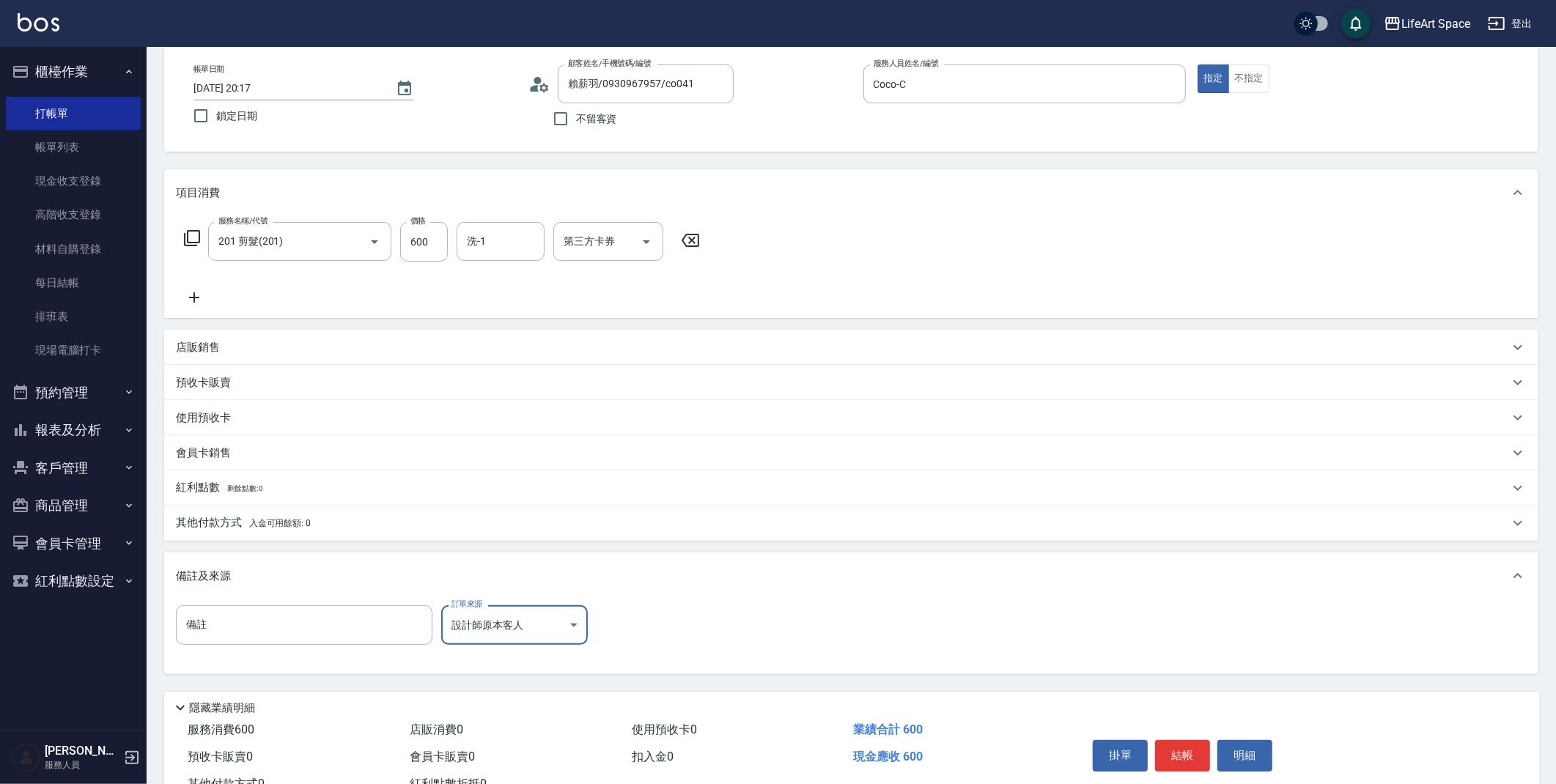
scroll to position [125, 0]
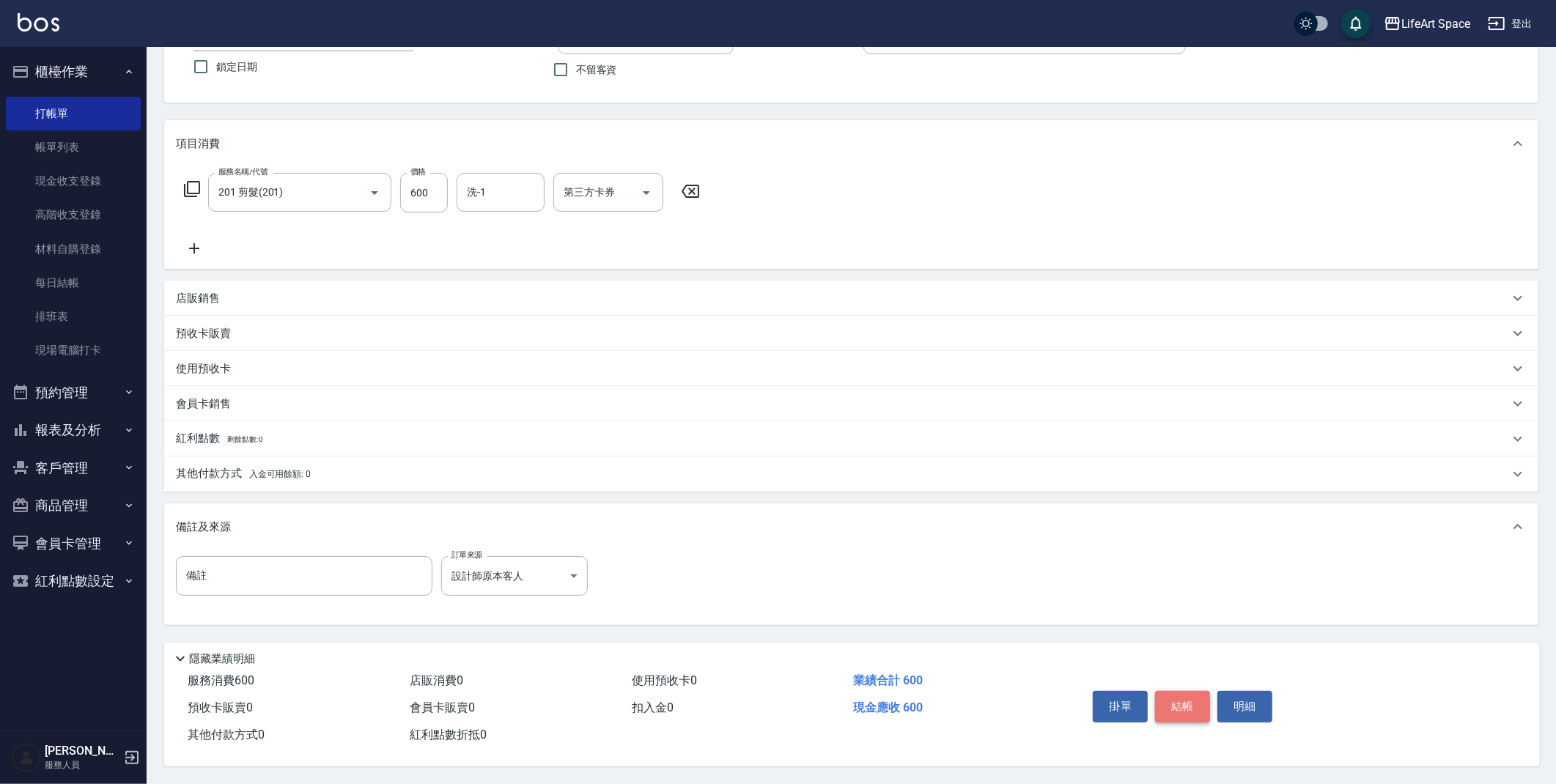
click at [1186, 706] on button "結帳" at bounding box center [1183, 706] width 55 height 31
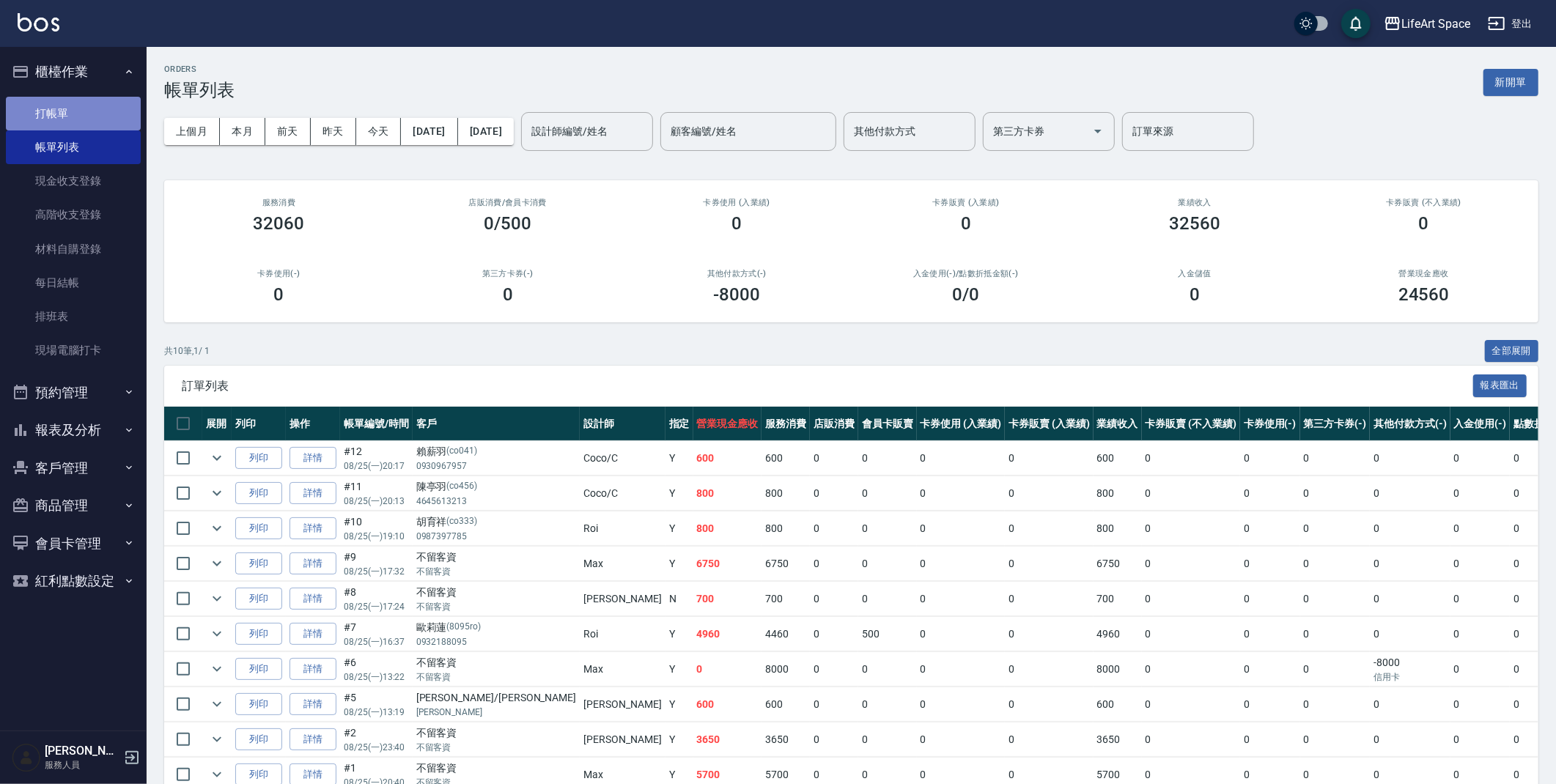
click at [98, 125] on link "打帳單" at bounding box center [74, 114] width 135 height 34
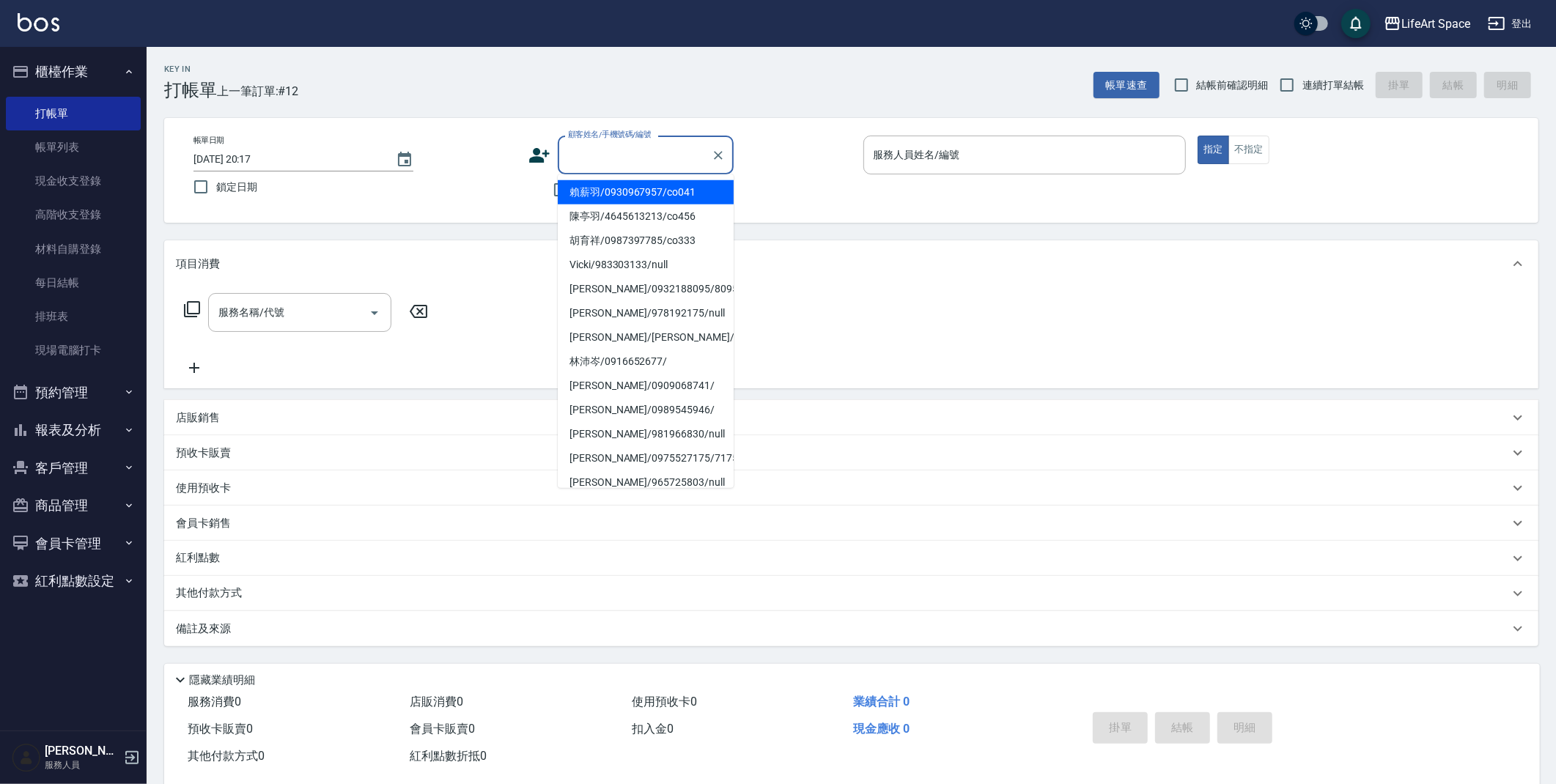
click at [584, 153] on input "顧客姓名/手機號碼/編號" at bounding box center [634, 154] width 141 height 25
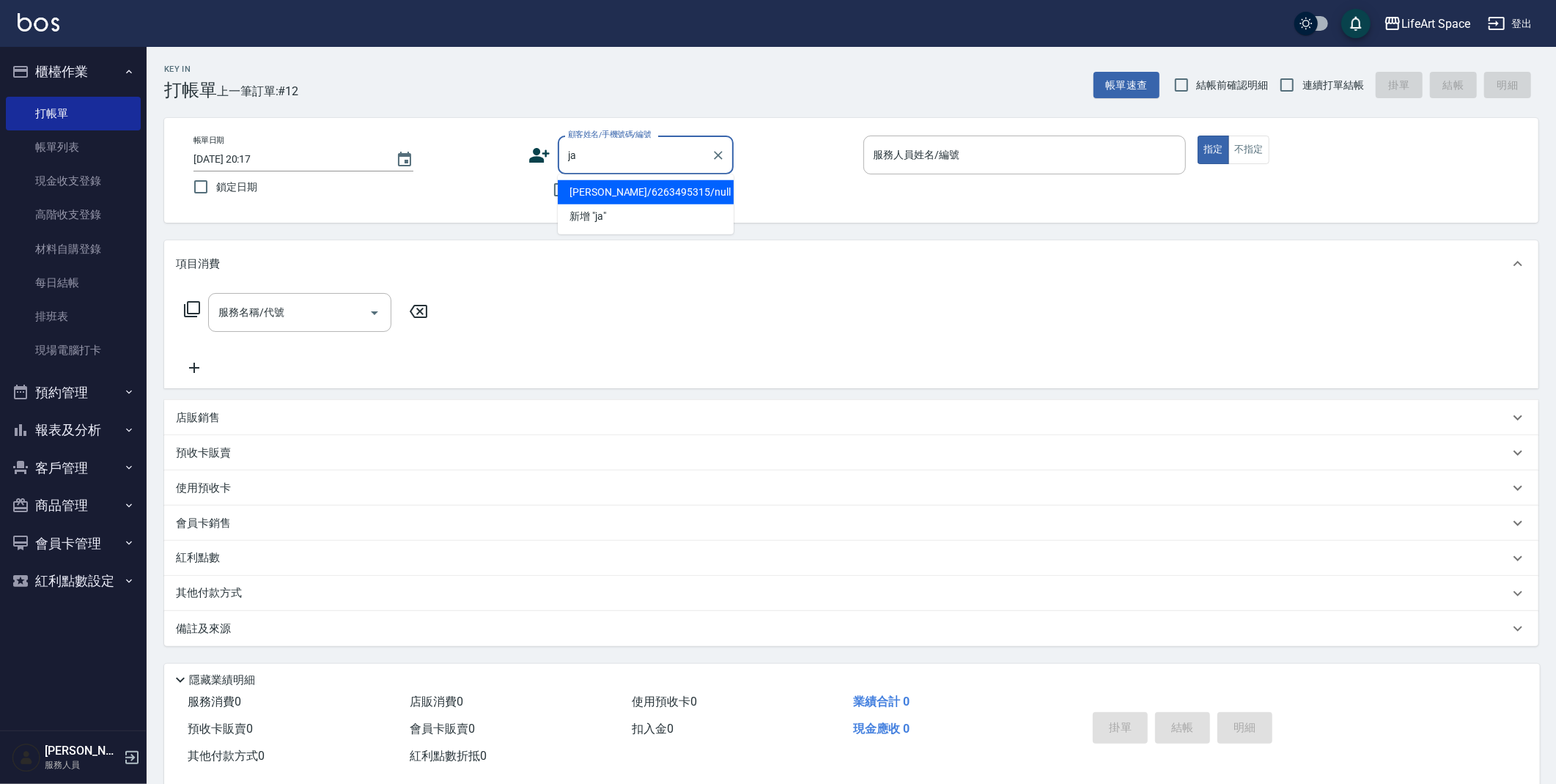
type input "j"
click at [609, 187] on li "蘇鈺傑/0935950187/co133" at bounding box center [645, 192] width 176 height 24
type input "蘇鈺傑/0935950187/co133"
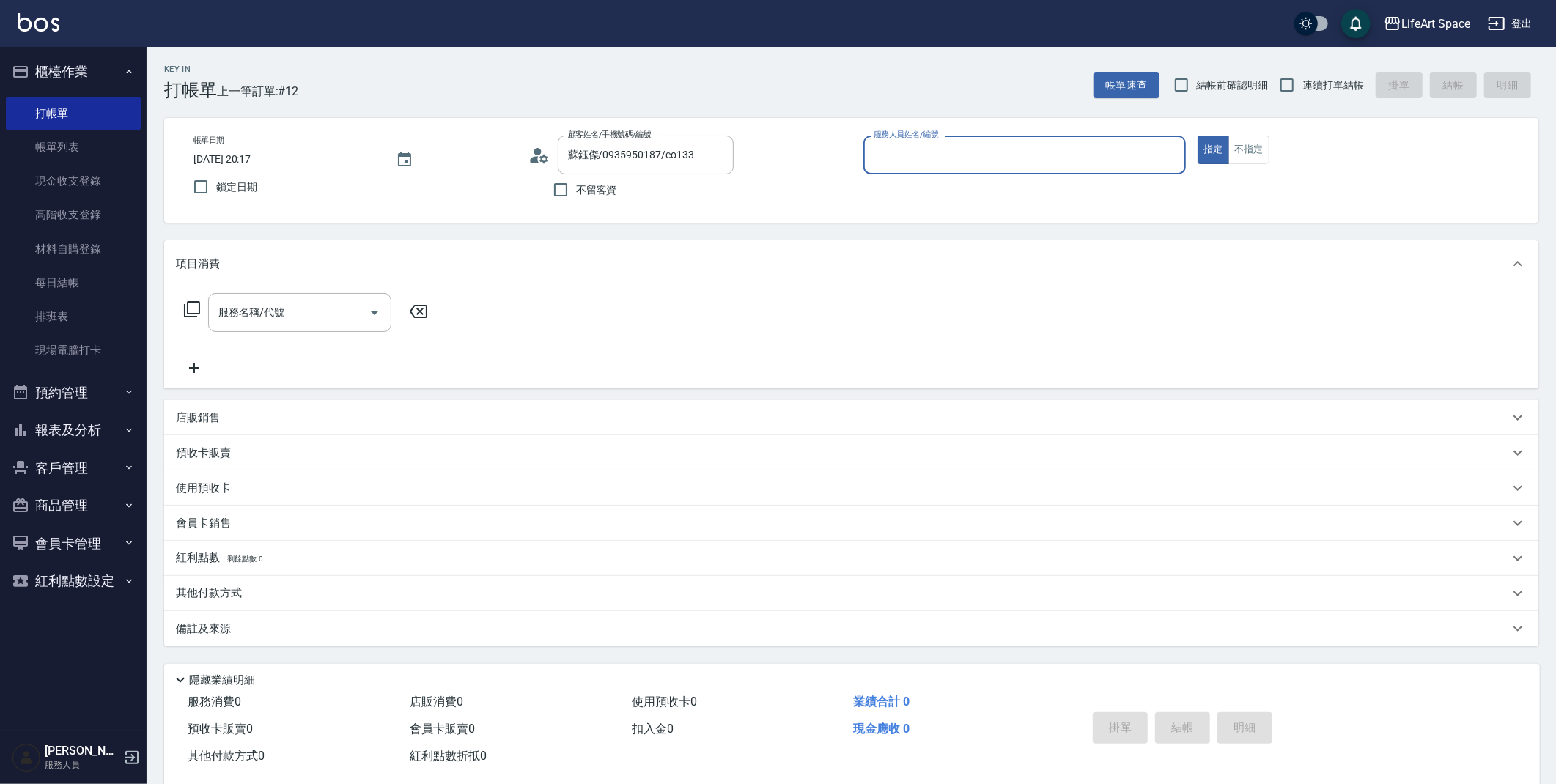
type input "Coco-C"
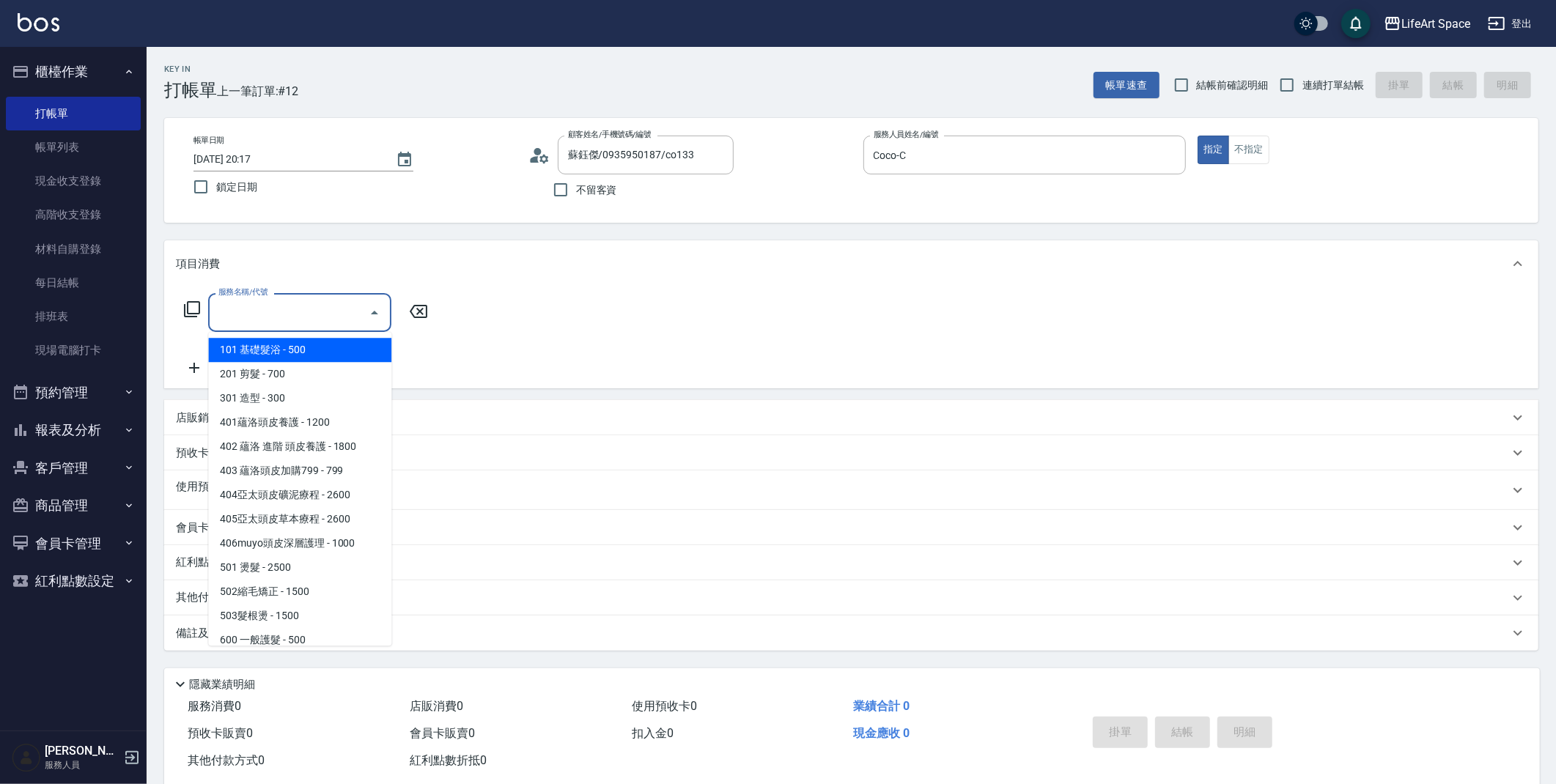
click at [292, 318] on input "服務名稱/代號" at bounding box center [289, 312] width 148 height 25
click at [302, 359] on ul "101 基礎髮浴 - 500 201 剪髮 - 700 301 造型 - 300 401蘊洛頭皮養護 - 1200 402 蘊洛 進階 頭皮養護 - 1800…" at bounding box center [300, 488] width 184 height 313
click at [302, 369] on span "201 剪髮 - 700" at bounding box center [300, 373] width 184 height 24
type input "201 剪髮(201)"
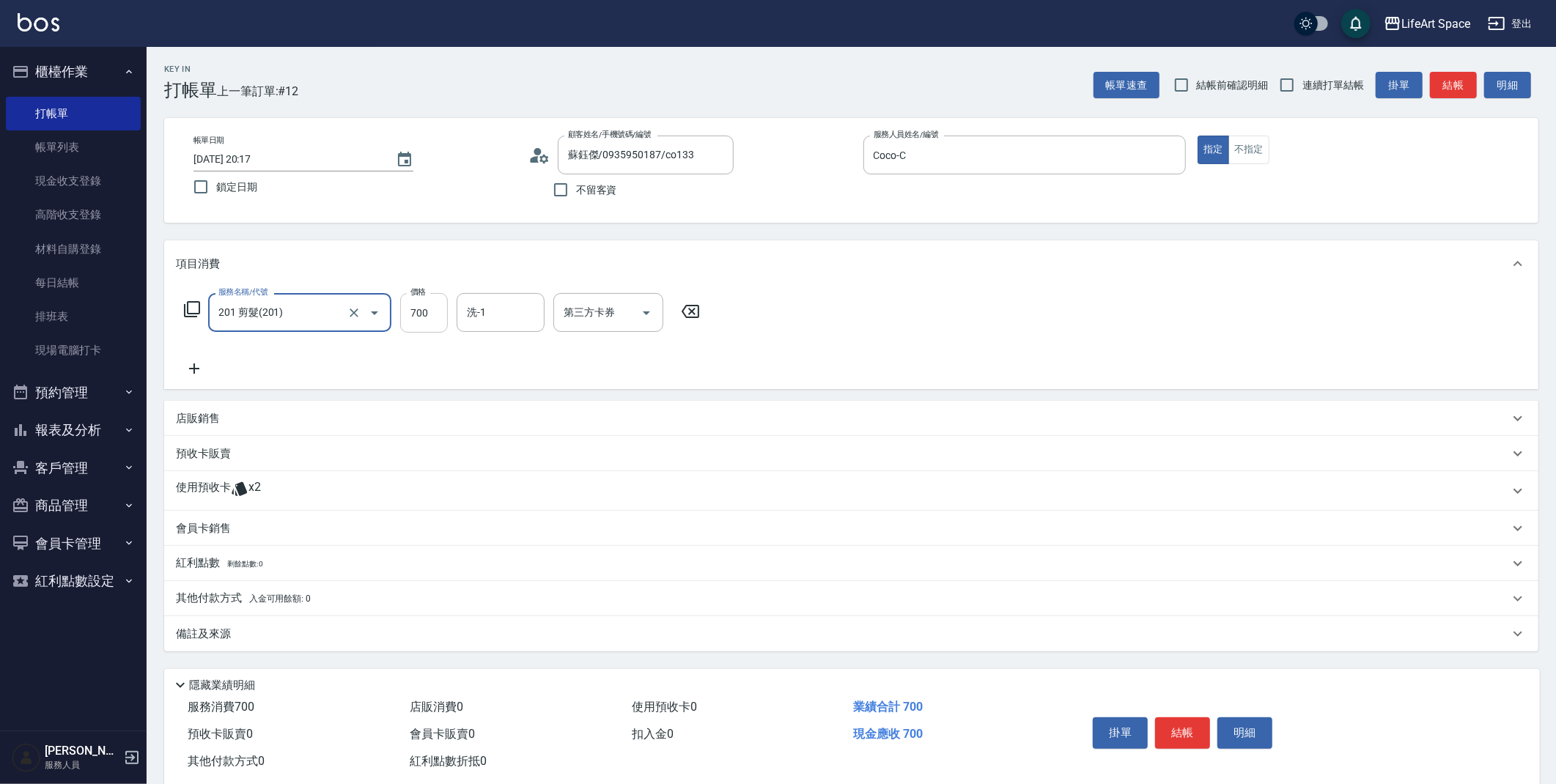
click at [429, 325] on input "700" at bounding box center [424, 313] width 48 height 40
type input "800"
click at [367, 633] on div "備註及來源" at bounding box center [843, 634] width 1333 height 15
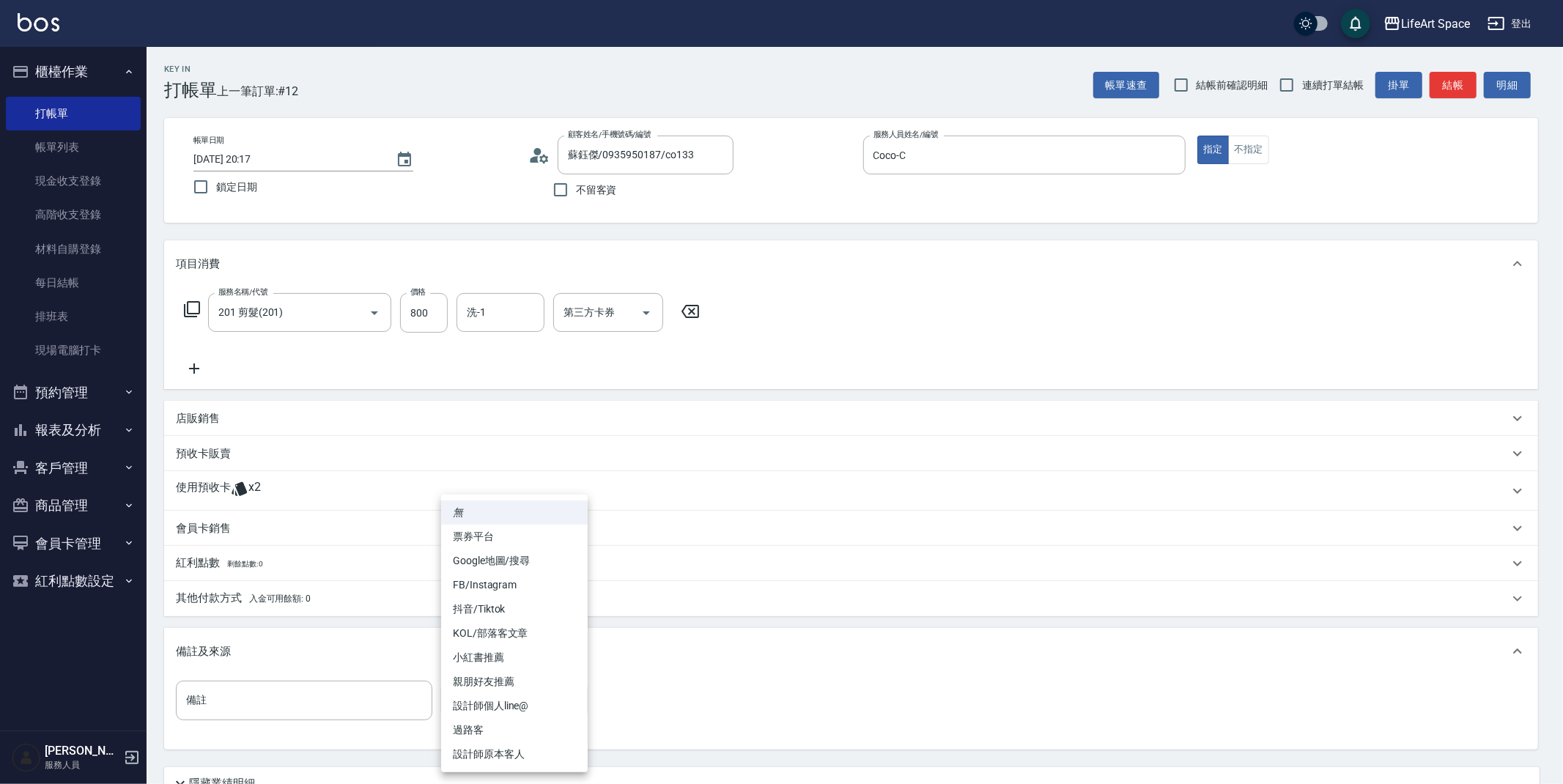
click at [515, 701] on body "LifeArt Space 登出 櫃檯作業 打帳單 帳單列表 現金收支登錄 高階收支登錄 材料自購登錄 每日結帳 排班表 現場電腦打卡 預約管理 預約管理 單…" at bounding box center [781, 454] width 1563 height 908
click at [539, 754] on li "設計師原本客人" at bounding box center [514, 754] width 147 height 24
type input "設計師原本客人"
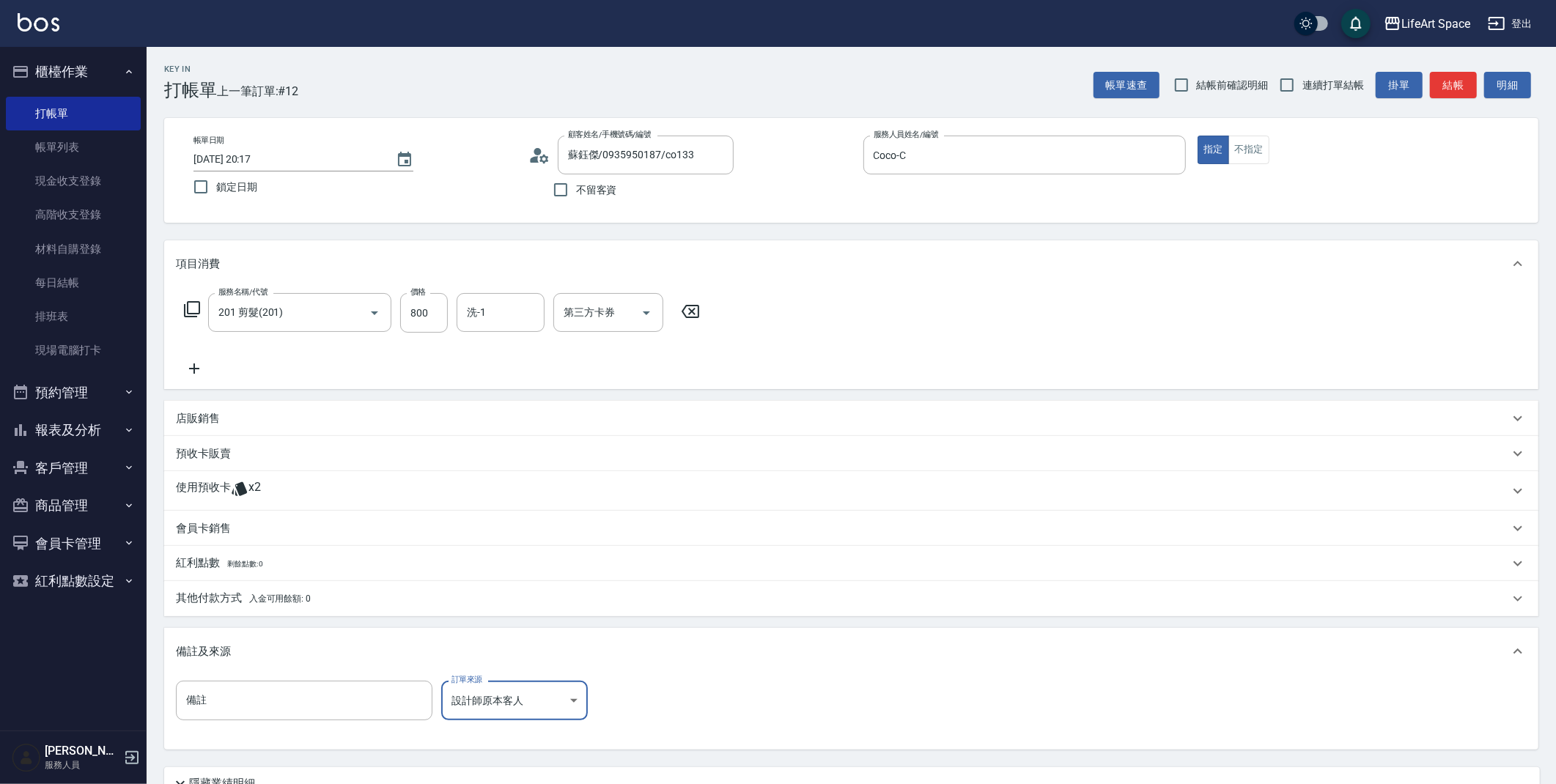
scroll to position [58, 0]
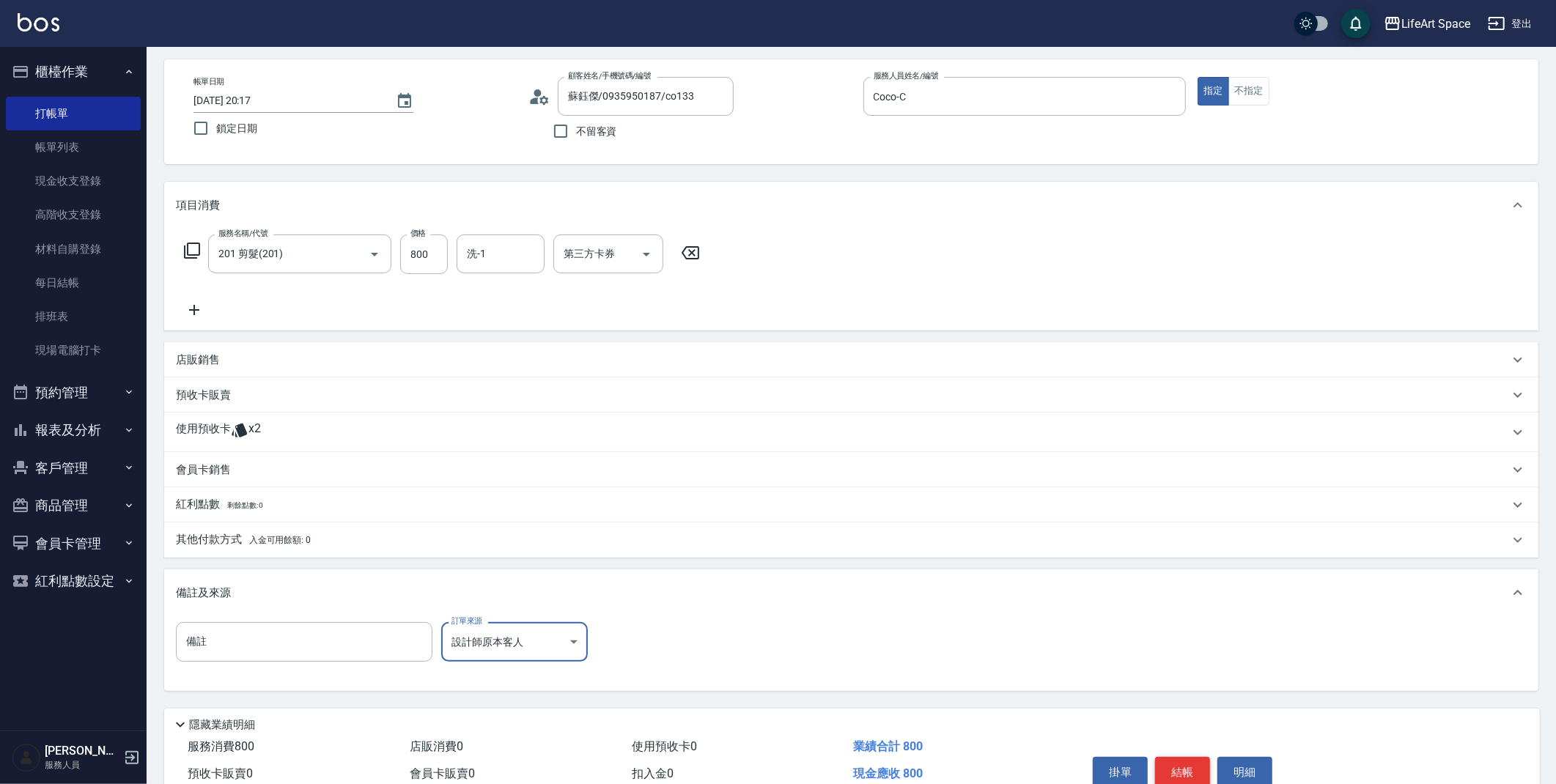
click at [1174, 762] on button "結帳" at bounding box center [1183, 772] width 55 height 31
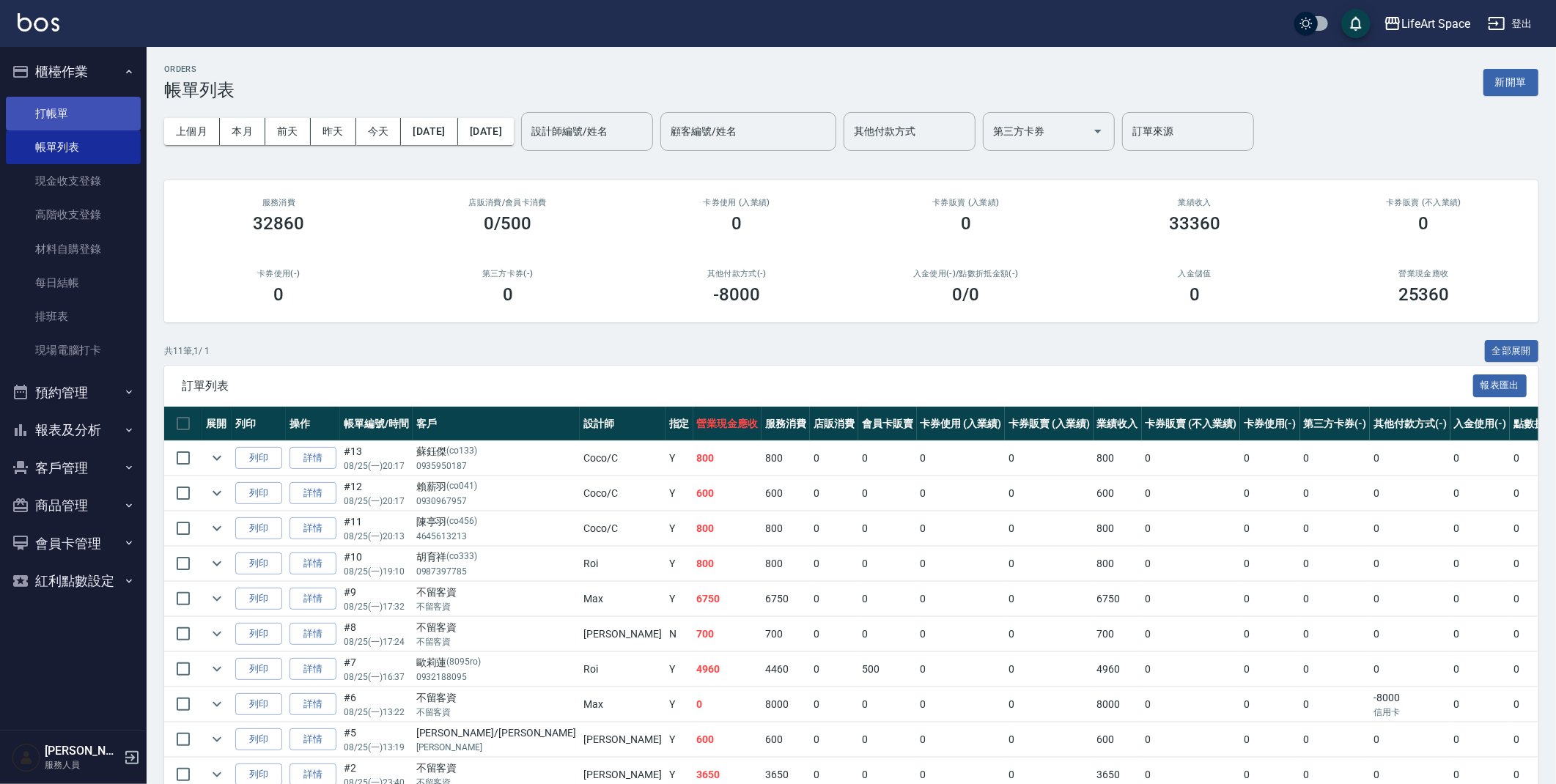
click at [70, 116] on link "打帳單" at bounding box center [74, 114] width 135 height 34
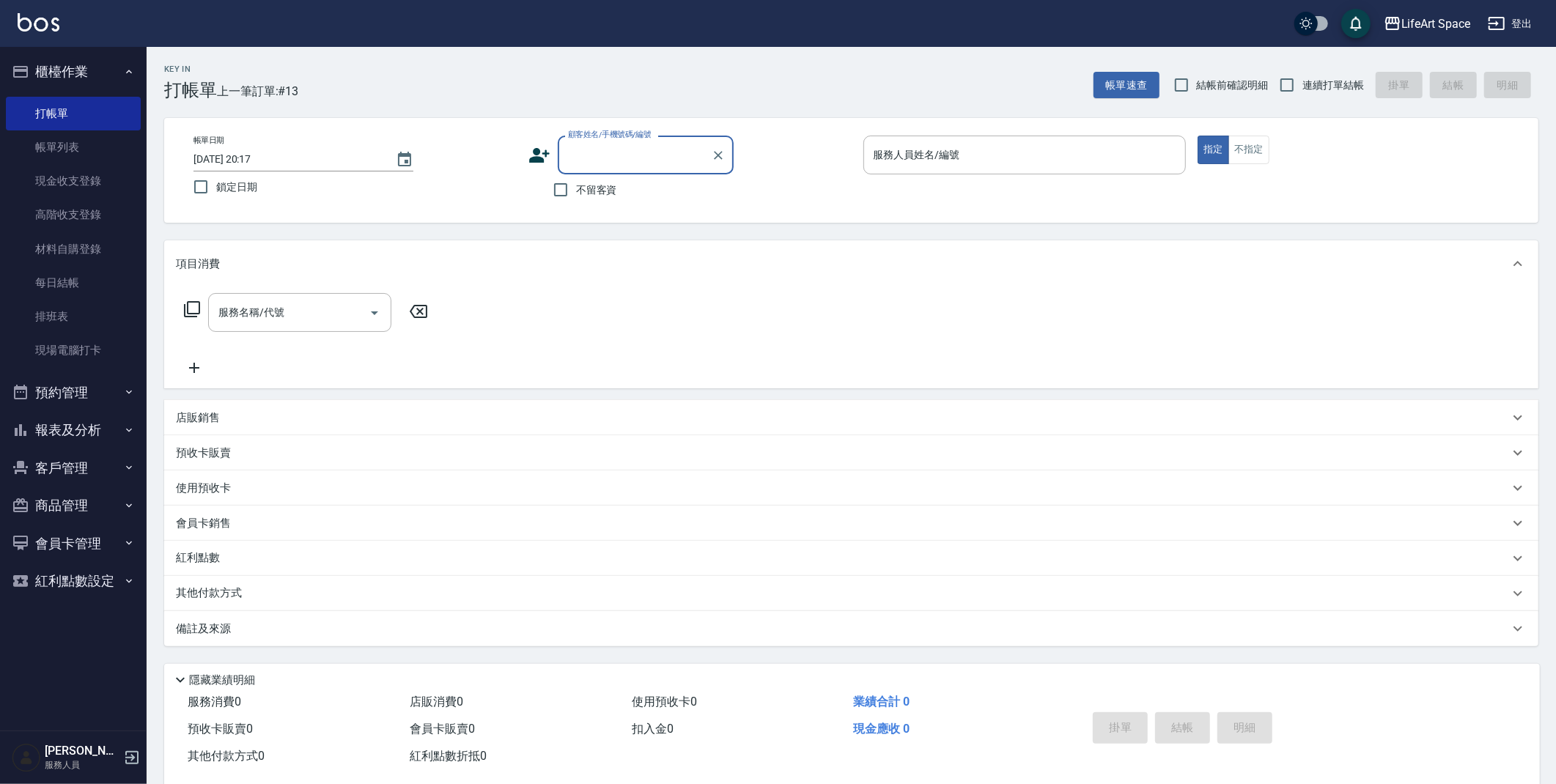
type input "u"
click at [596, 201] on li "楊長曄/12387798/co345*" at bounding box center [645, 192] width 176 height 24
type input "楊長曄/12387798/co345*"
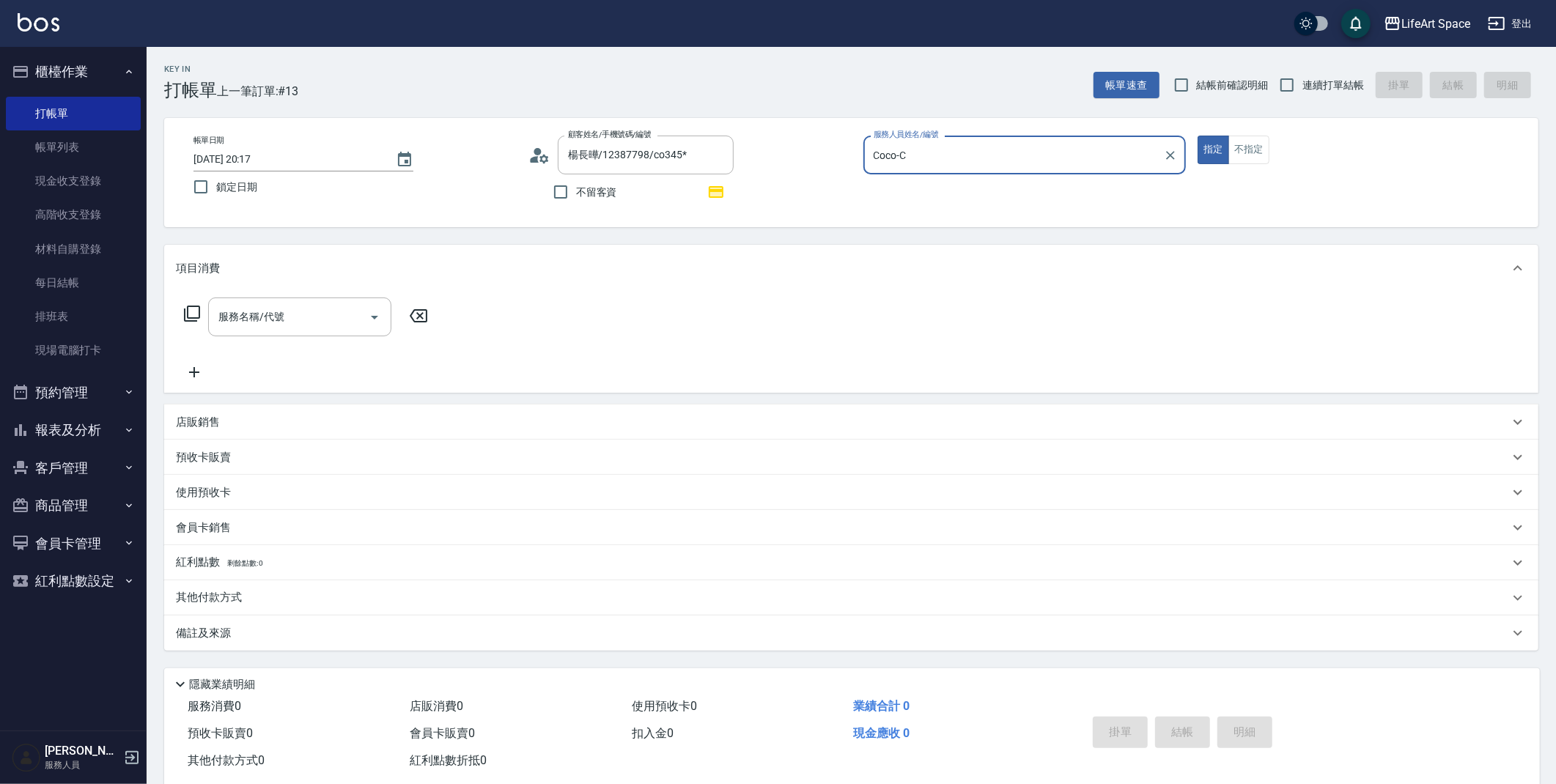
type input "Coco-C"
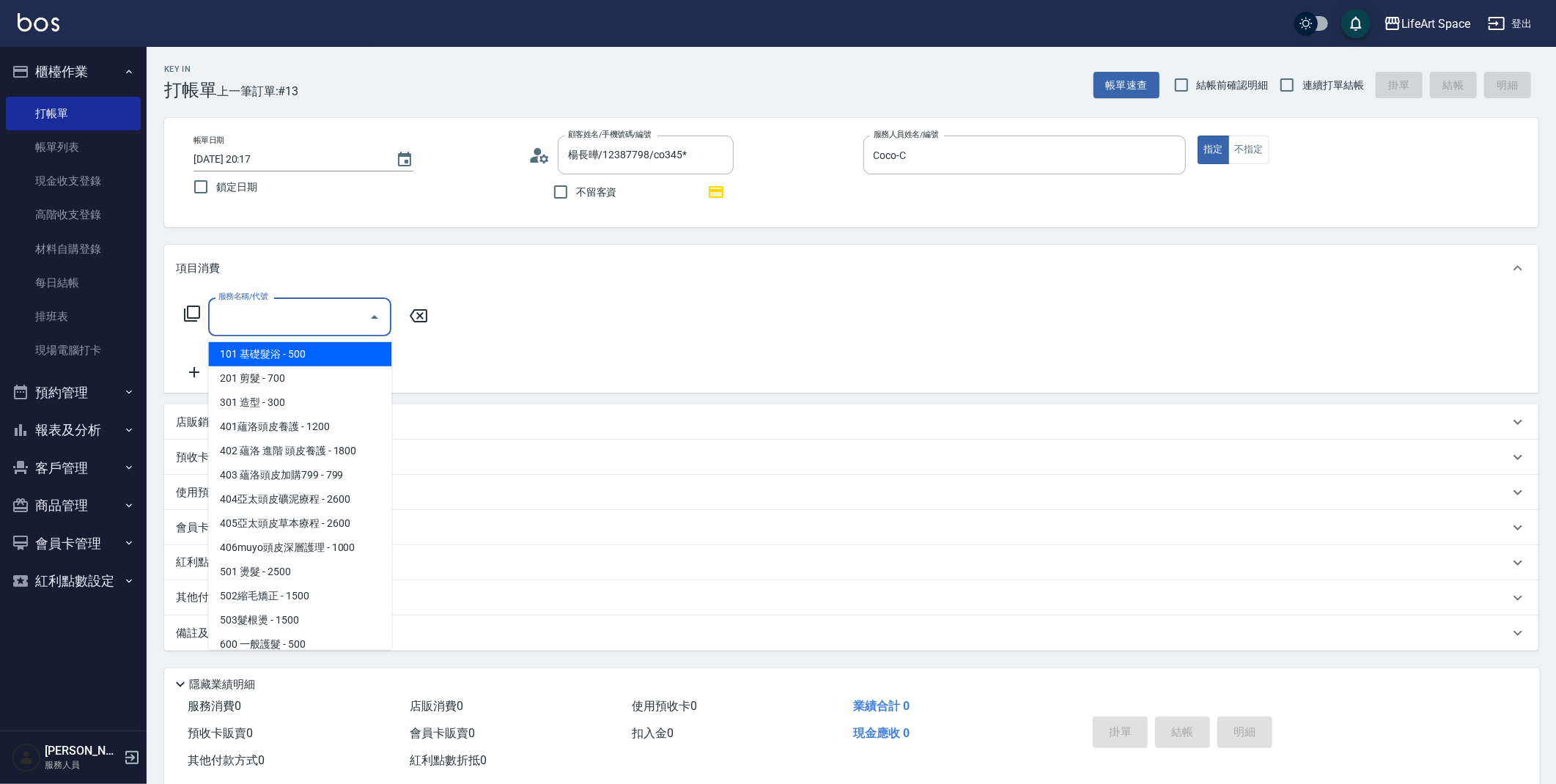
click at [311, 314] on input "服務名稱/代號" at bounding box center [289, 316] width 148 height 25
click at [307, 379] on span "201 剪髮 - 700" at bounding box center [300, 378] width 184 height 24
type input "201 剪髮(201)"
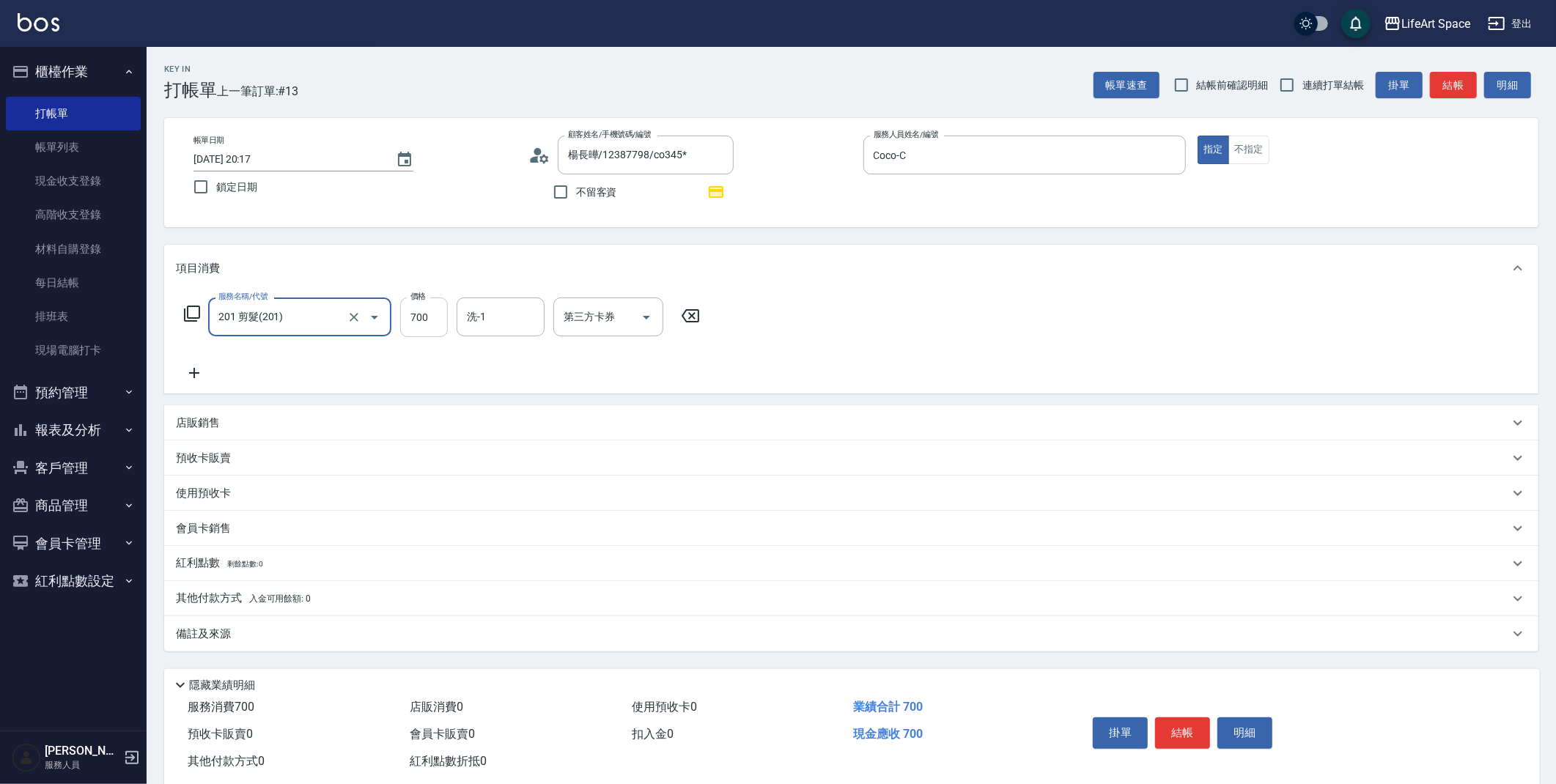
click at [434, 325] on input "700" at bounding box center [424, 317] width 48 height 40
type input "800"
click at [485, 316] on div "洗-1 洗-1" at bounding box center [500, 316] width 88 height 39
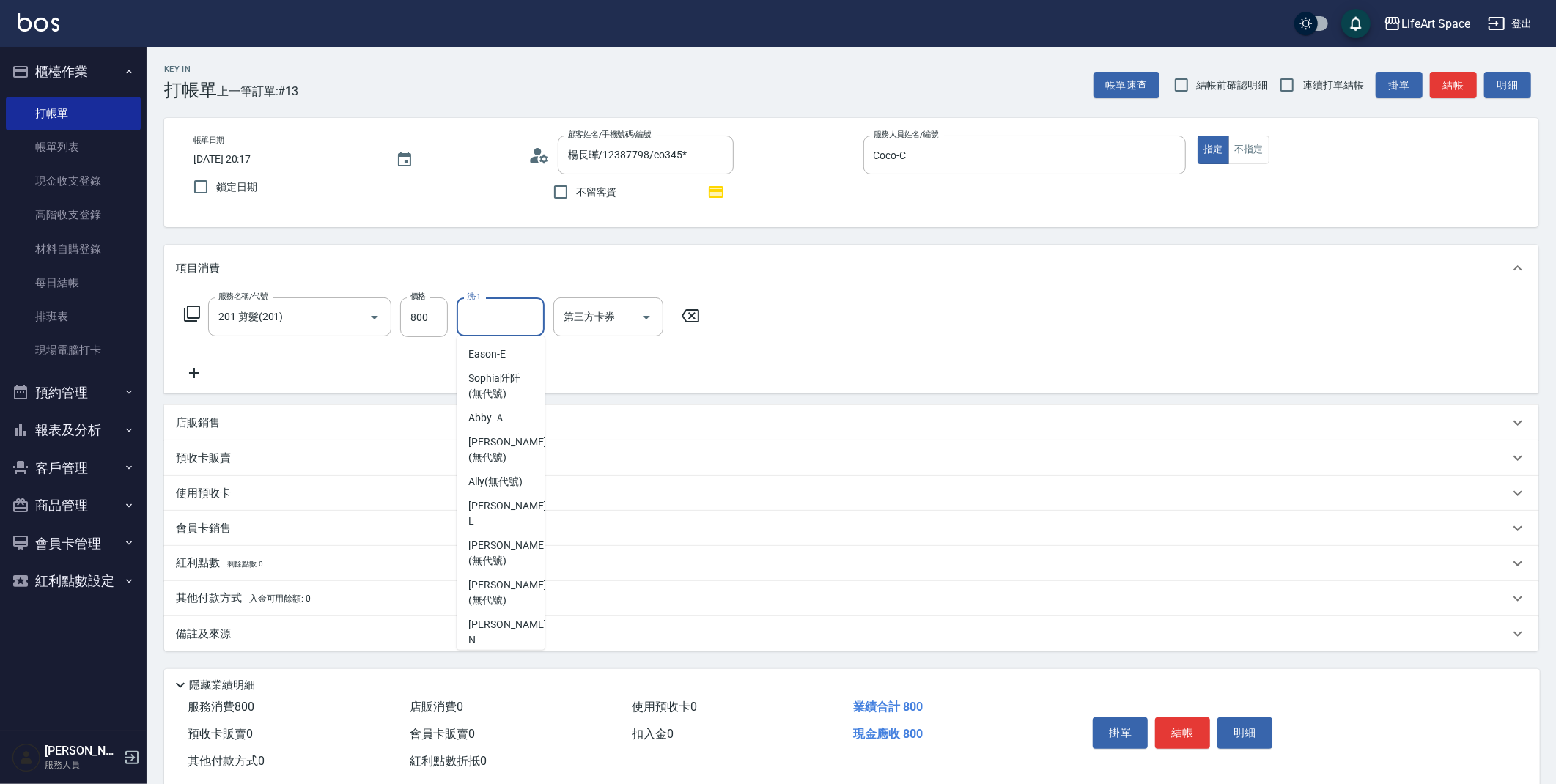
click at [504, 657] on span "[PERSON_NAME] (無代號)" at bounding box center [507, 672] width 78 height 31
type input "[PERSON_NAME](無代號)"
click at [439, 638] on div "備註及來源" at bounding box center [843, 634] width 1333 height 15
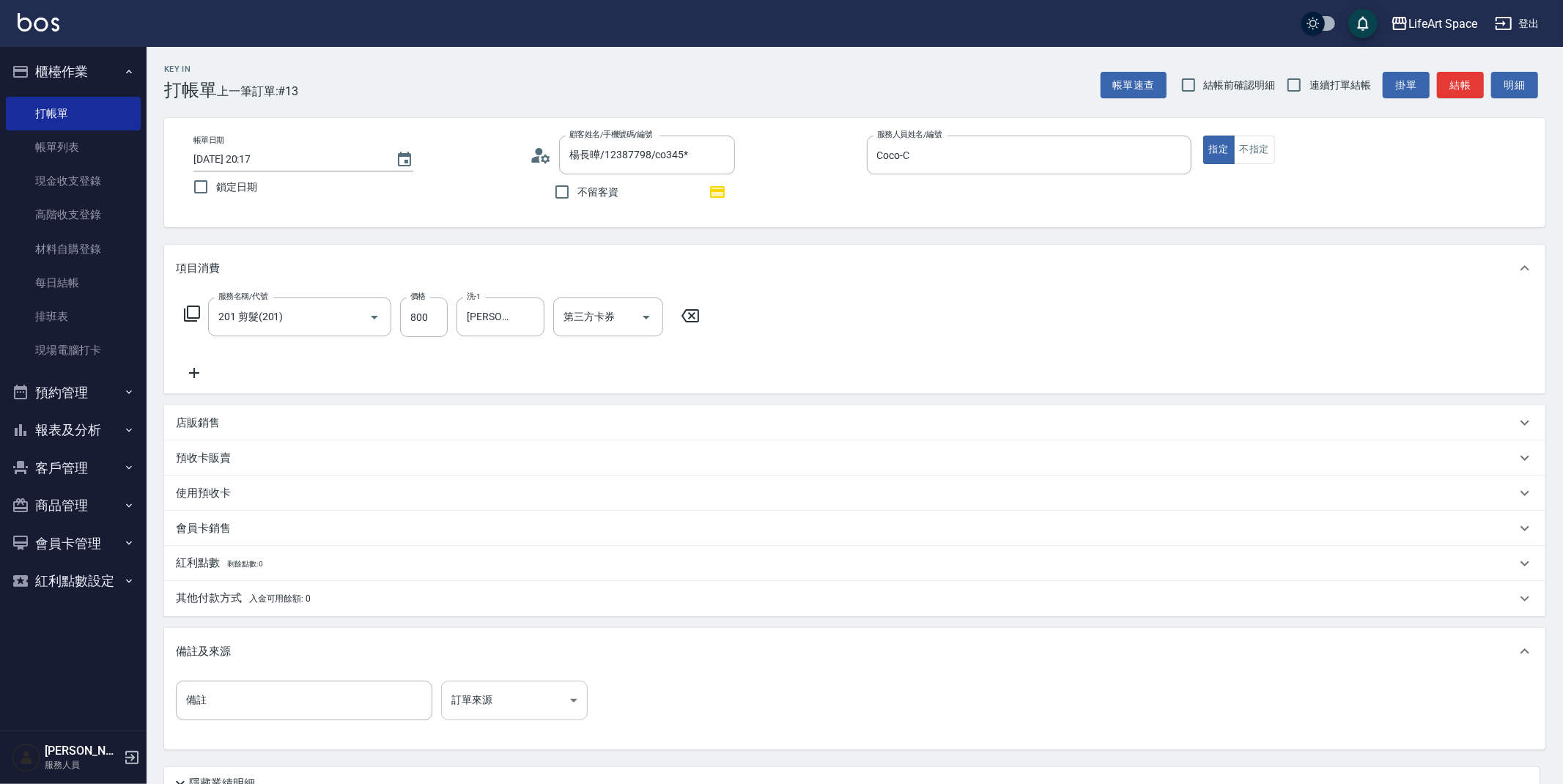
click at [472, 684] on body "LifeArt Space 登出 櫃檯作業 打帳單 帳單列表 現金收支登錄 高階收支登錄 材料自購登錄 每日結帳 排班表 現場電腦打卡 預約管理 預約管理 單…" at bounding box center [781, 454] width 1563 height 908
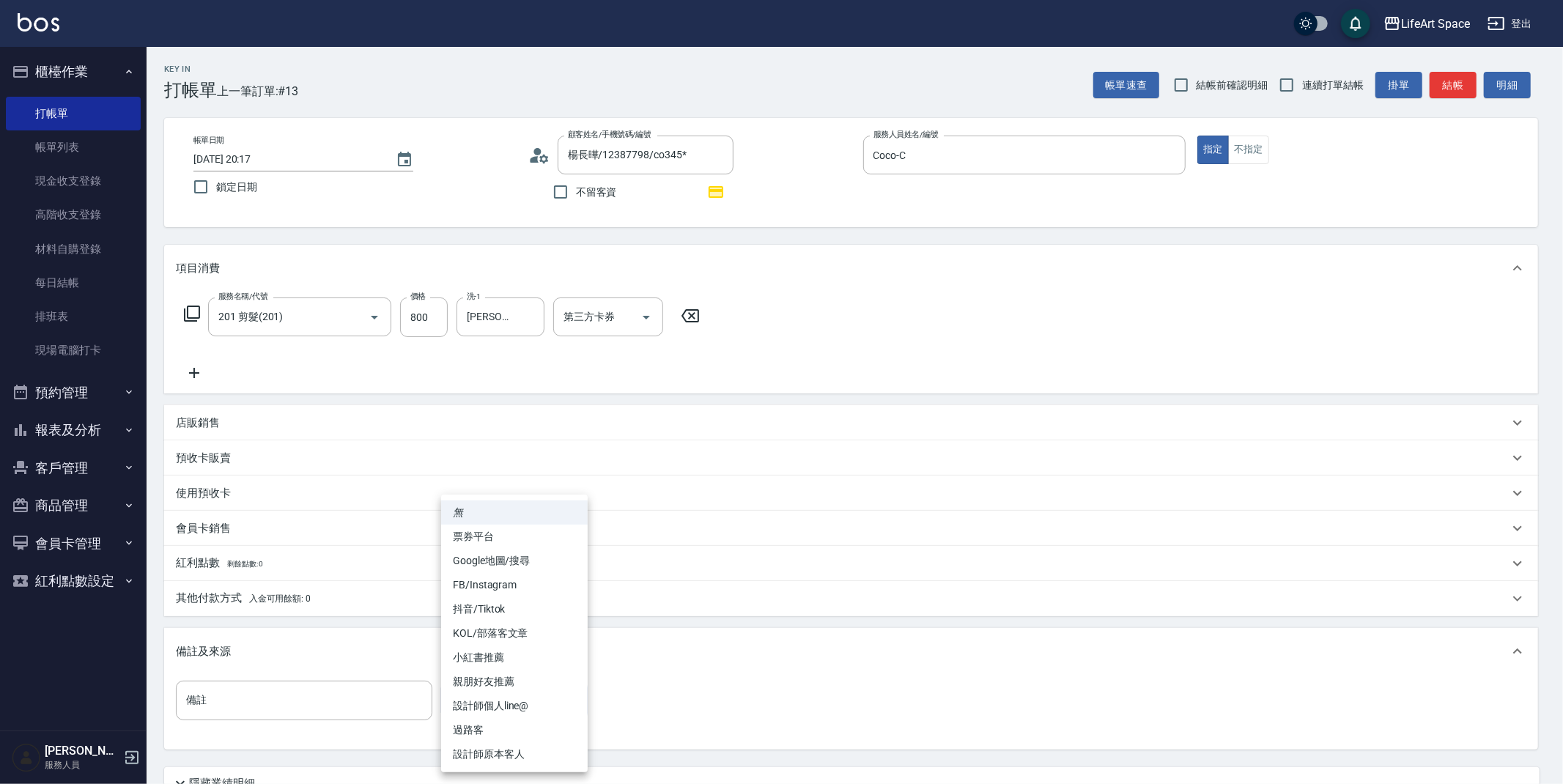
click at [505, 752] on li "設計師原本客人" at bounding box center [514, 754] width 147 height 24
type input "設計師原本客人"
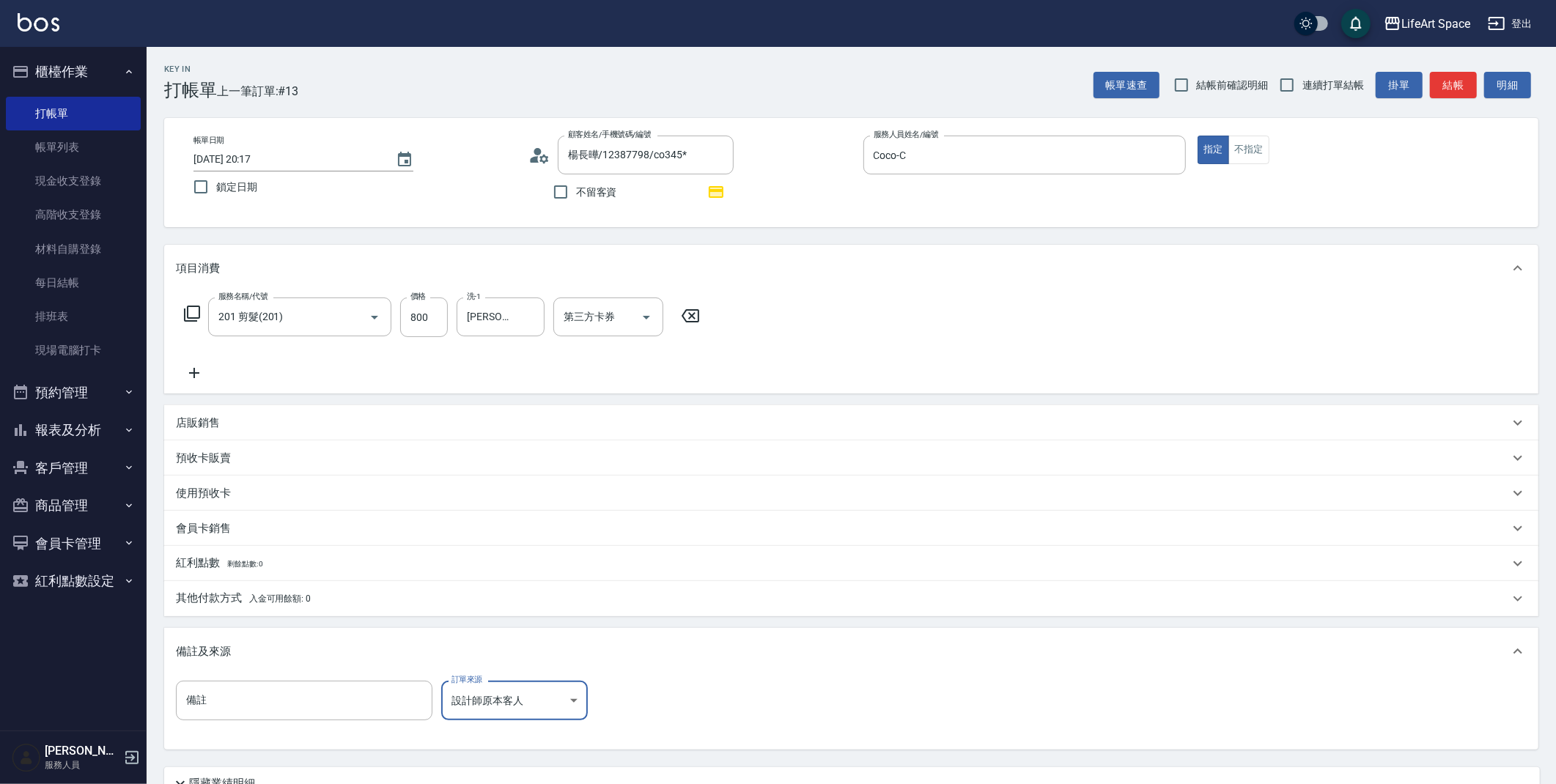
click at [284, 609] on div "其他付款方式 入金可用餘額: 0" at bounding box center [851, 599] width 1374 height 35
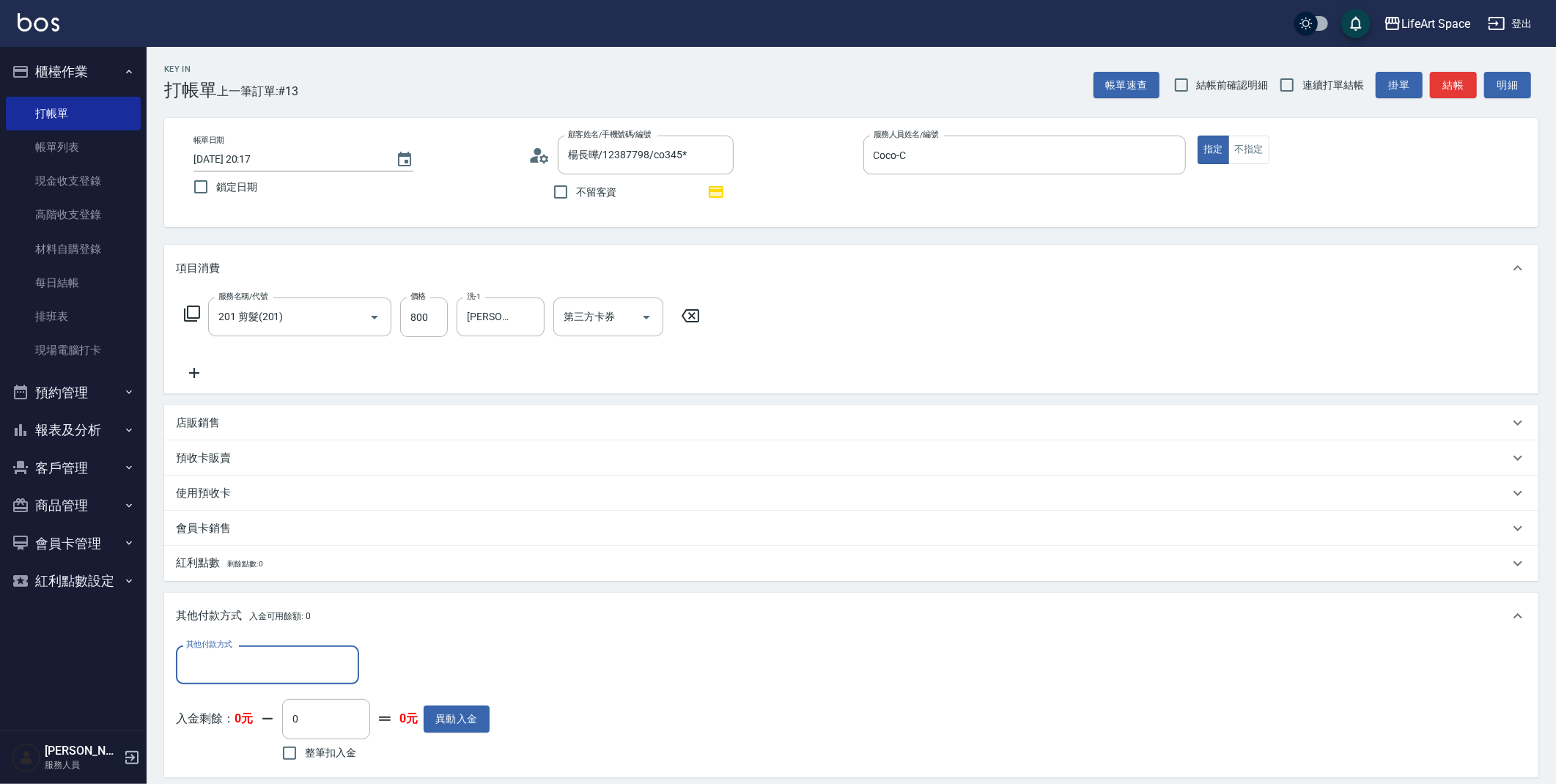
click at [234, 650] on div "其他付款方式" at bounding box center [267, 665] width 184 height 39
click at [223, 561] on span "轉帳" at bounding box center [267, 554] width 184 height 24
type input "轉帳"
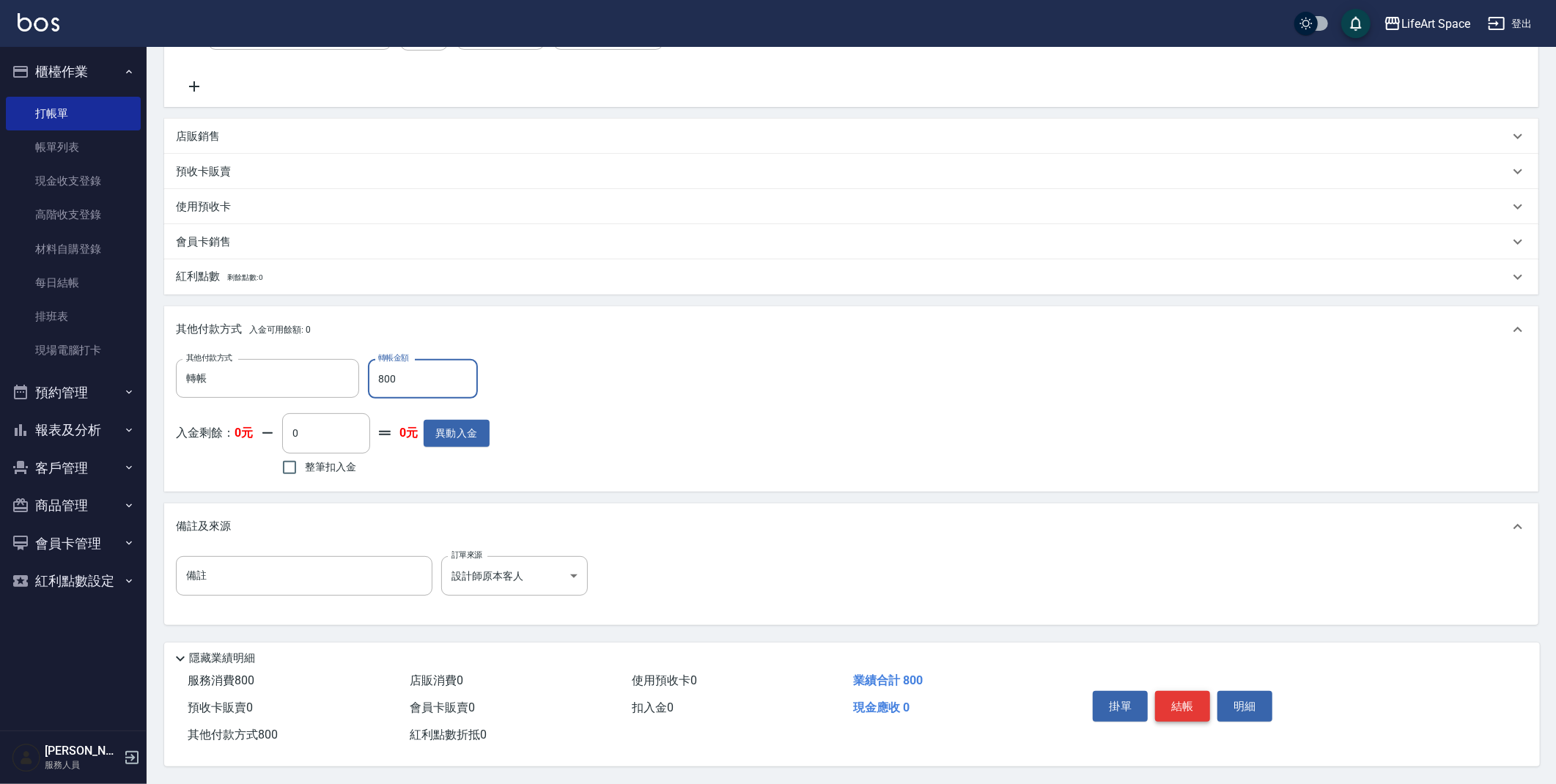
type input "800"
click at [1179, 700] on button "結帳" at bounding box center [1183, 706] width 55 height 31
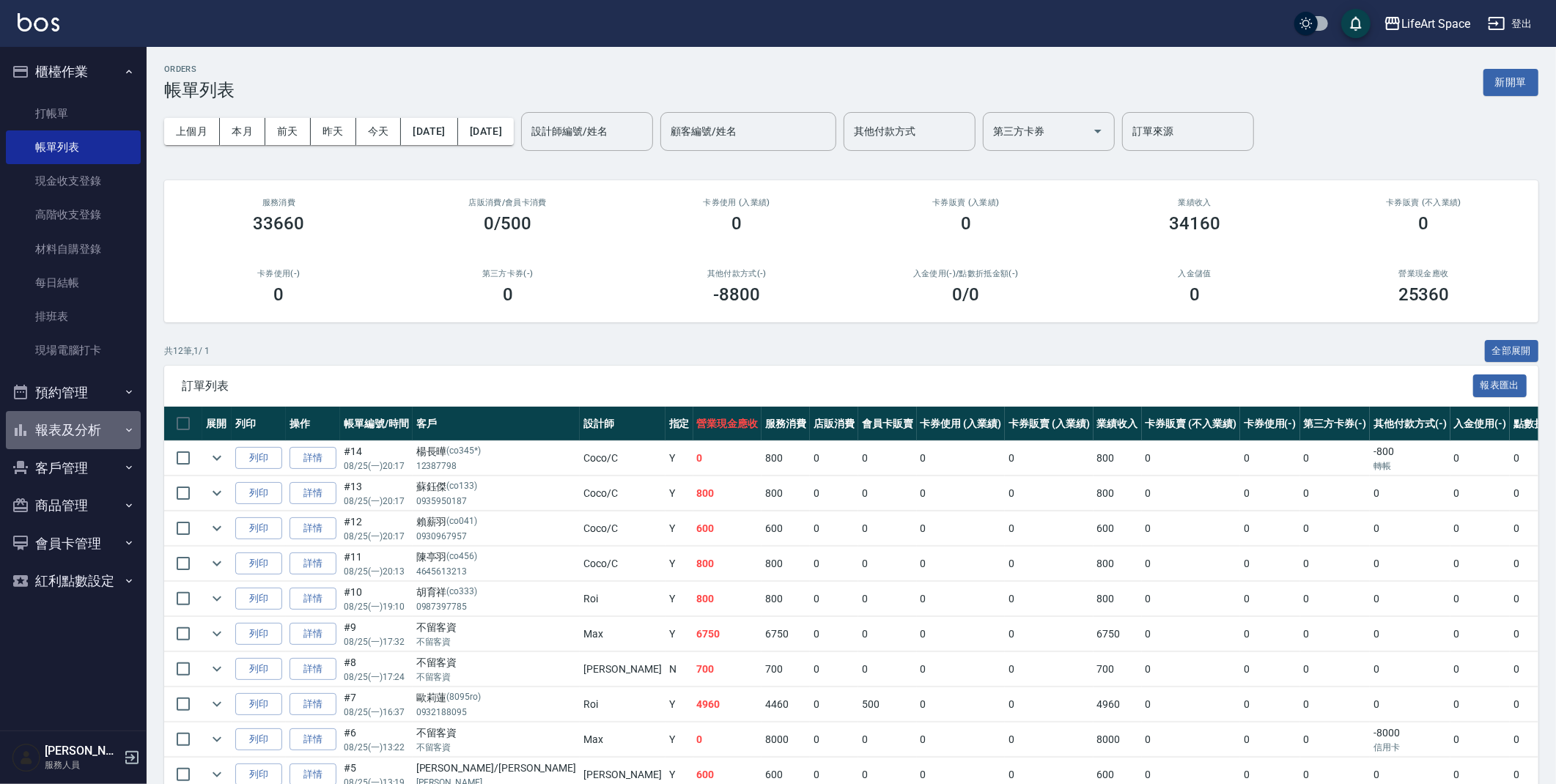
click at [61, 422] on button "報表及分析" at bounding box center [74, 430] width 135 height 38
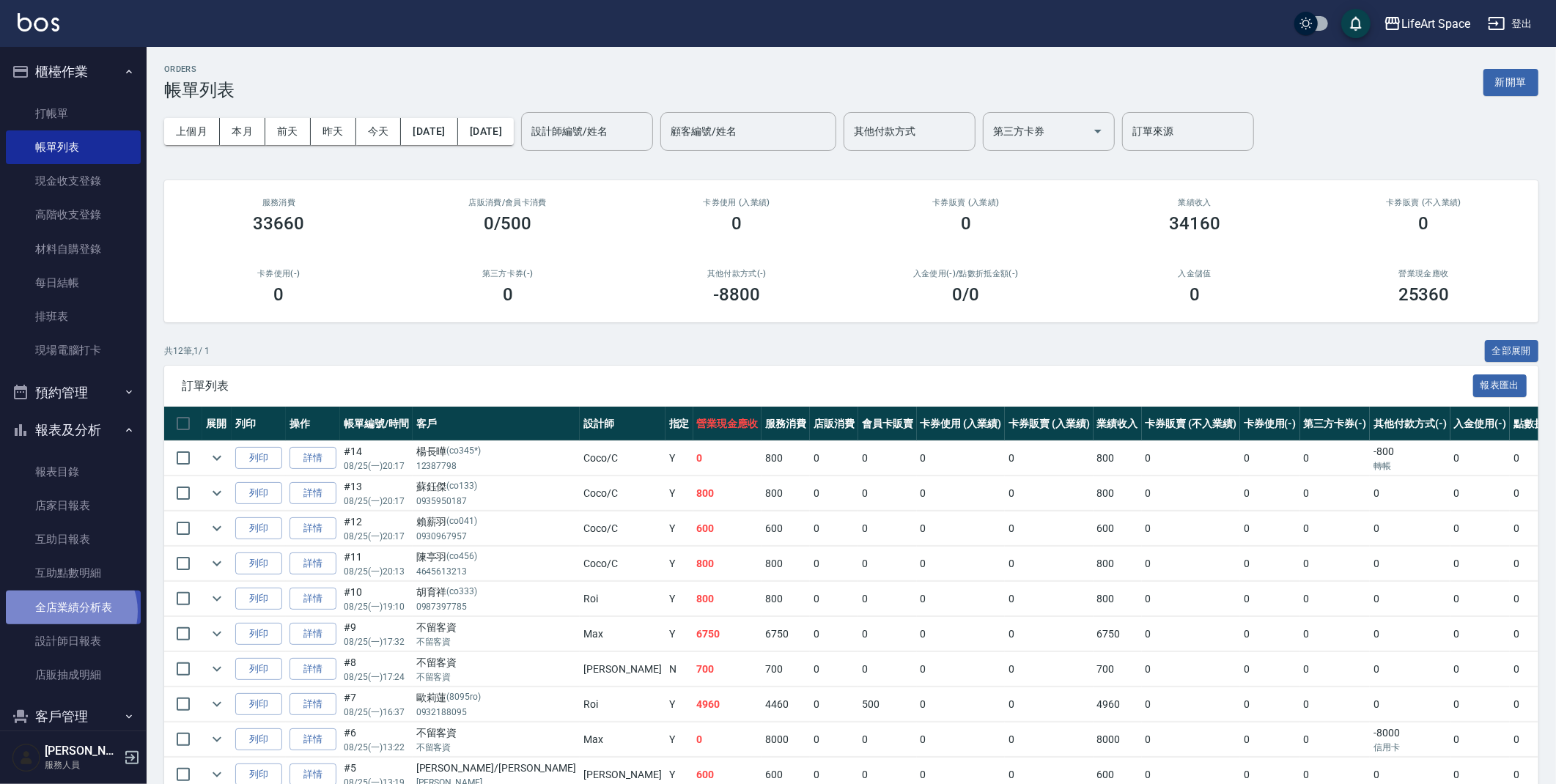
drag, startPoint x: 68, startPoint y: 611, endPoint x: 85, endPoint y: 594, distance: 24.0
click at [68, 611] on link "全店業績分析表" at bounding box center [74, 607] width 135 height 34
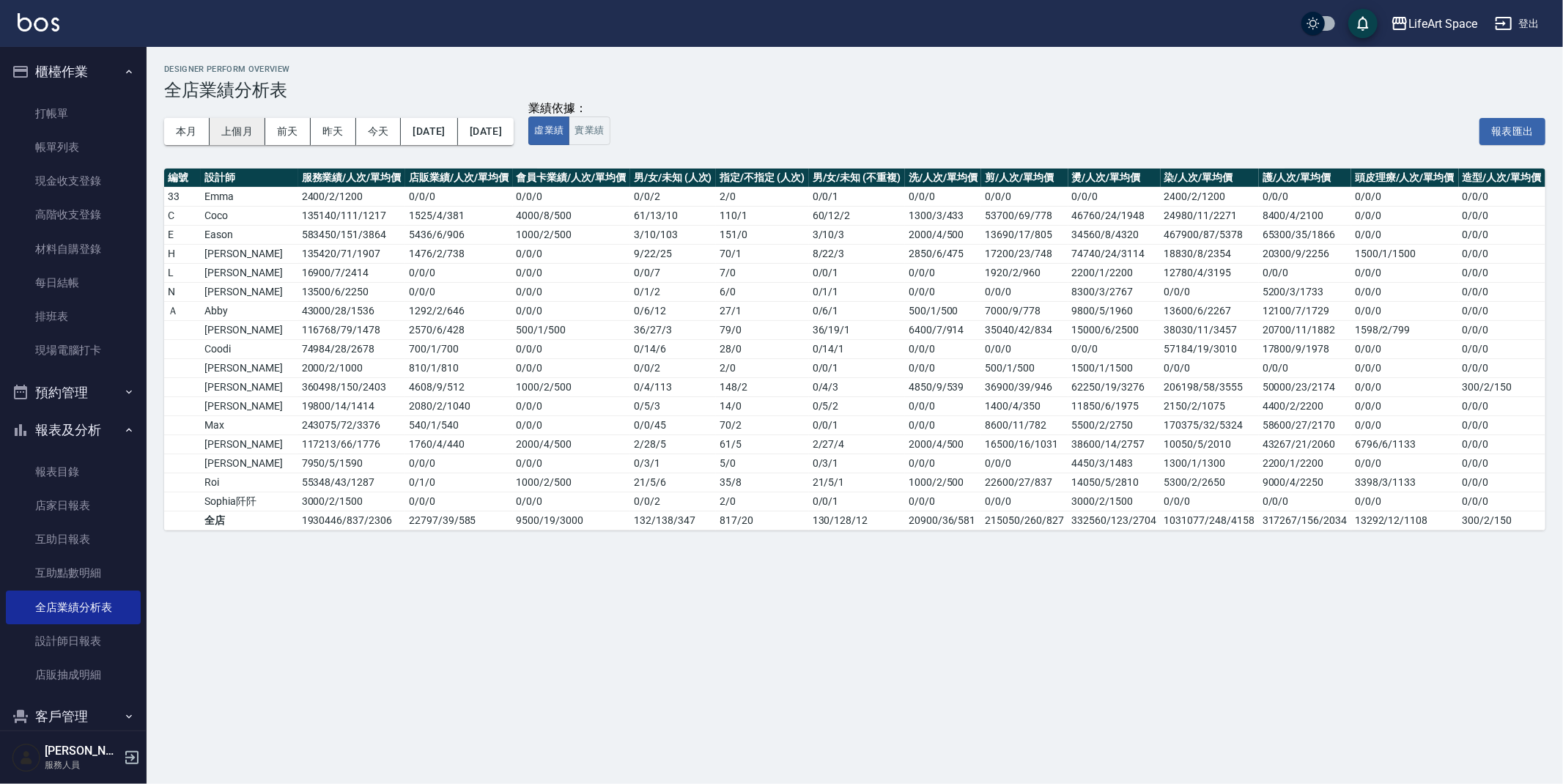
click at [234, 130] on button "上個月" at bounding box center [237, 131] width 56 height 27
